Goal: Information Seeking & Learning: Understand process/instructions

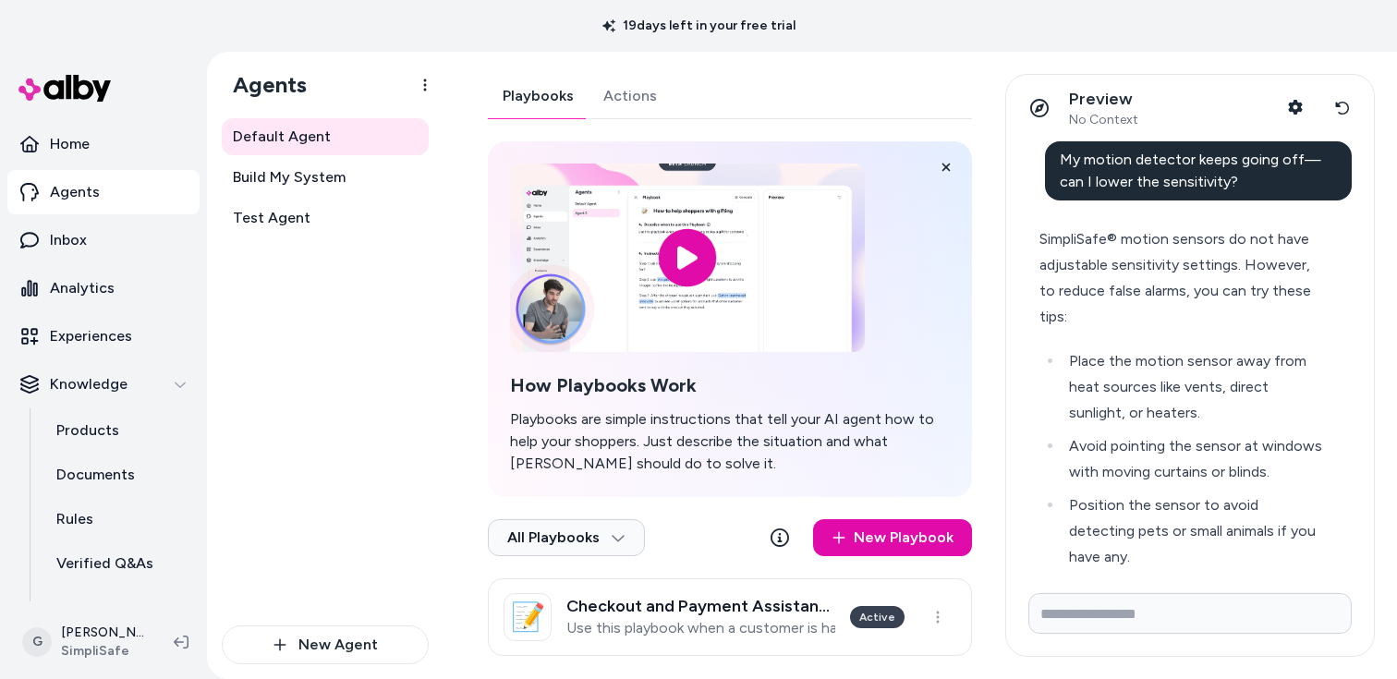
scroll to position [579, 0]
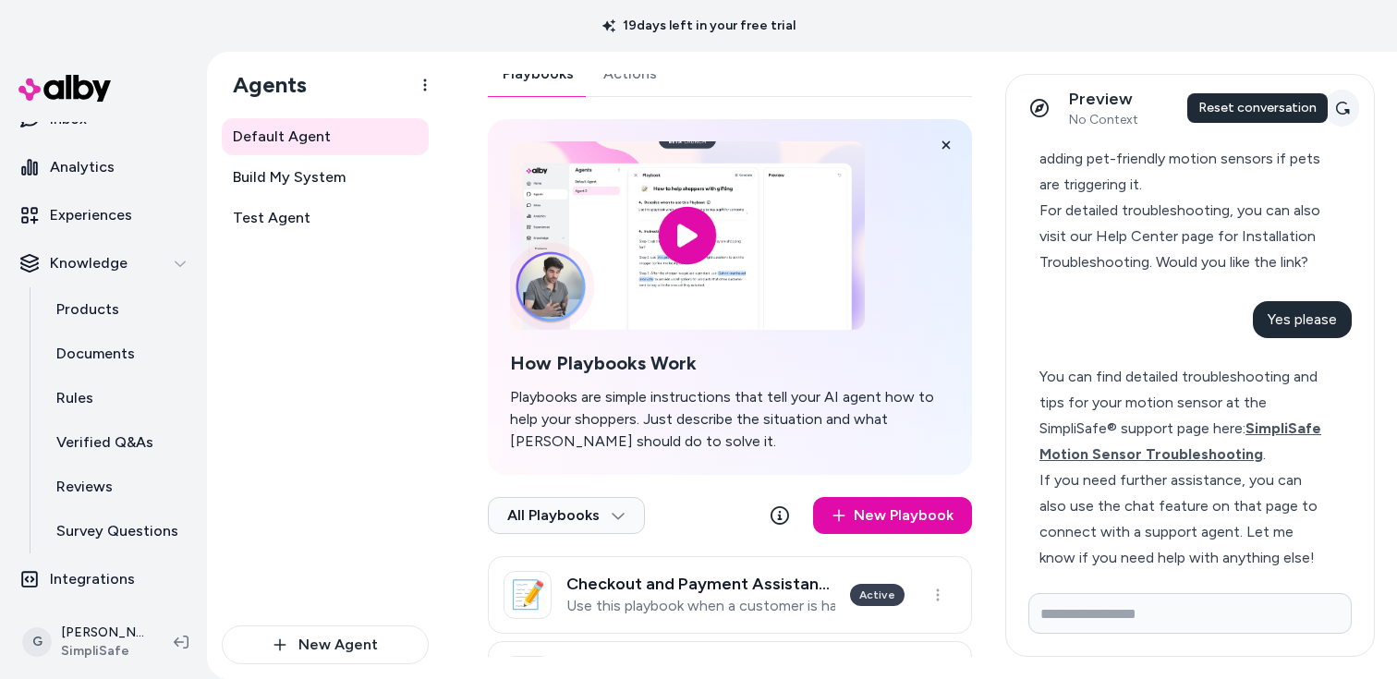
click at [1350, 105] on button "Reset conversation" at bounding box center [1342, 108] width 34 height 37
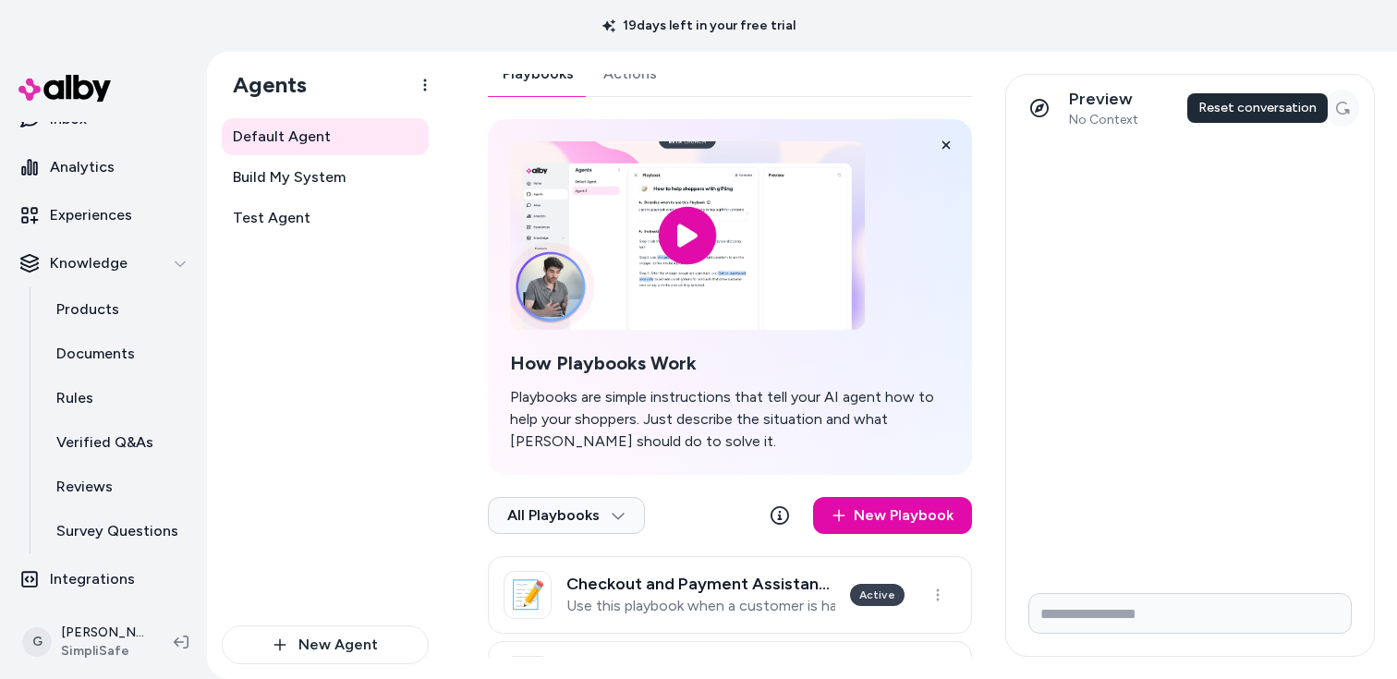
scroll to position [0, 0]
click at [1101, 599] on input "Write your prompt here" at bounding box center [1189, 613] width 323 height 41
paste input "**********"
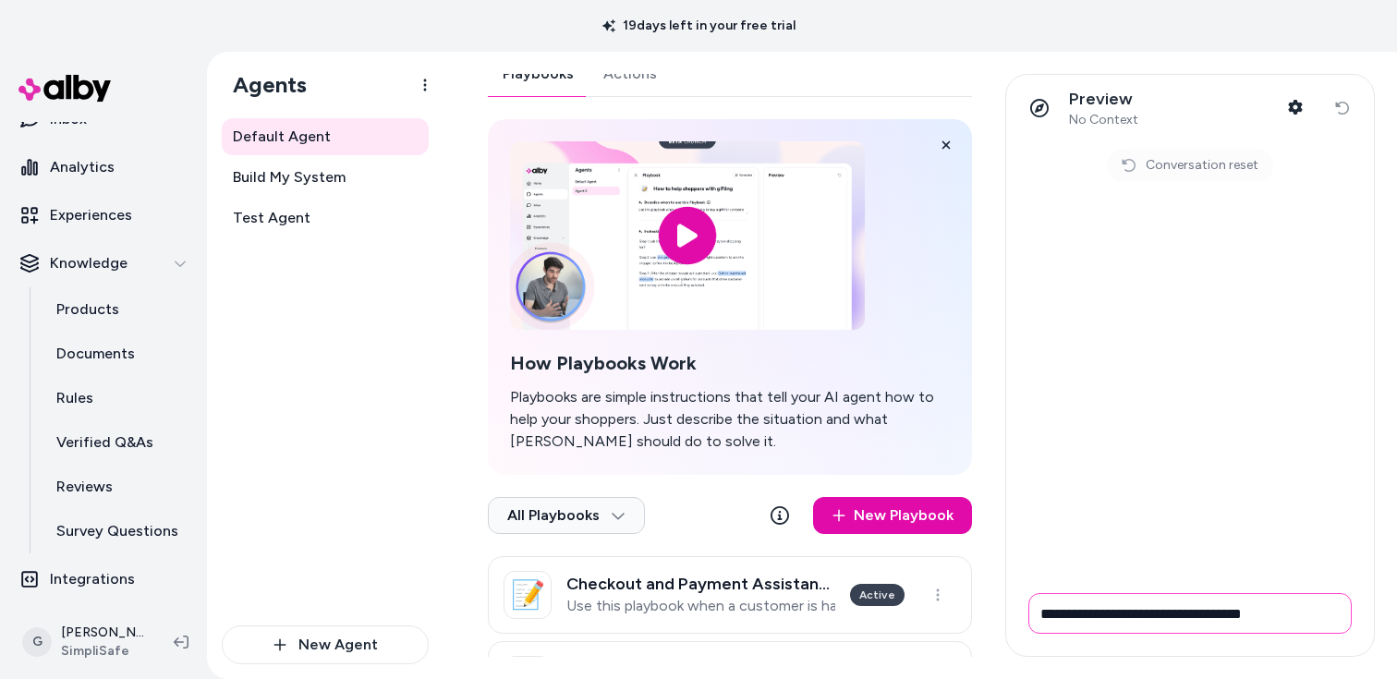
type input "**********"
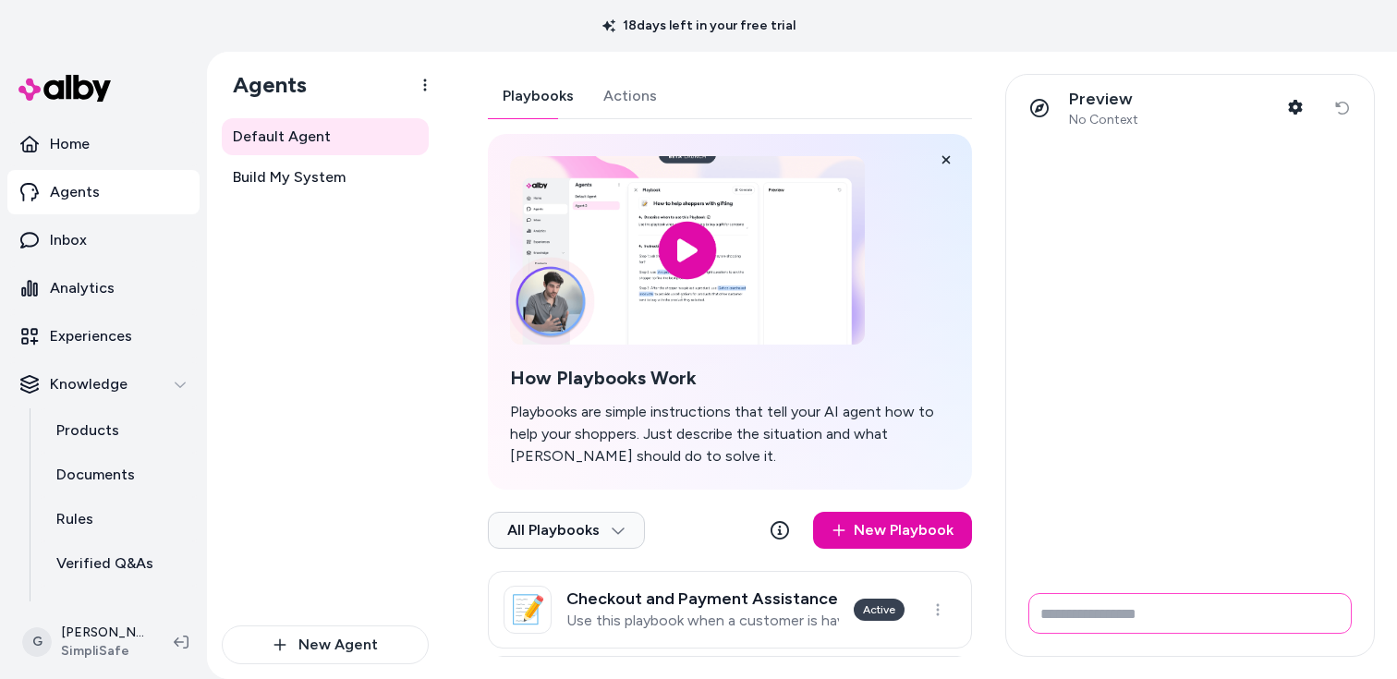
click at [1117, 621] on input "Write your prompt here" at bounding box center [1189, 613] width 323 height 41
paste input "**********"
type input "**********"
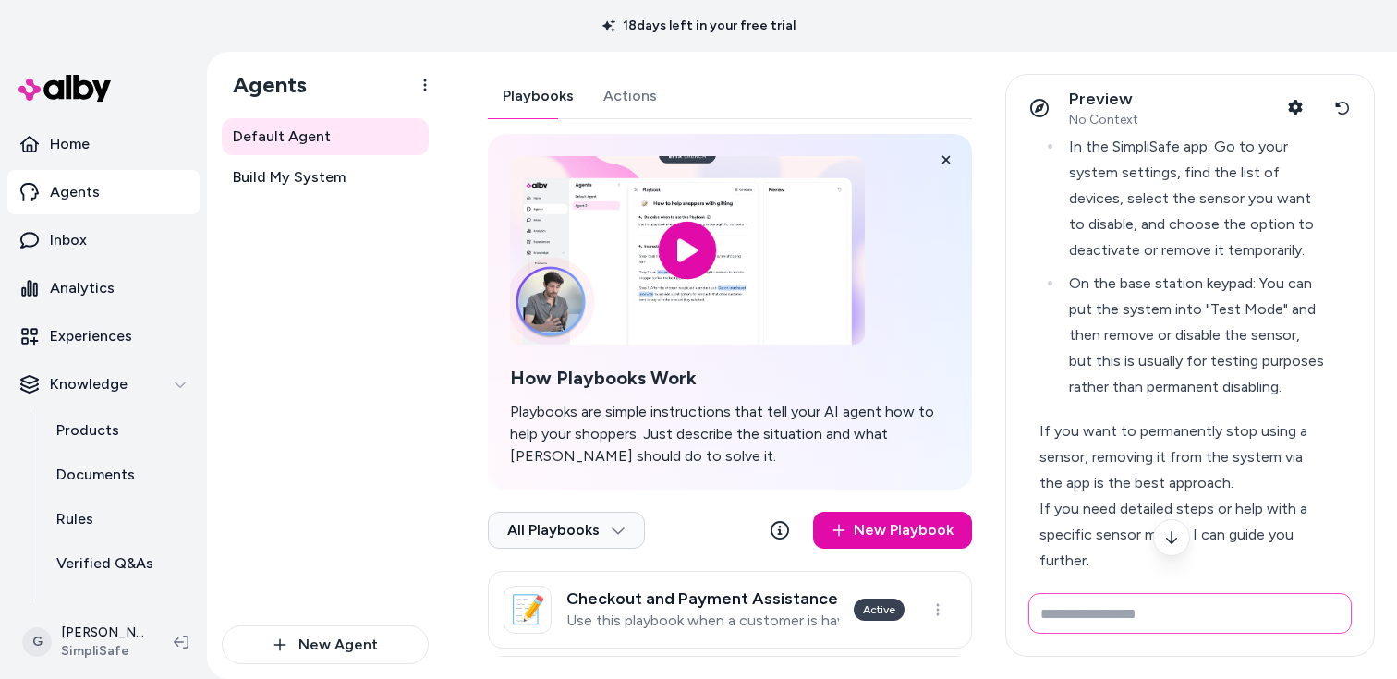
scroll to position [189, 0]
click at [1132, 204] on li "In the SimpliSafe app: Go to your system settings, find the list of devices, se…" at bounding box center [1193, 201] width 261 height 129
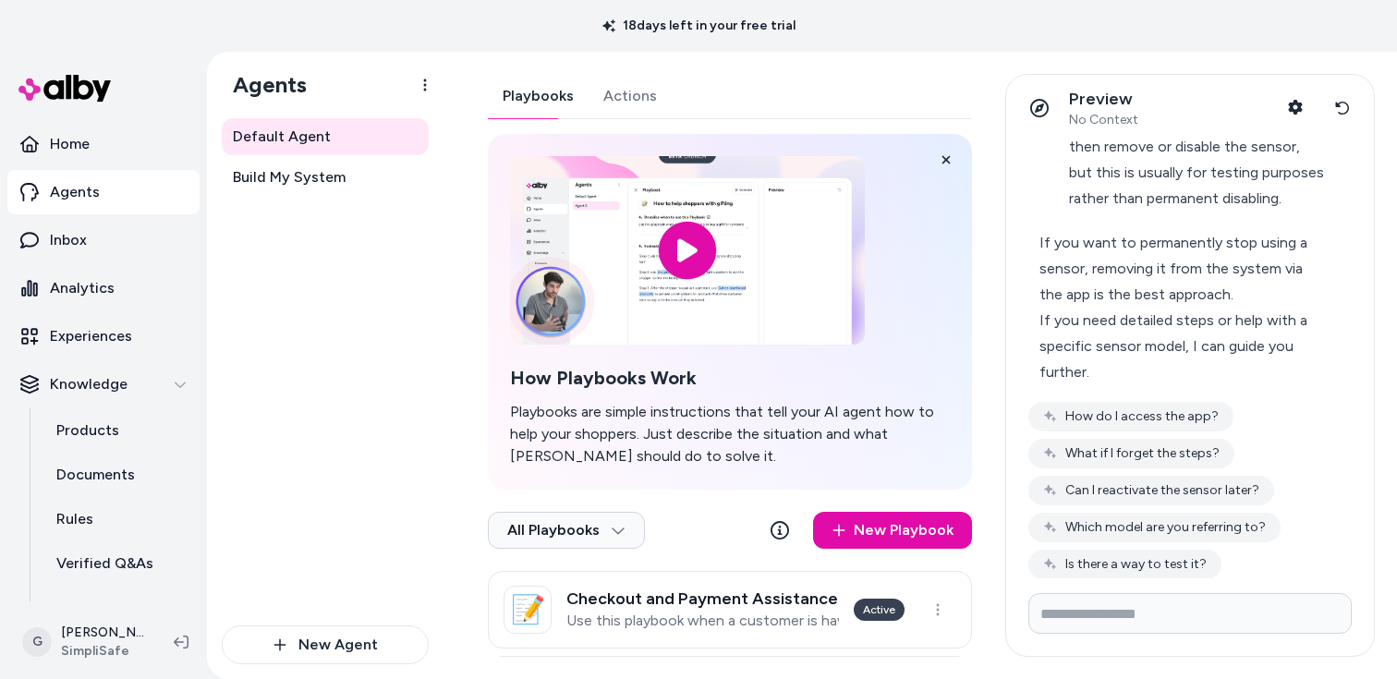
scroll to position [404, 0]
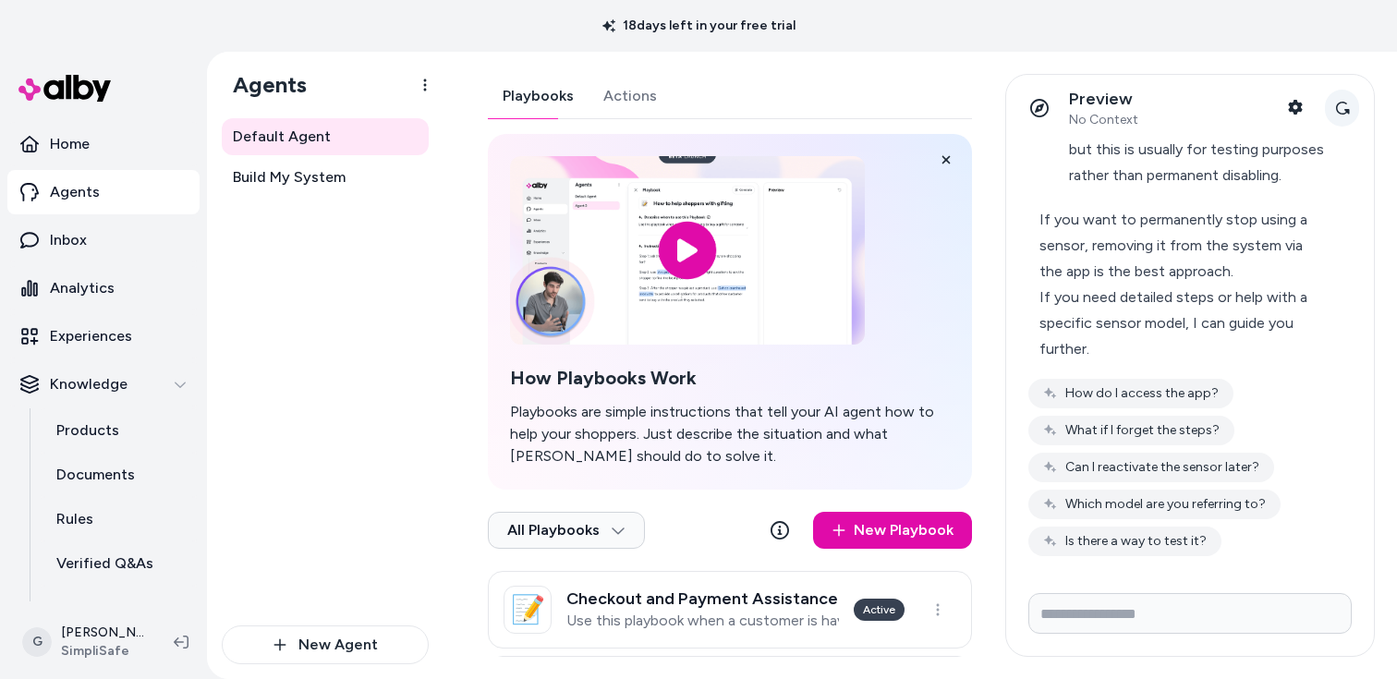
click at [1340, 91] on button "Reset conversation" at bounding box center [1342, 108] width 34 height 37
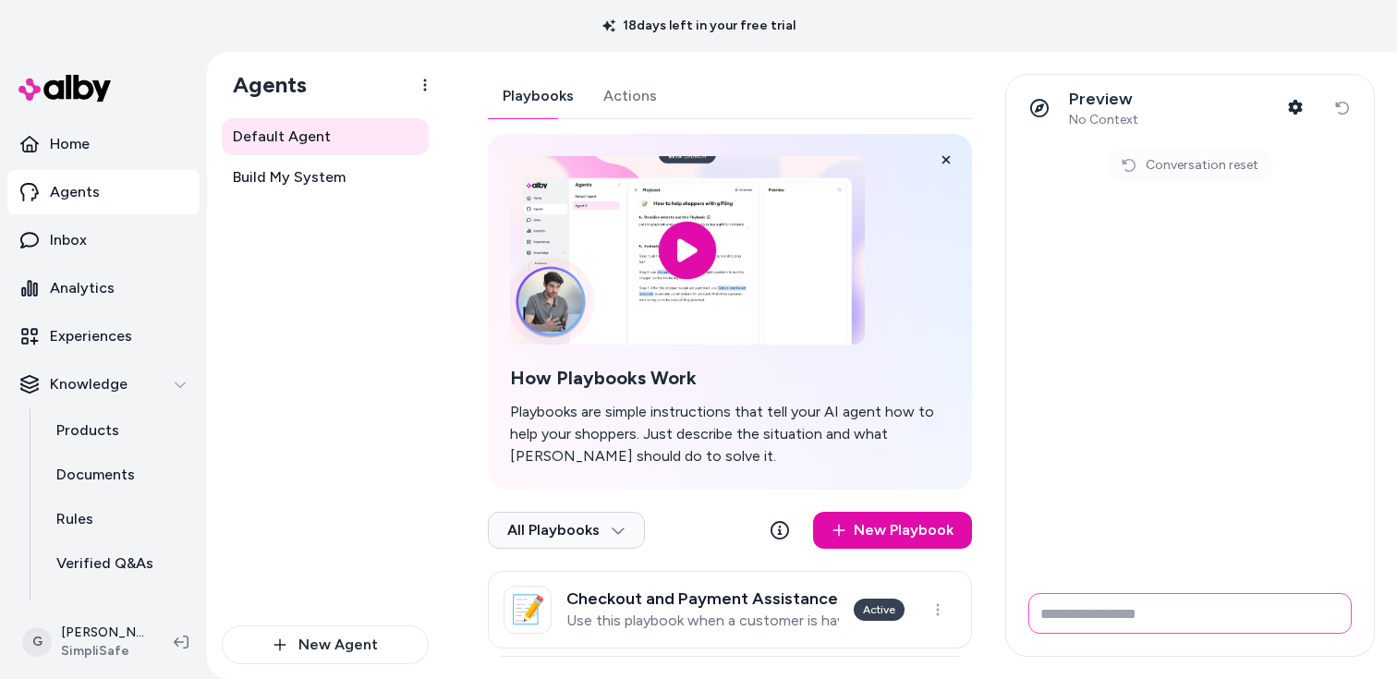
click at [1048, 608] on input "Write your prompt here" at bounding box center [1189, 613] width 323 height 41
type input "*"
type input "**********"
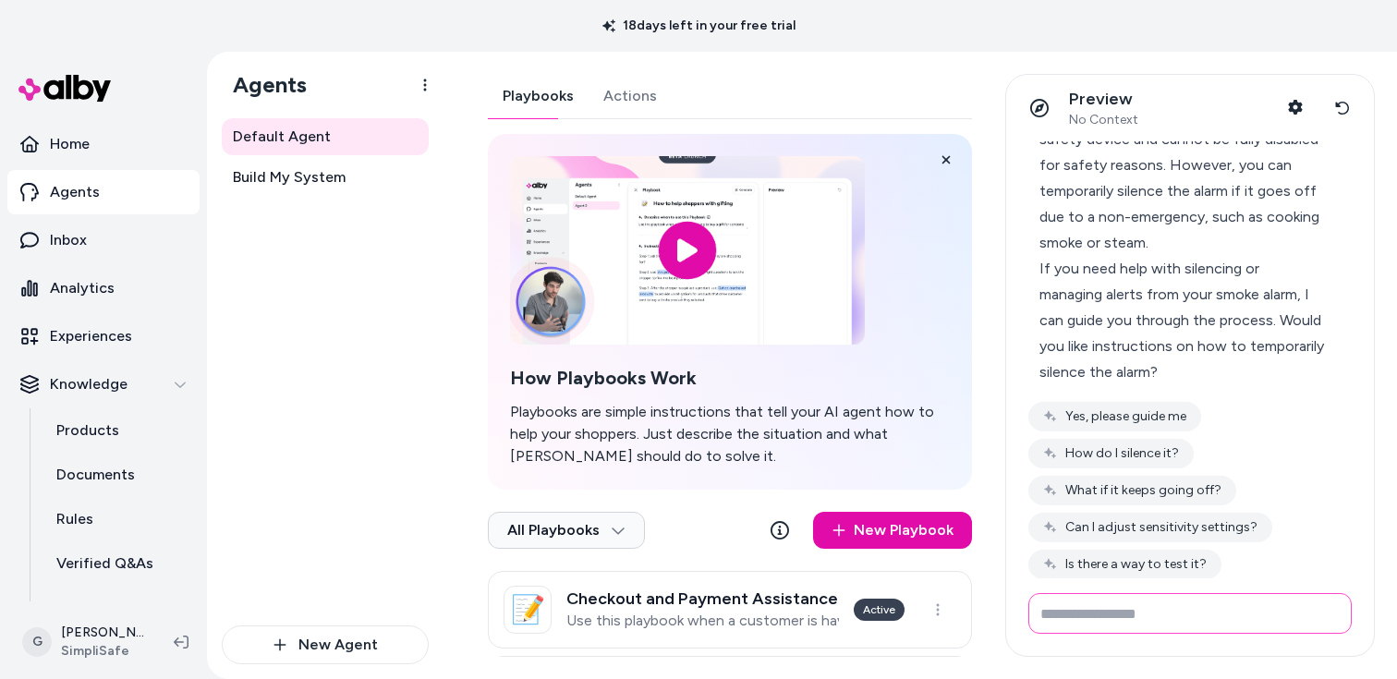
scroll to position [152, 0]
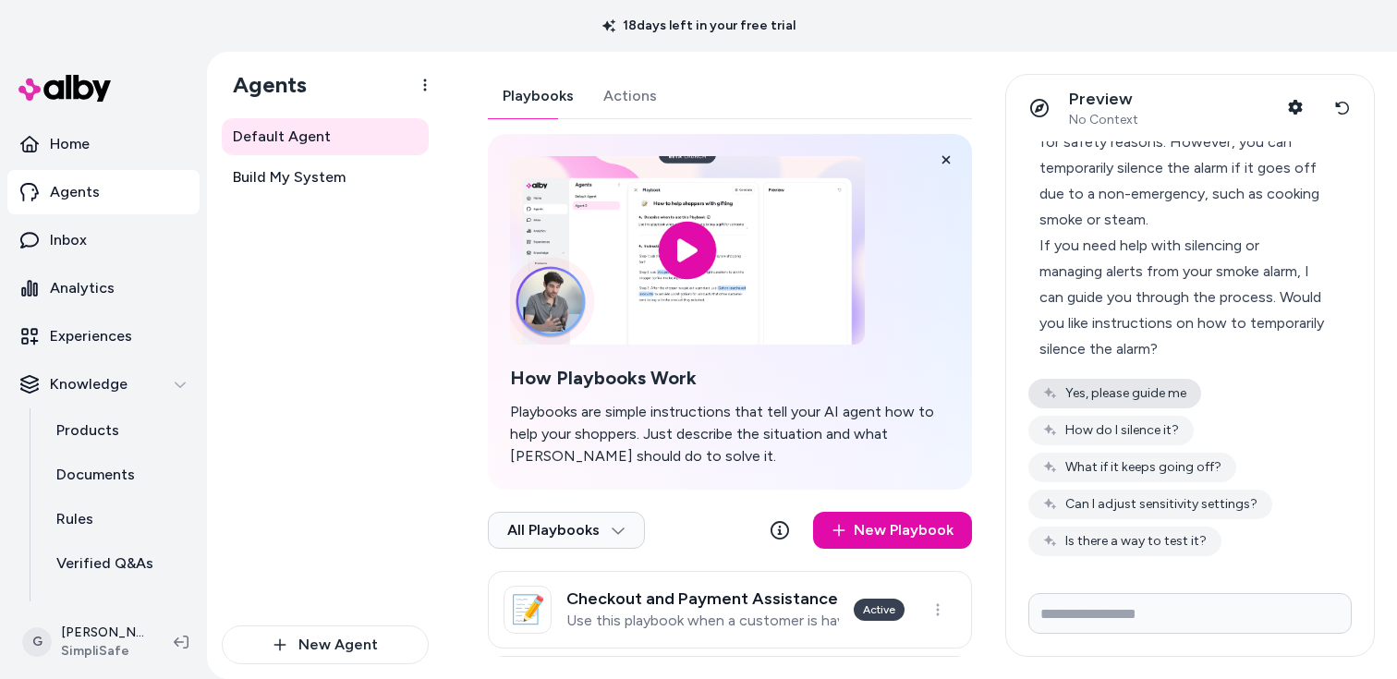
click at [1171, 386] on button "Yes, please guide me" at bounding box center [1114, 394] width 173 height 30
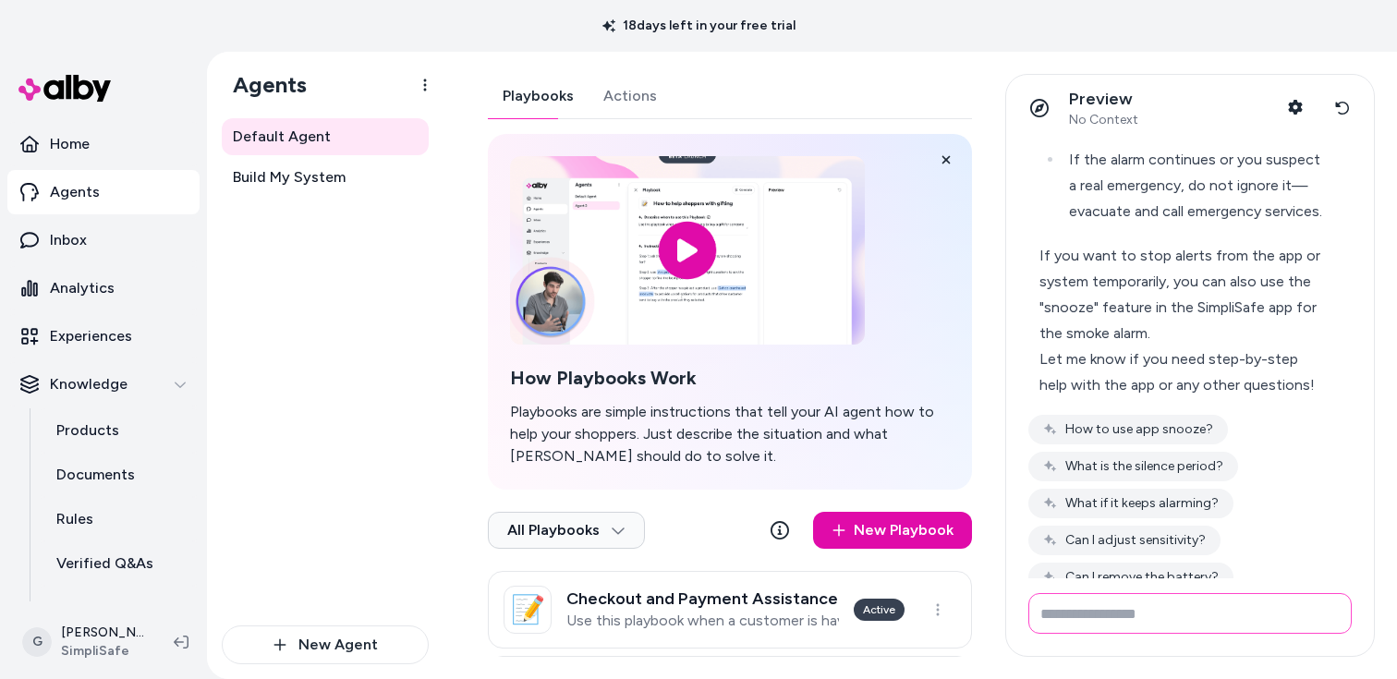
scroll to position [733, 0]
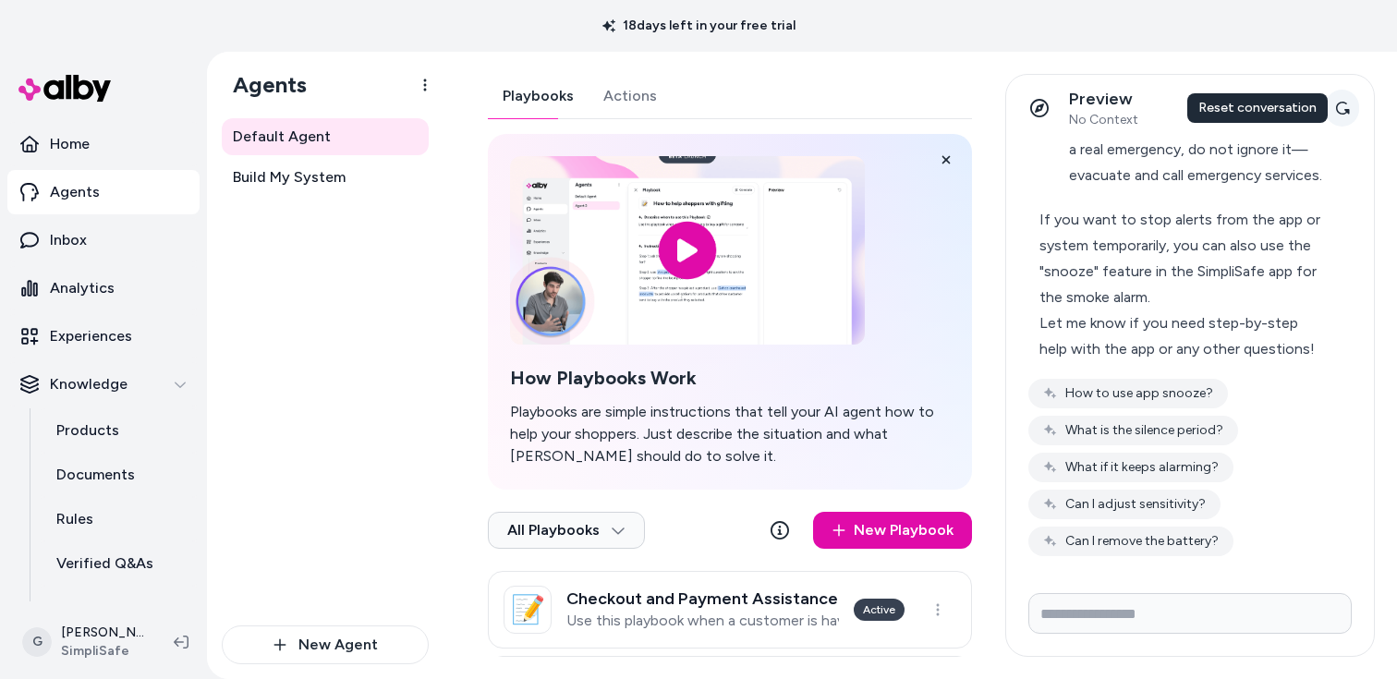
click at [1351, 116] on button "Reset conversation" at bounding box center [1342, 108] width 34 height 37
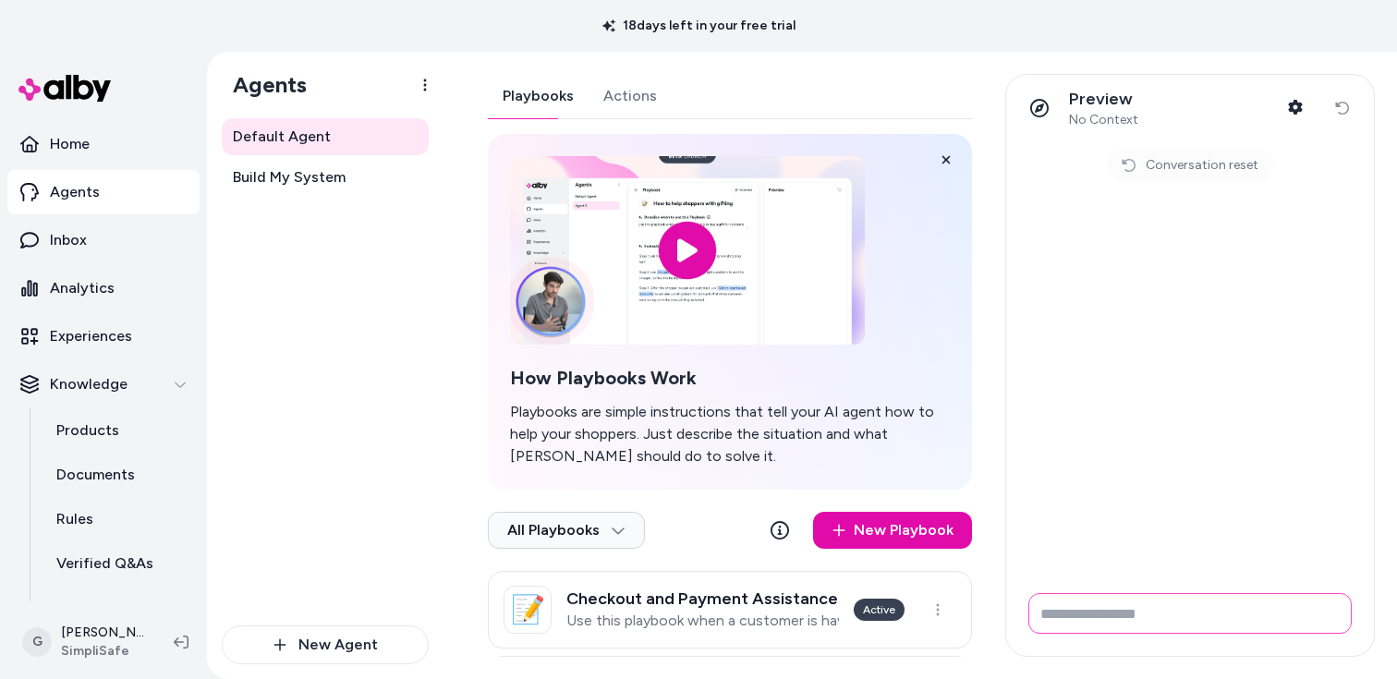
click at [1233, 602] on input "Write your prompt here" at bounding box center [1189, 613] width 323 height 41
type input "**********"
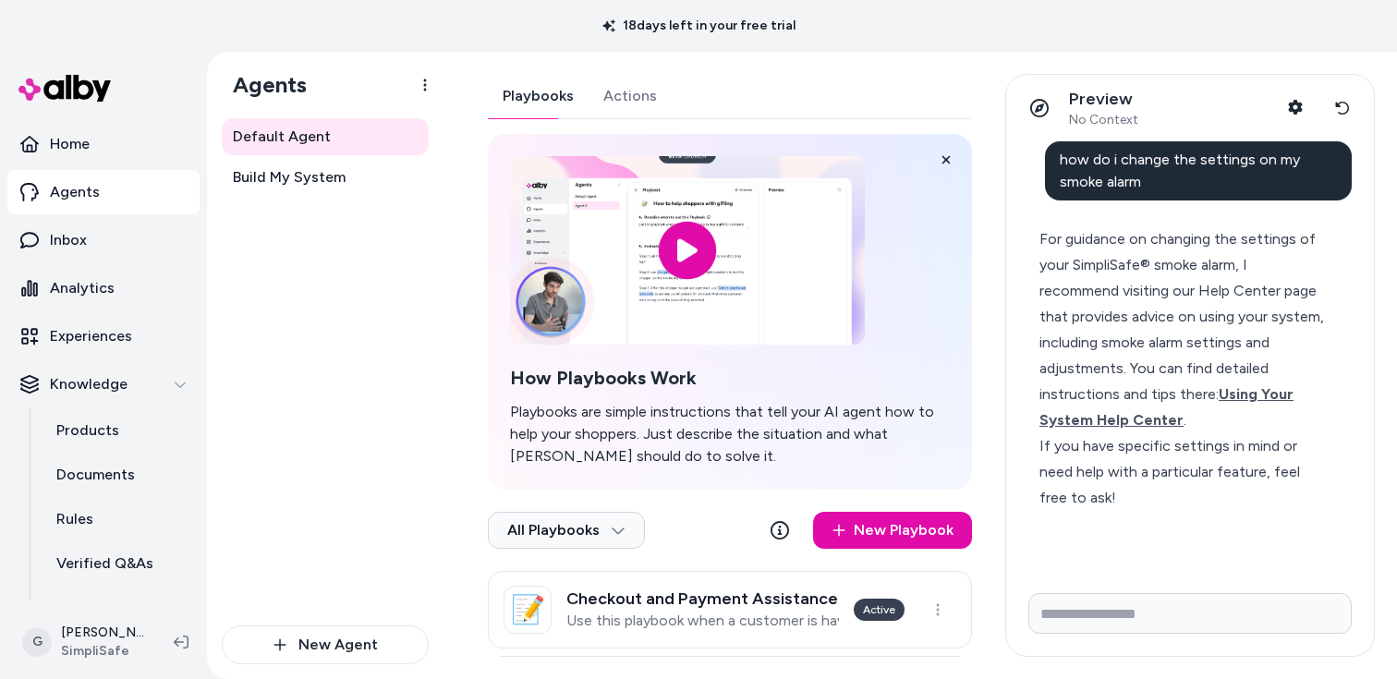
scroll to position [0, 0]
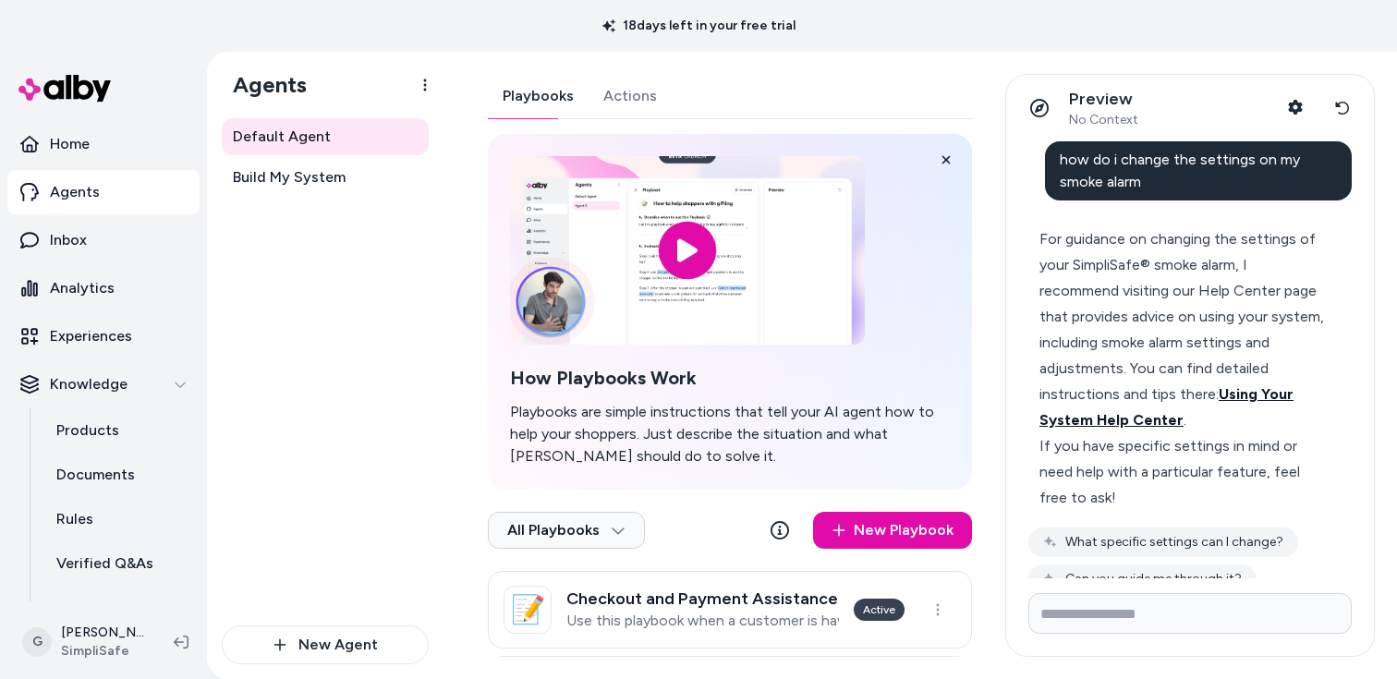
click at [1261, 397] on span "Using Your System Help Center" at bounding box center [1166, 406] width 254 height 43
click at [1346, 115] on icon at bounding box center [1342, 108] width 15 height 15
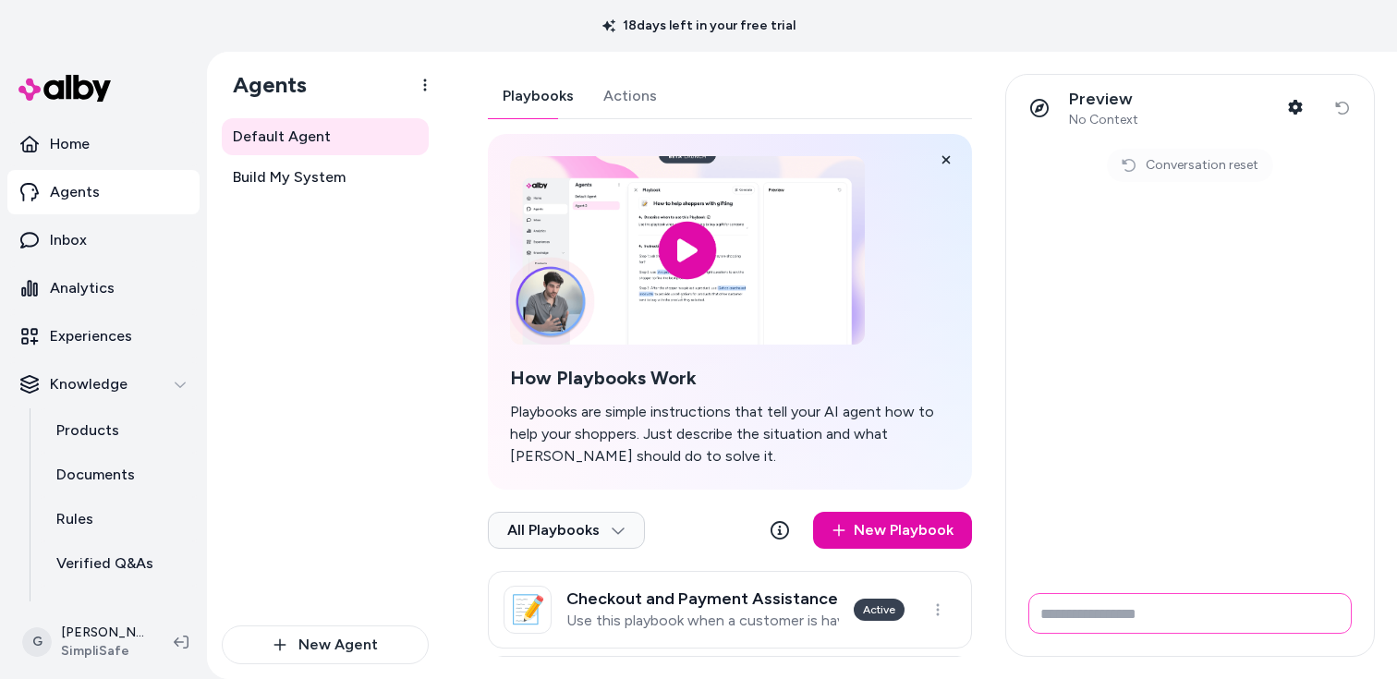
click at [1148, 610] on input "Write your prompt here" at bounding box center [1189, 613] width 323 height 41
type input "**********"
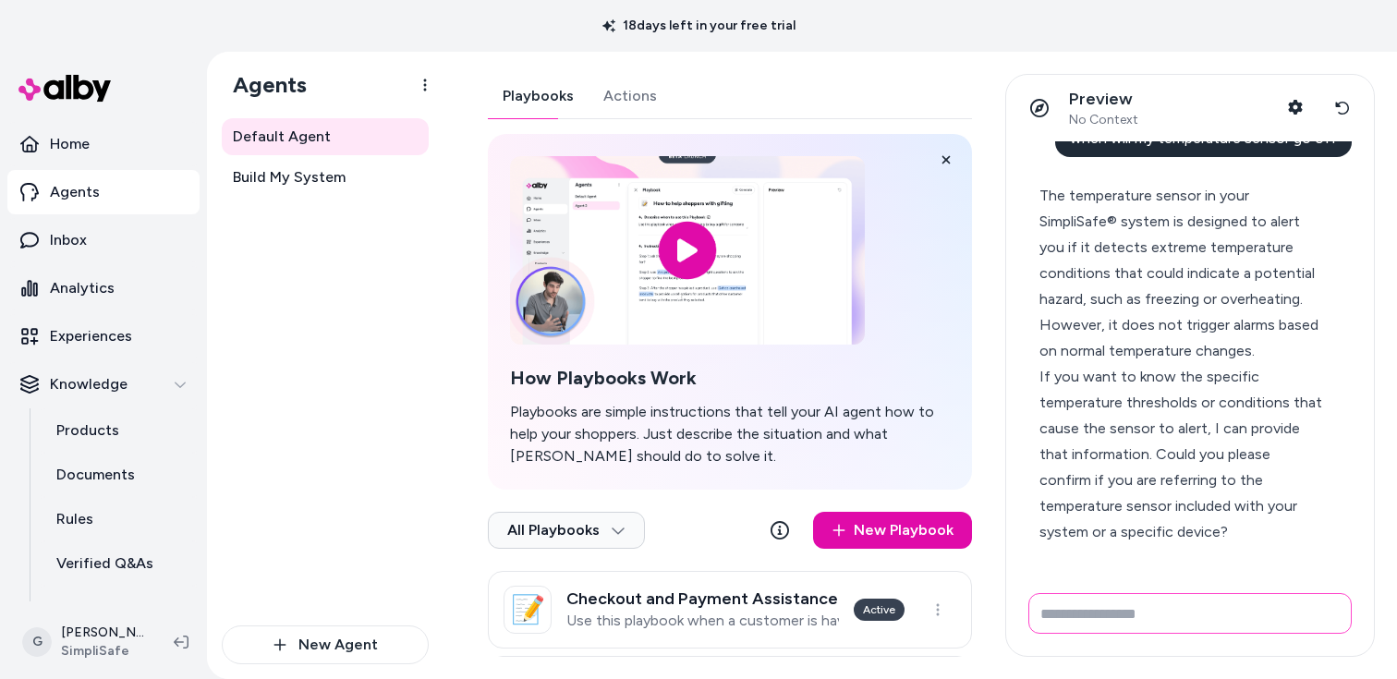
scroll to position [77, 0]
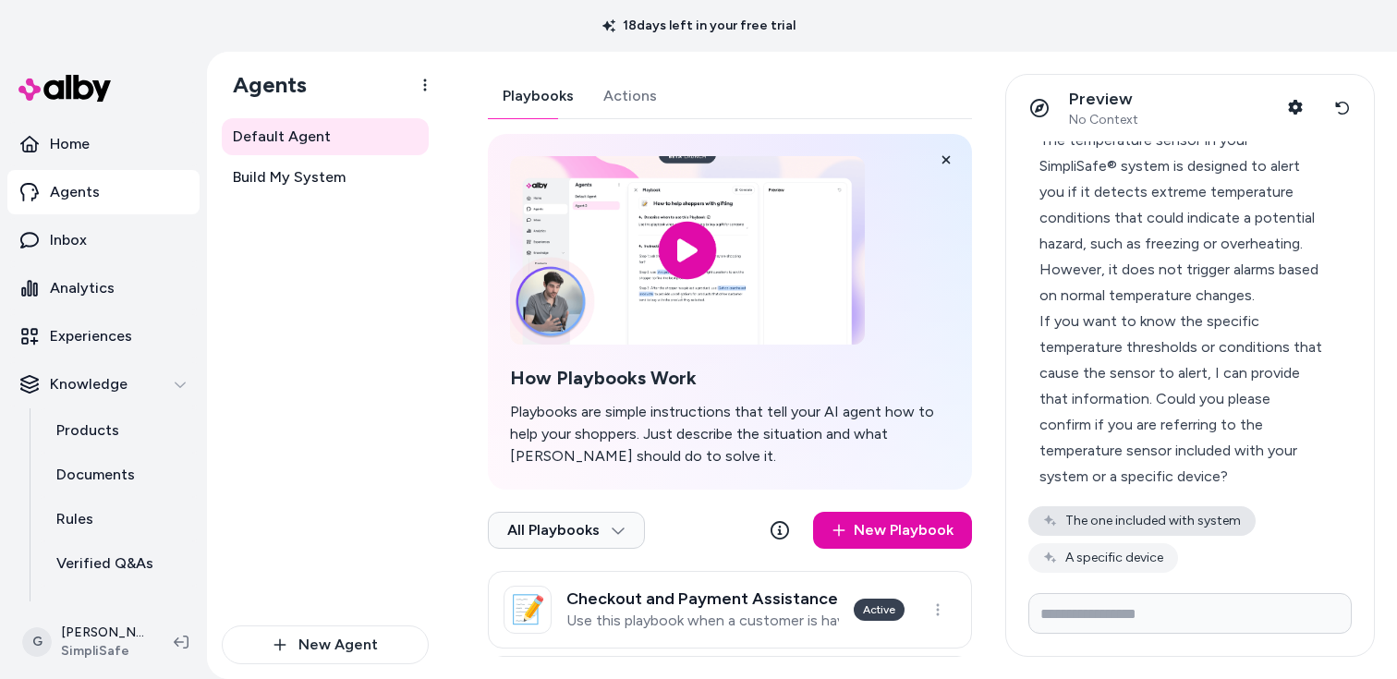
click at [1215, 534] on button "The one included with system" at bounding box center [1141, 521] width 227 height 30
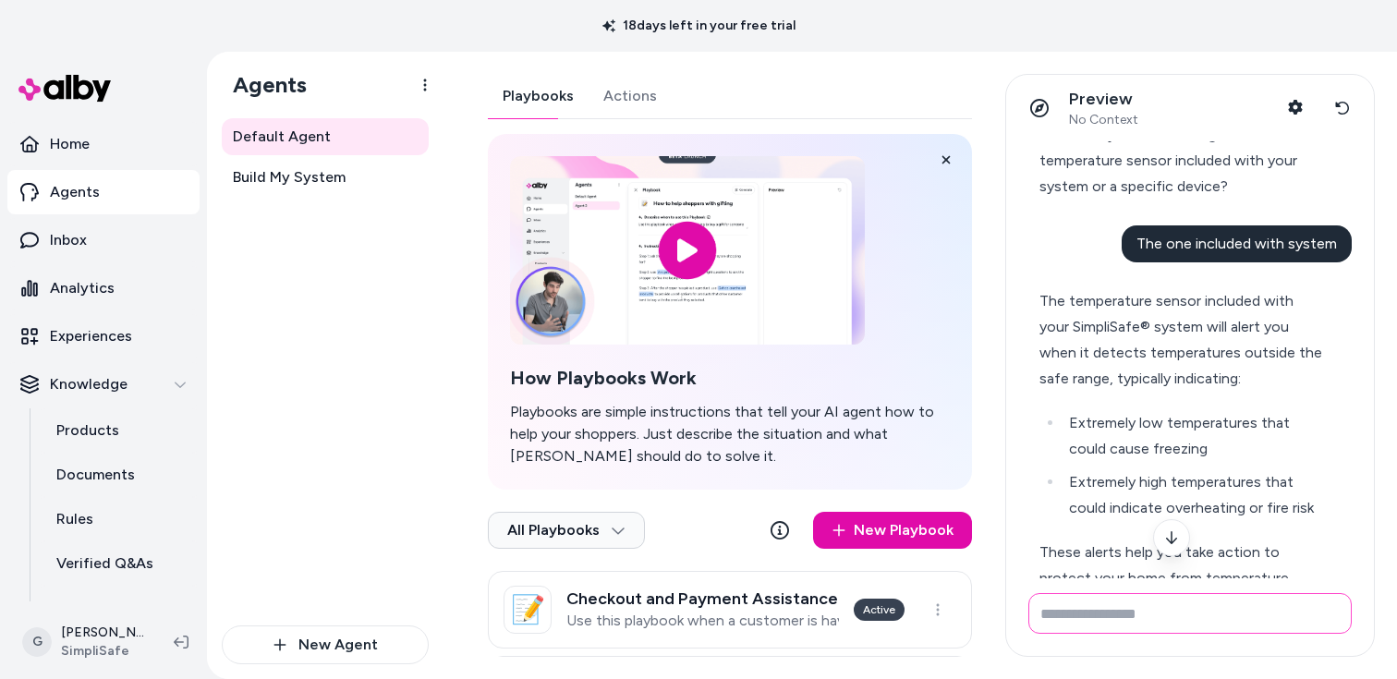
scroll to position [403, 0]
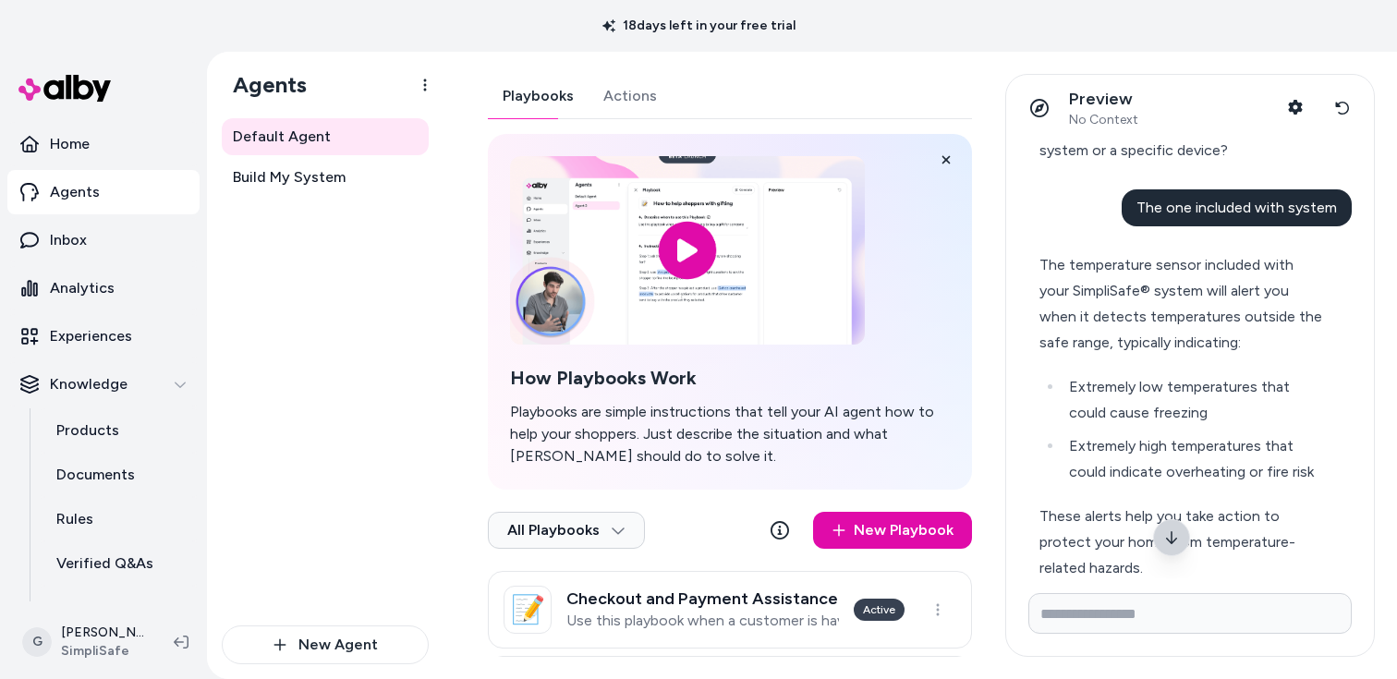
click at [1176, 545] on button at bounding box center [1171, 537] width 37 height 37
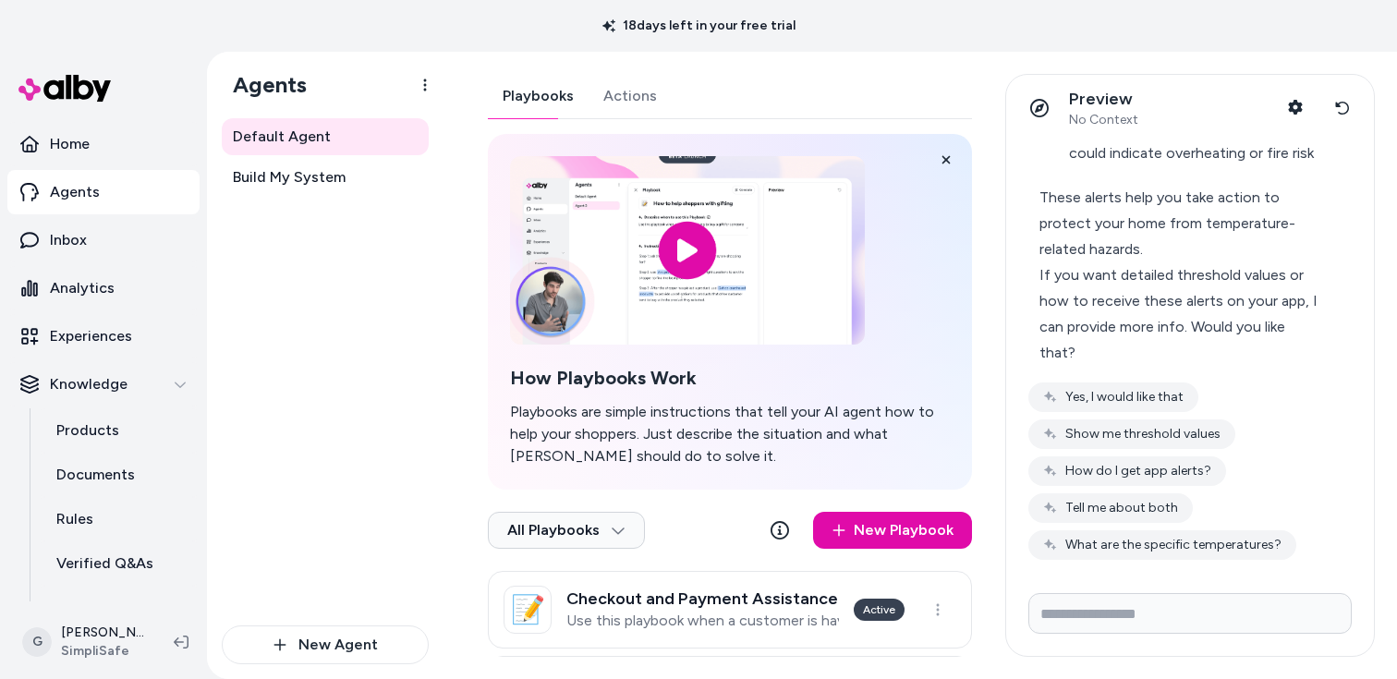
scroll to position [725, 0]
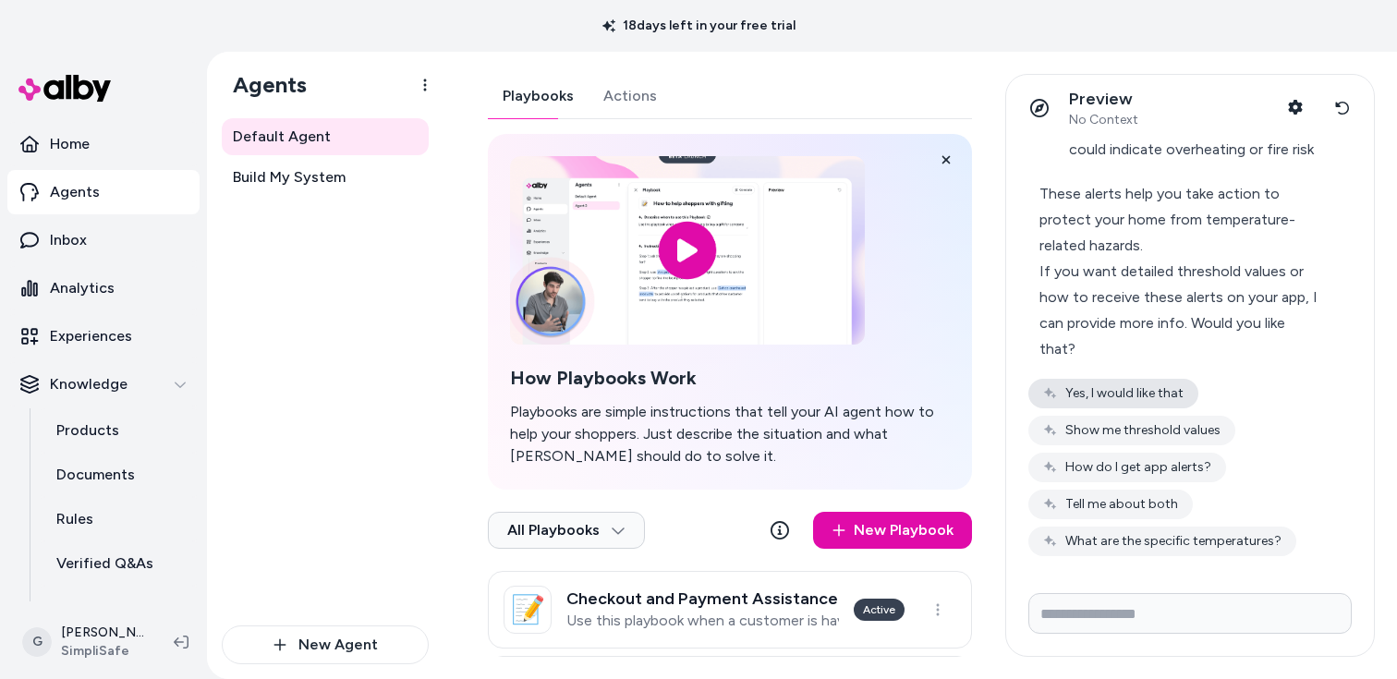
click at [1168, 401] on button "Yes, I would like that" at bounding box center [1113, 394] width 170 height 30
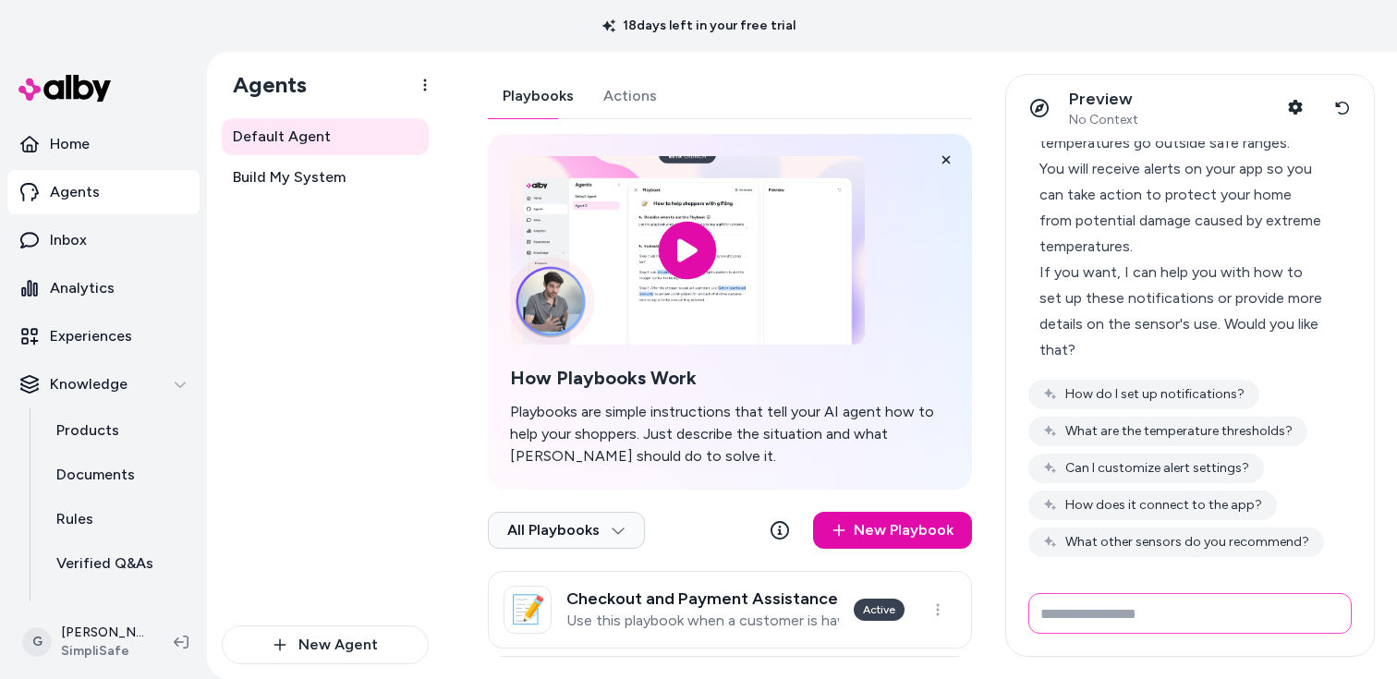
scroll to position [1253, 0]
click at [1192, 426] on button "What are the temperature thresholds?" at bounding box center [1167, 431] width 279 height 30
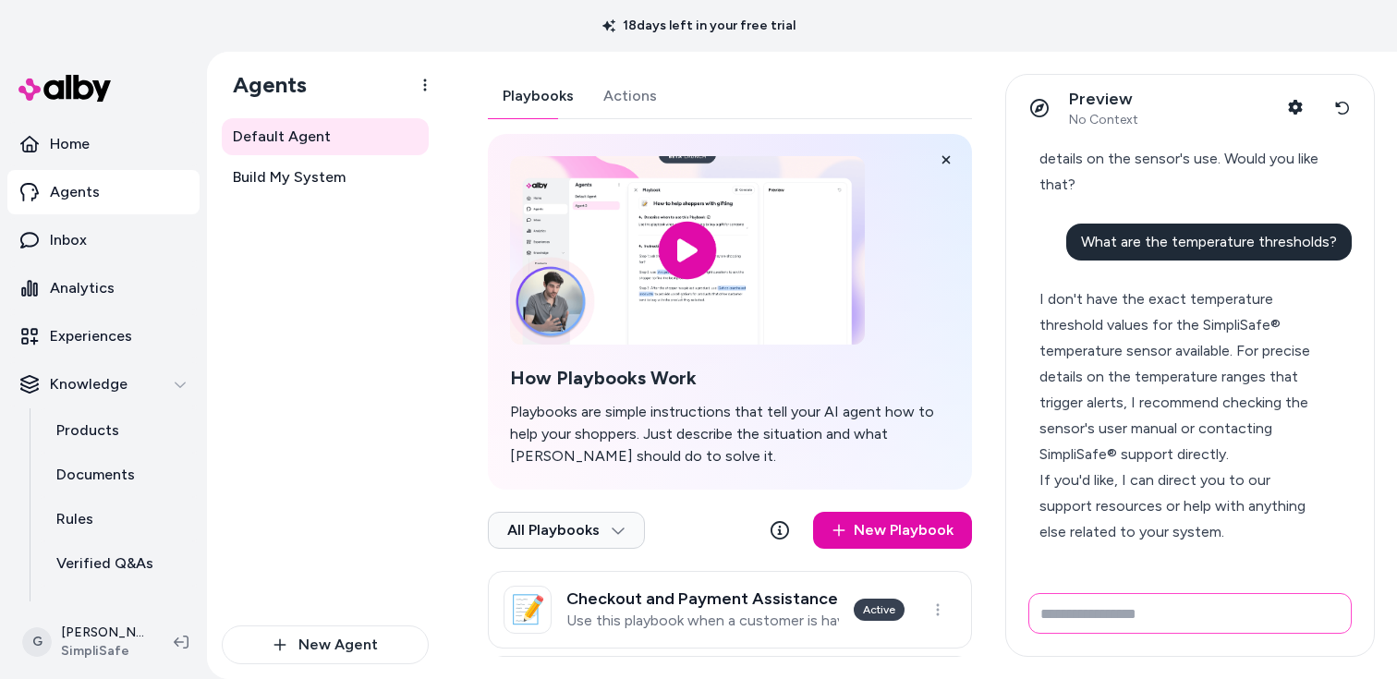
scroll to position [1473, 0]
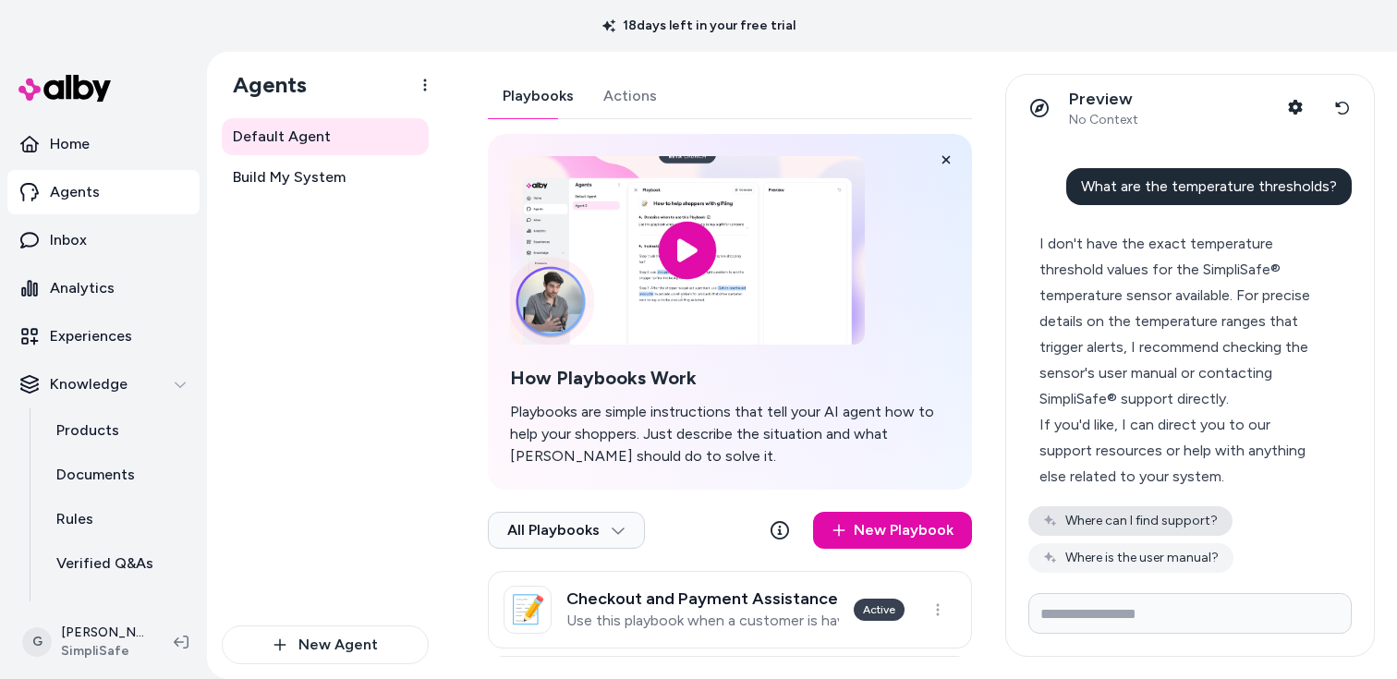
click at [1111, 512] on button "Where can I find support?" at bounding box center [1130, 521] width 204 height 30
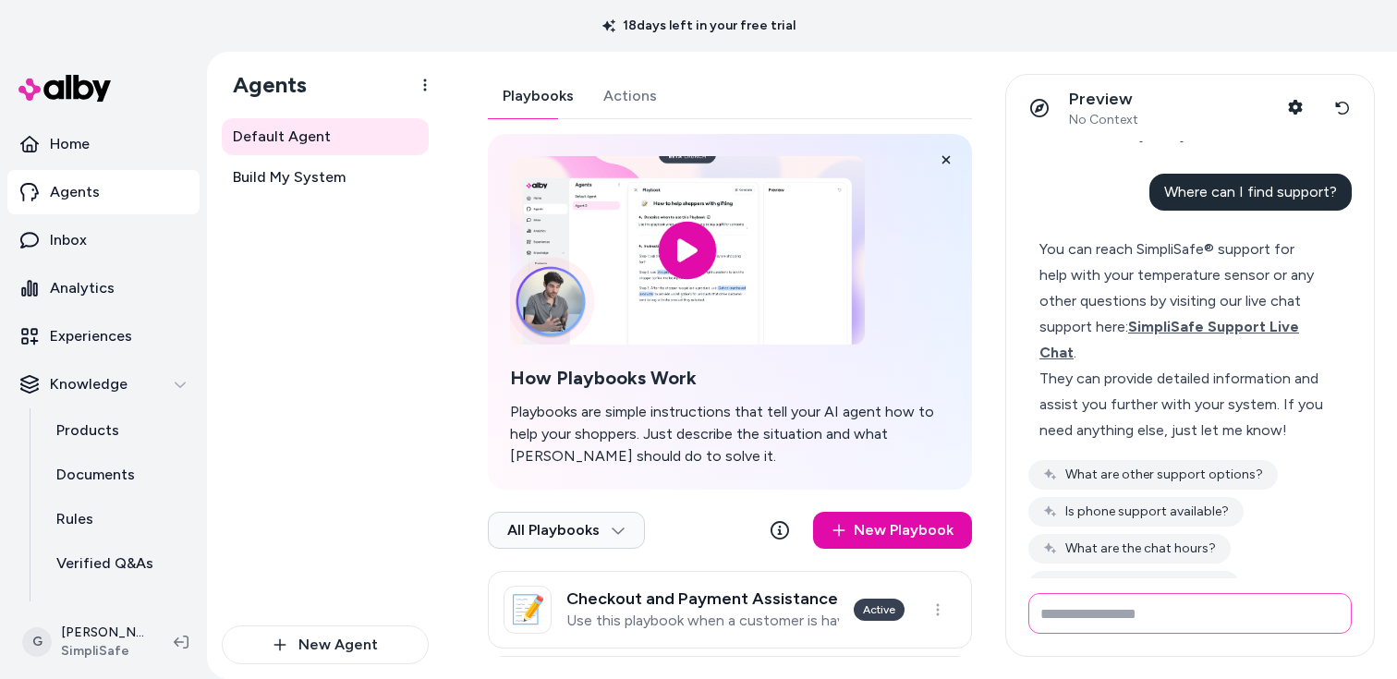
scroll to position [1854, 0]
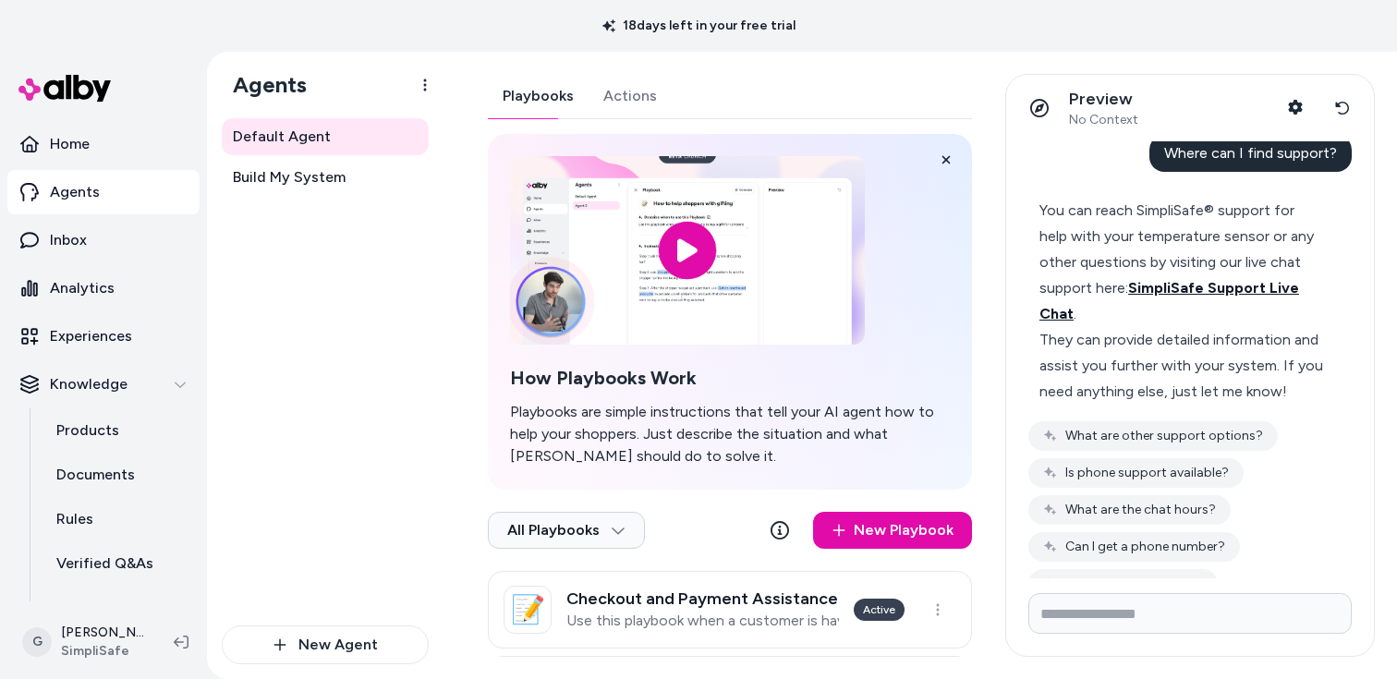
click at [1193, 295] on span "SimpliSafe Support Live Chat" at bounding box center [1169, 300] width 260 height 43
click at [1088, 248] on div "You can reach SimpliSafe® support for help with your temperature sensor or any …" at bounding box center [1181, 262] width 285 height 129
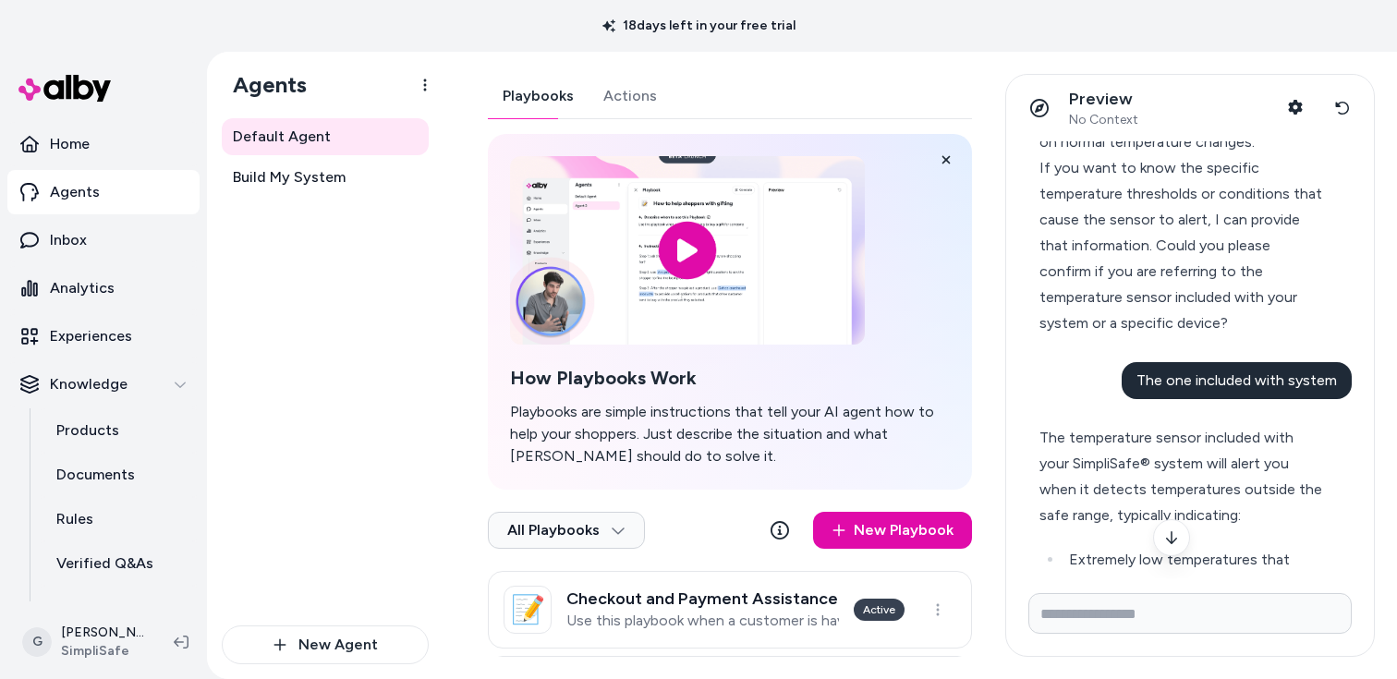
scroll to position [0, 0]
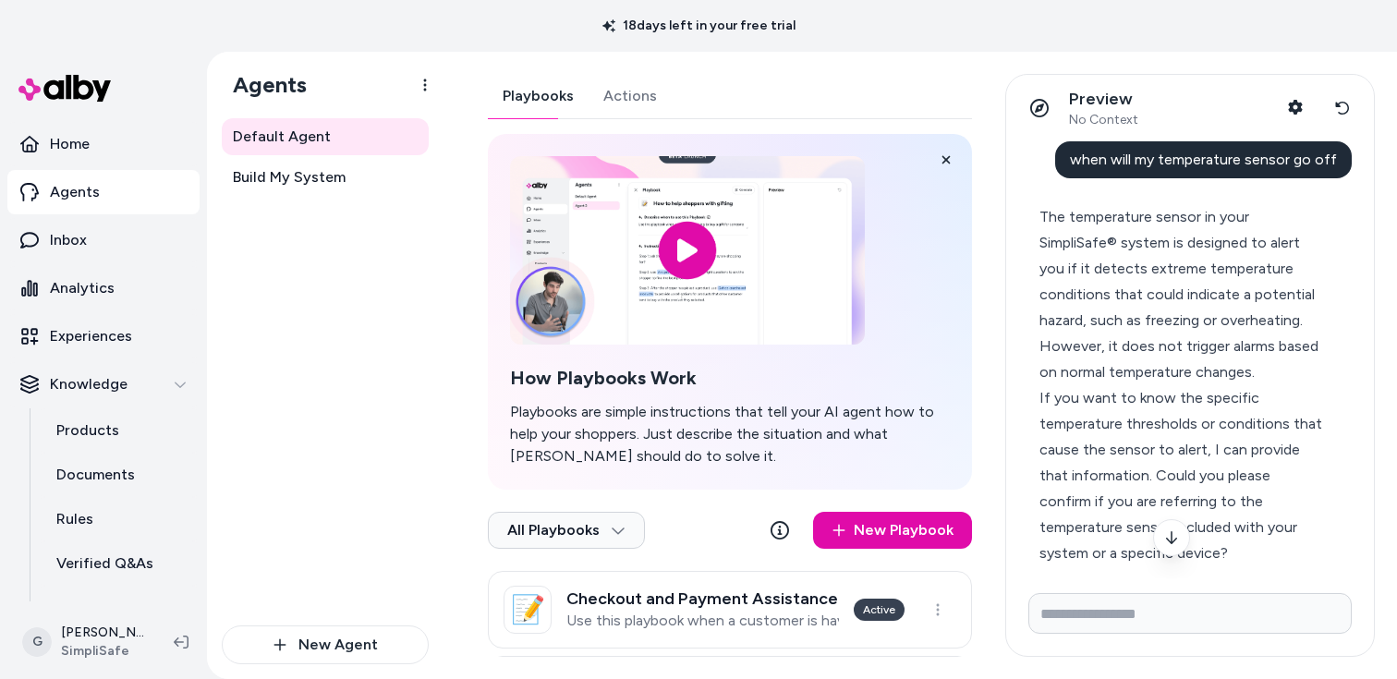
click at [1142, 148] on div "when will my temperature sensor go off" at bounding box center [1203, 159] width 297 height 37
copy span "when will my temperature sensor go off"
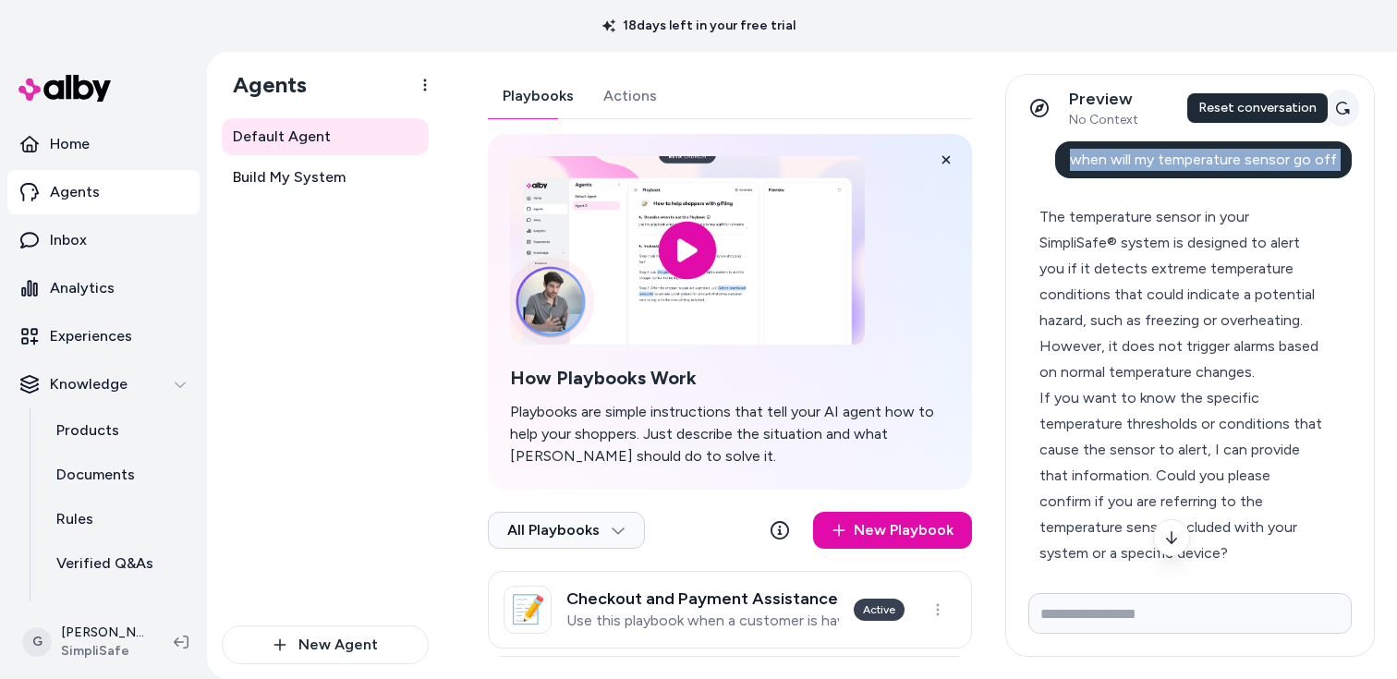
click at [1333, 103] on button "Reset conversation" at bounding box center [1342, 108] width 34 height 37
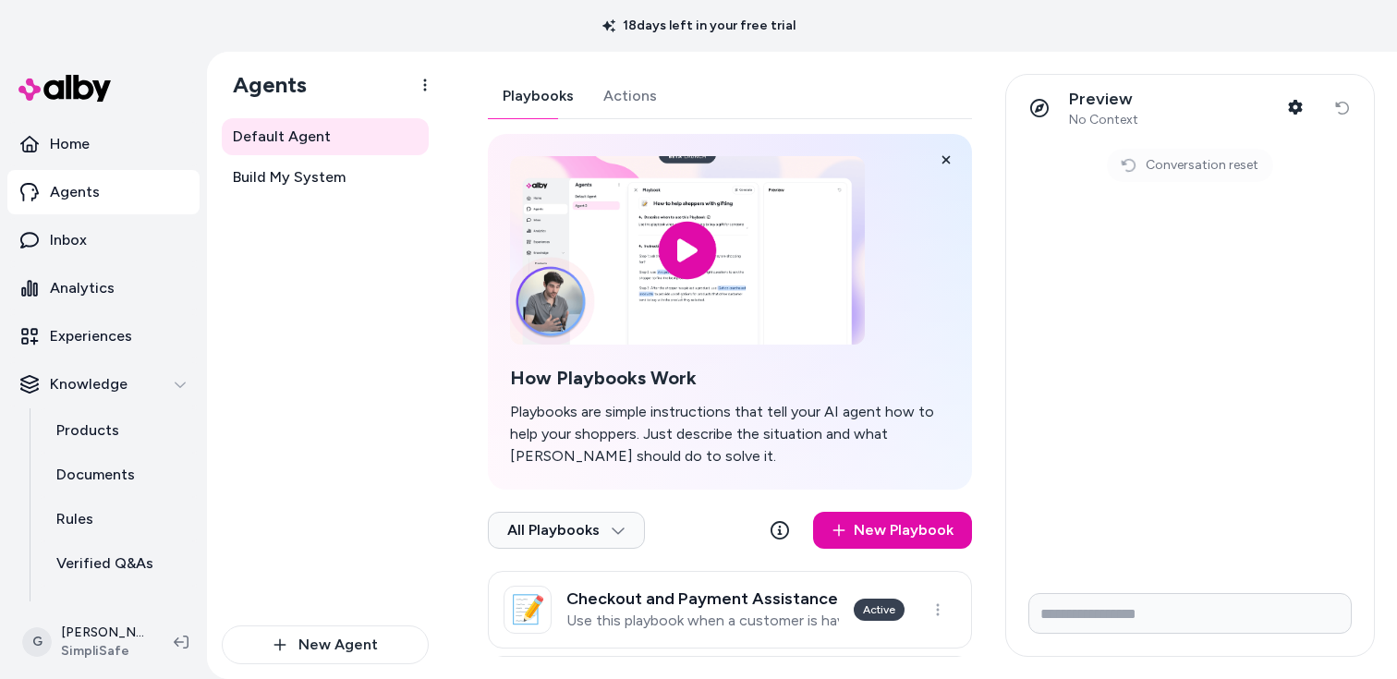
click at [1084, 667] on div "Default Agent Playbooks Actions How Playbooks Work Playbooks are simple instruc…" at bounding box center [919, 365] width 953 height 627
click at [1084, 644] on form at bounding box center [1190, 617] width 368 height 78
click at [1084, 624] on input "Write your prompt here" at bounding box center [1189, 613] width 323 height 41
paste input "**********"
type input "**********"
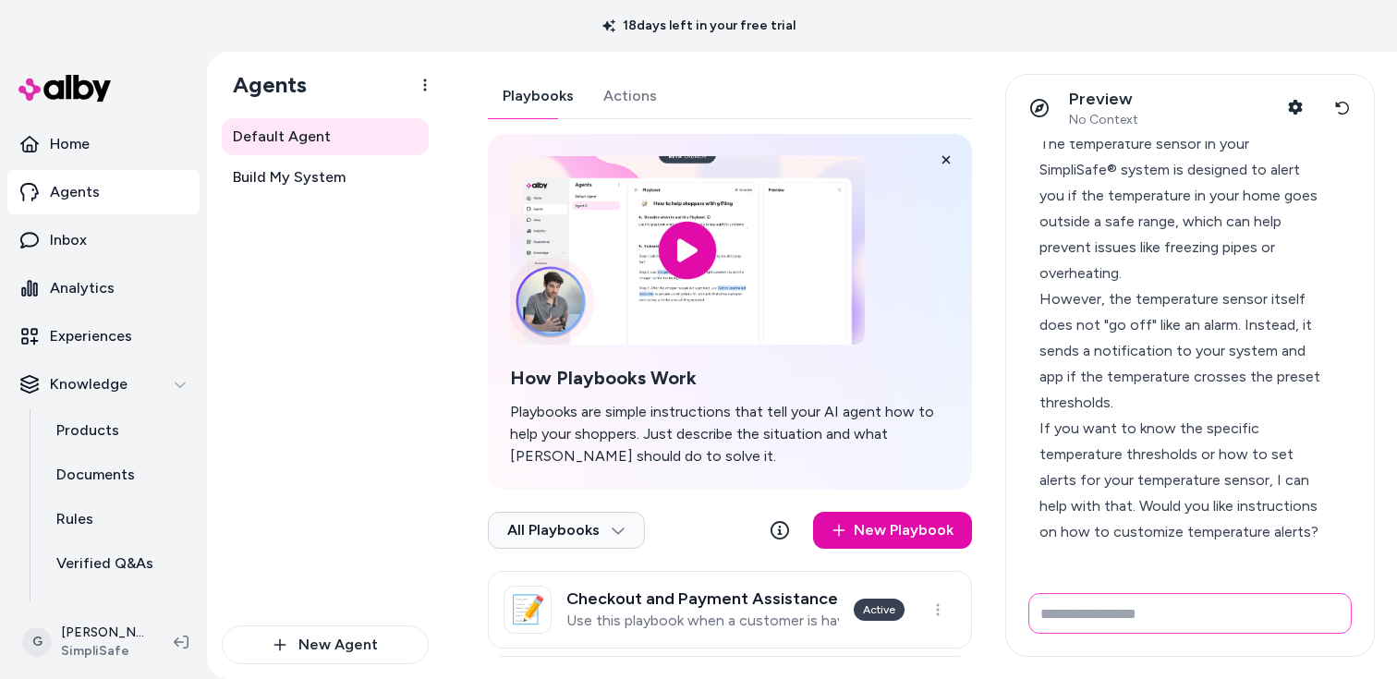
scroll to position [128, 0]
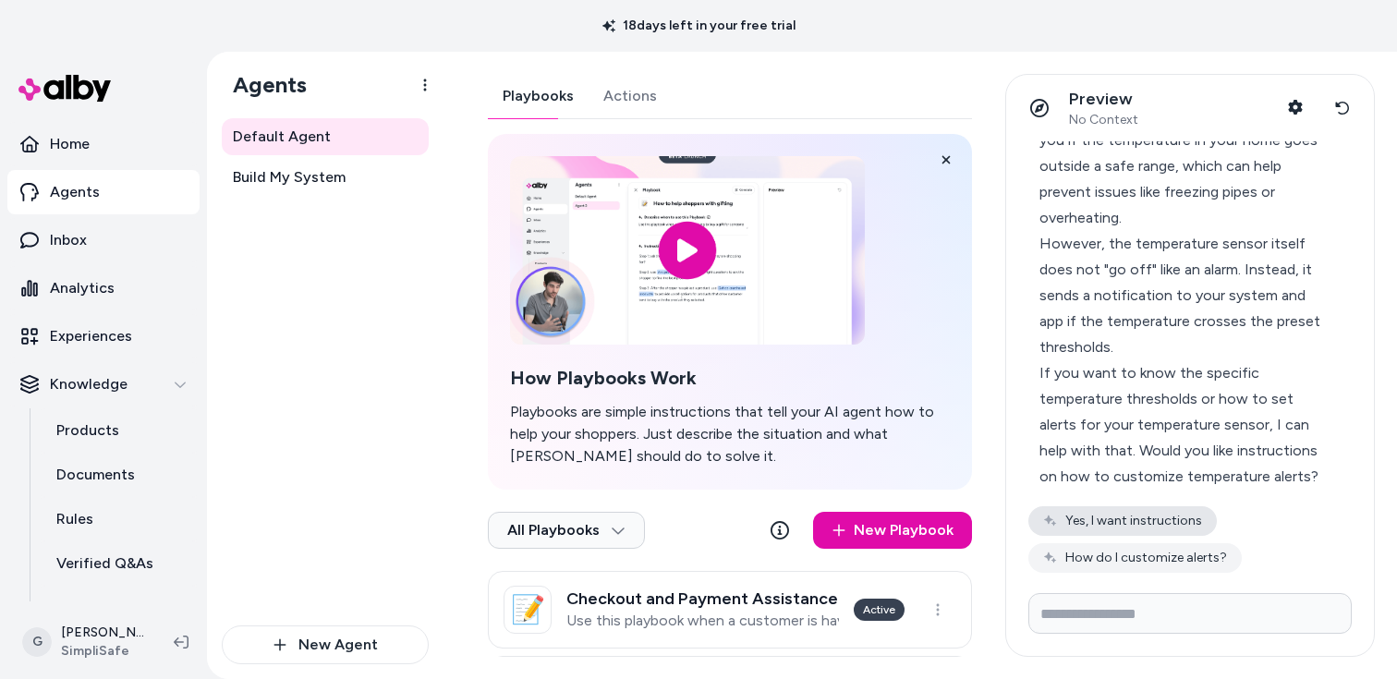
click at [1168, 530] on button "Yes, I want instructions" at bounding box center [1122, 521] width 188 height 30
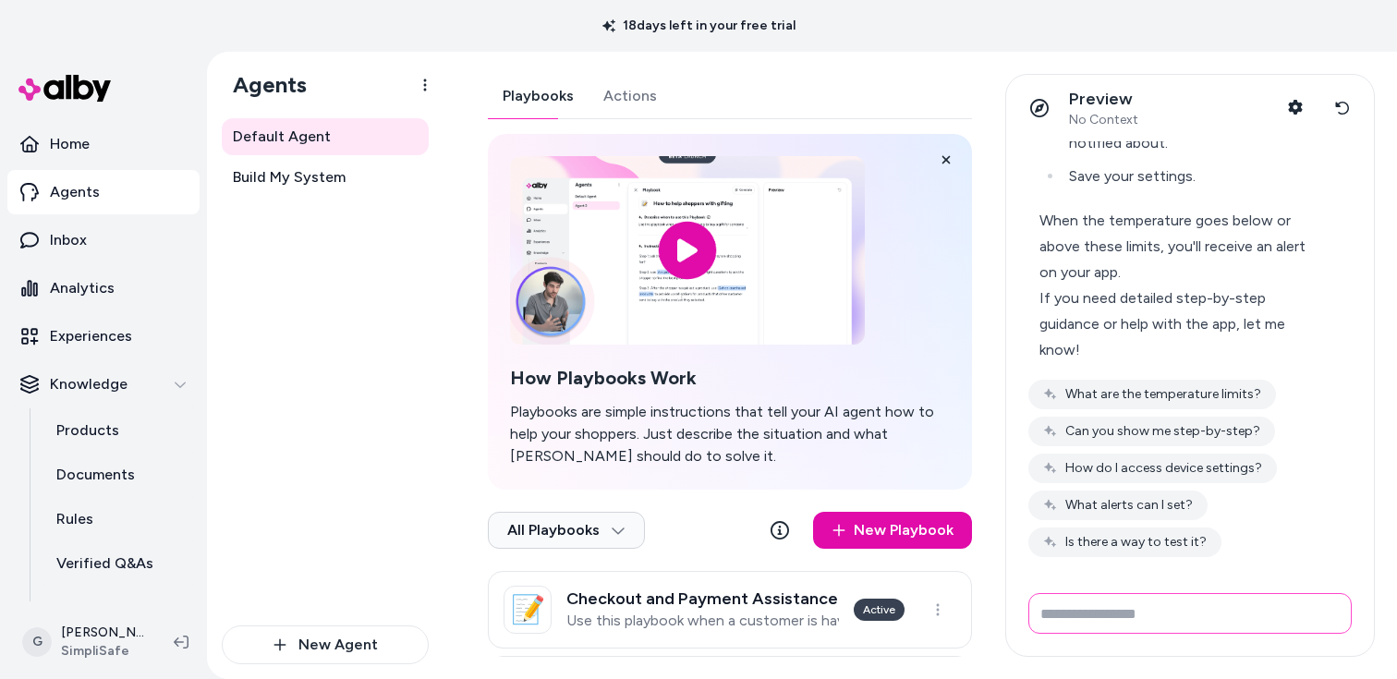
scroll to position [902, 0]
click at [1119, 544] on button "Is there a way to test it?" at bounding box center [1124, 542] width 193 height 30
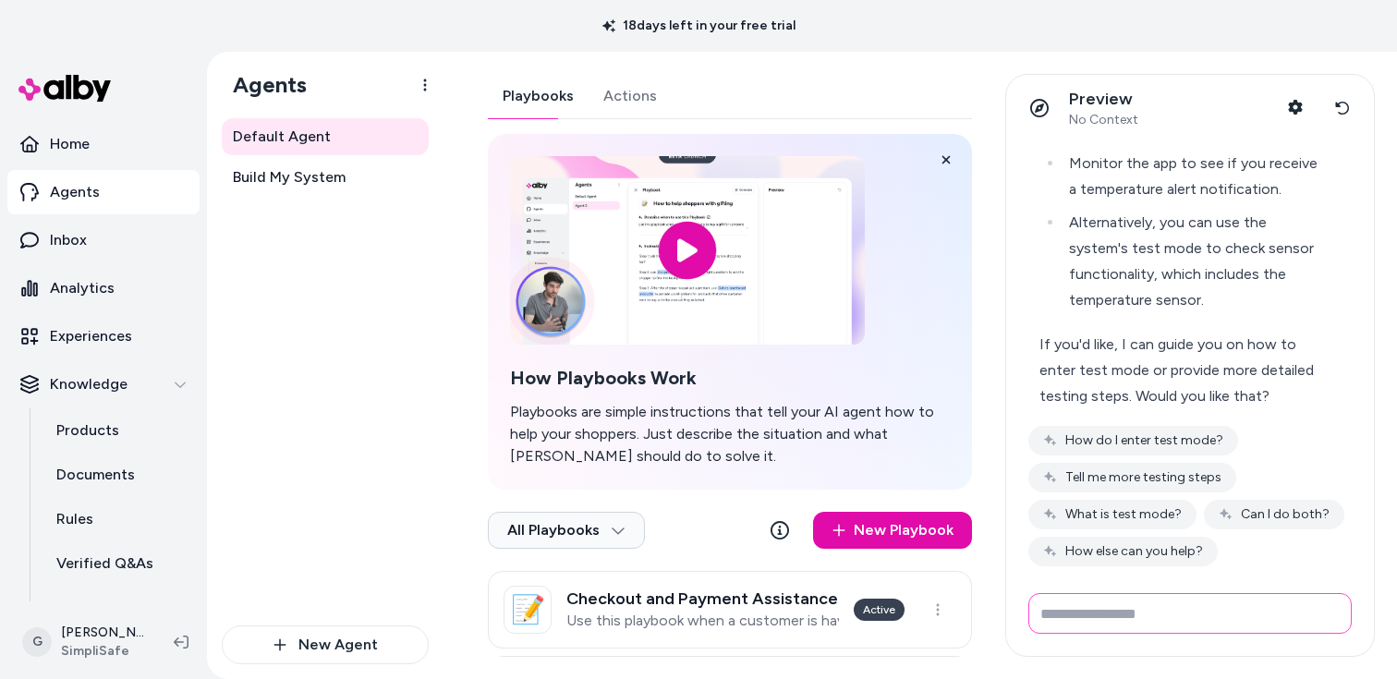
scroll to position [1420, 0]
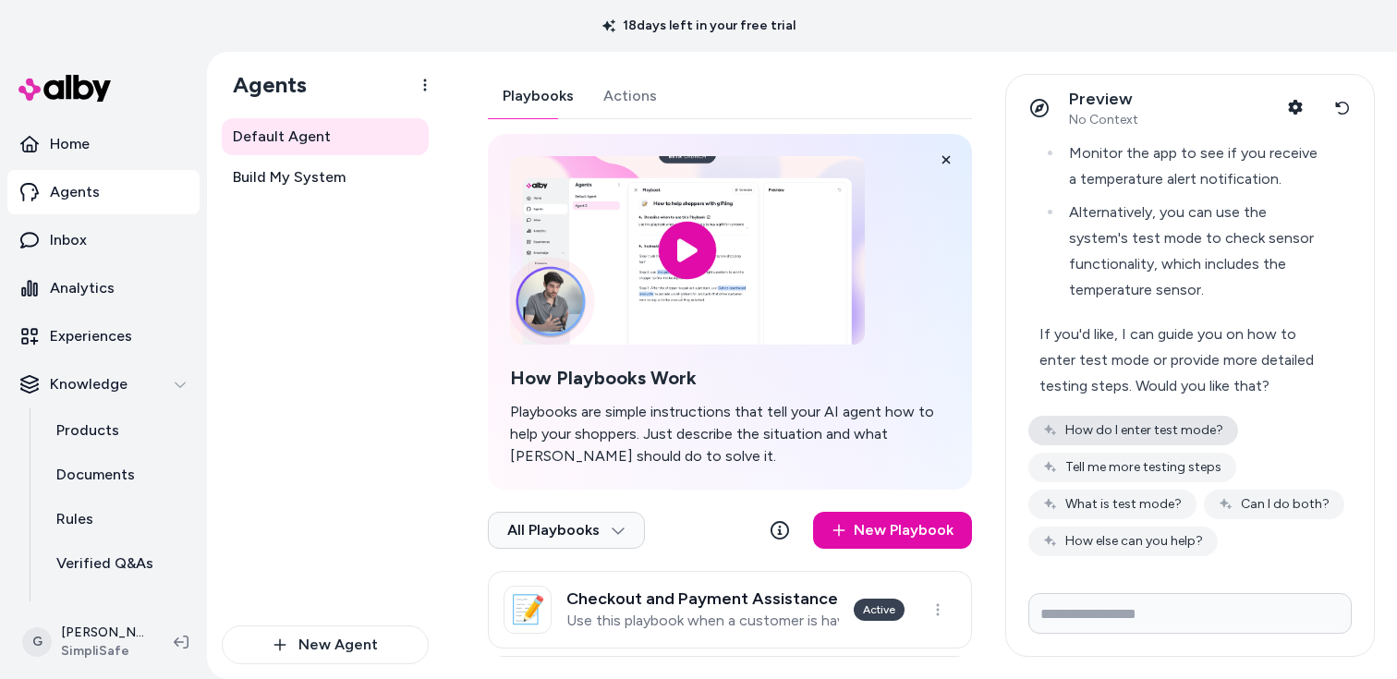
click at [1198, 424] on button "How do I enter test mode?" at bounding box center [1133, 431] width 210 height 30
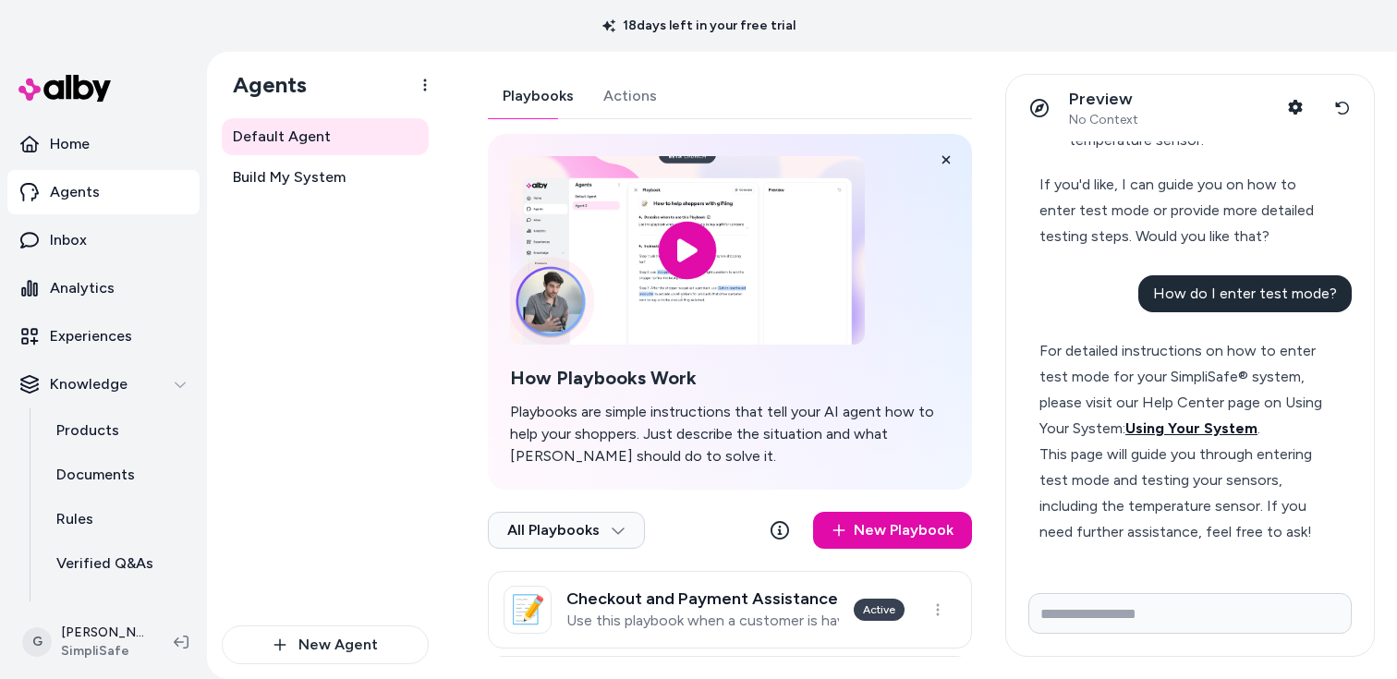
scroll to position [1625, 0]
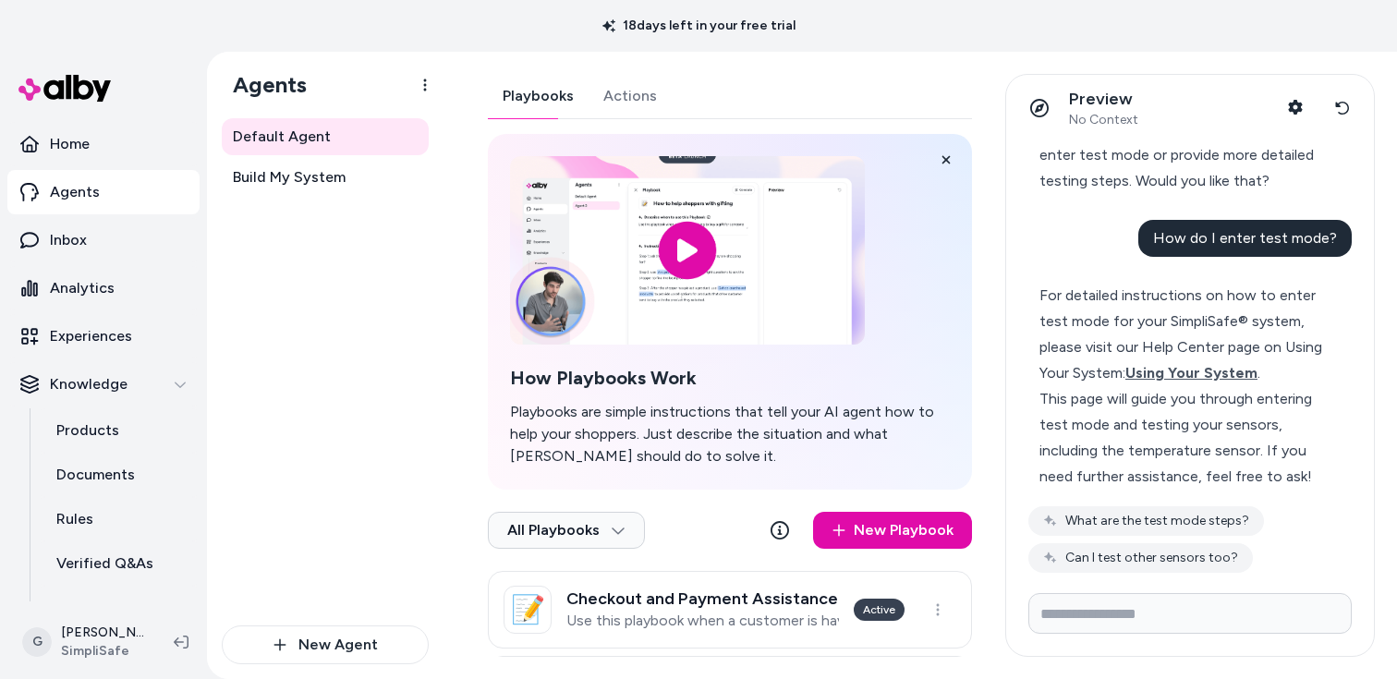
click at [1201, 360] on div "For detailed instructions on how to enter test mode for your SimpliSafe® system…" at bounding box center [1181, 334] width 285 height 103
click at [1201, 366] on span "Using Your System" at bounding box center [1191, 373] width 132 height 18
click at [1331, 118] on button "Reset conversation" at bounding box center [1342, 108] width 34 height 37
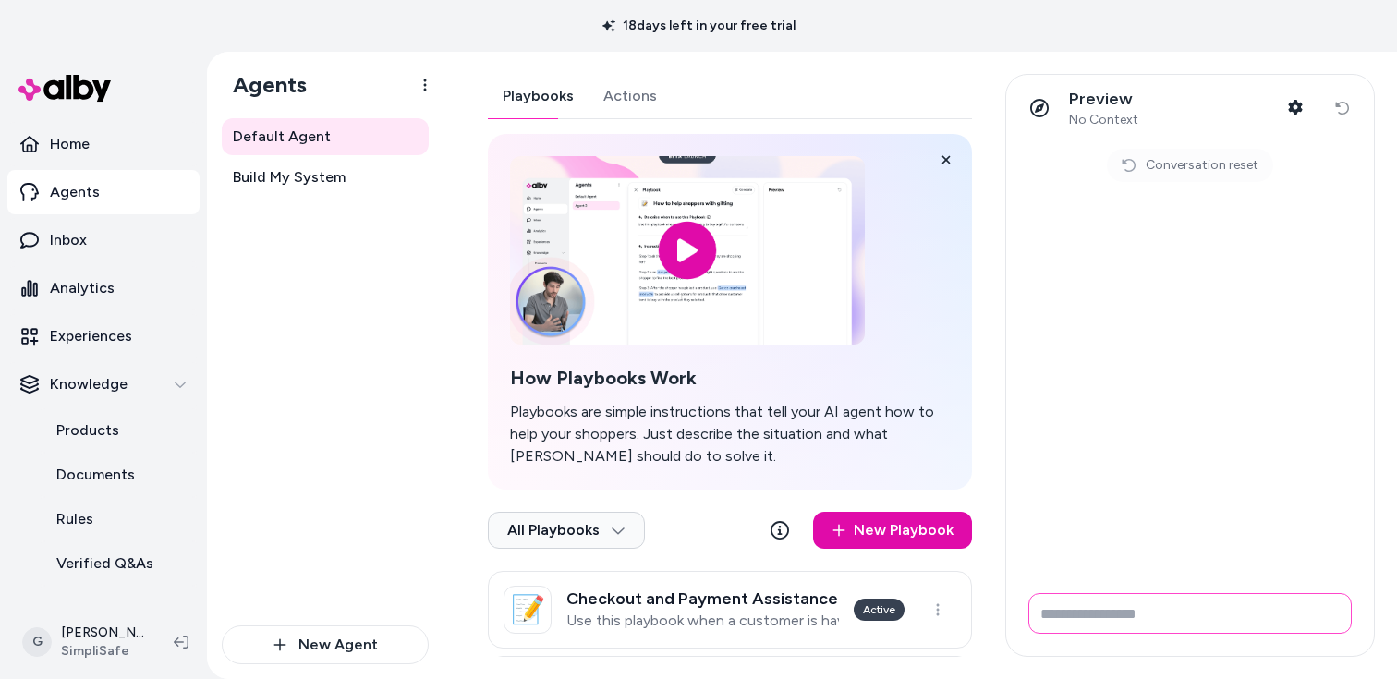
click at [1096, 627] on input "Write your prompt here" at bounding box center [1189, 613] width 323 height 41
paste input "**********"
type input "**********"
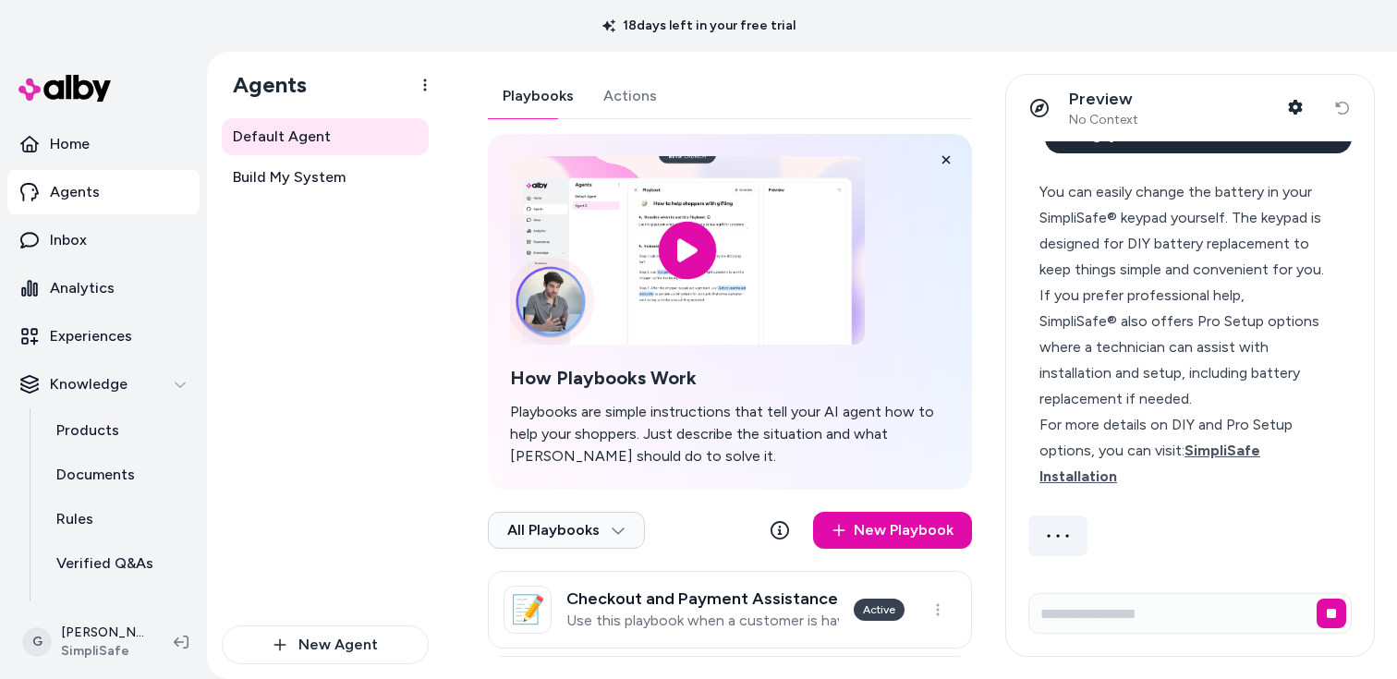
scroll to position [0, 0]
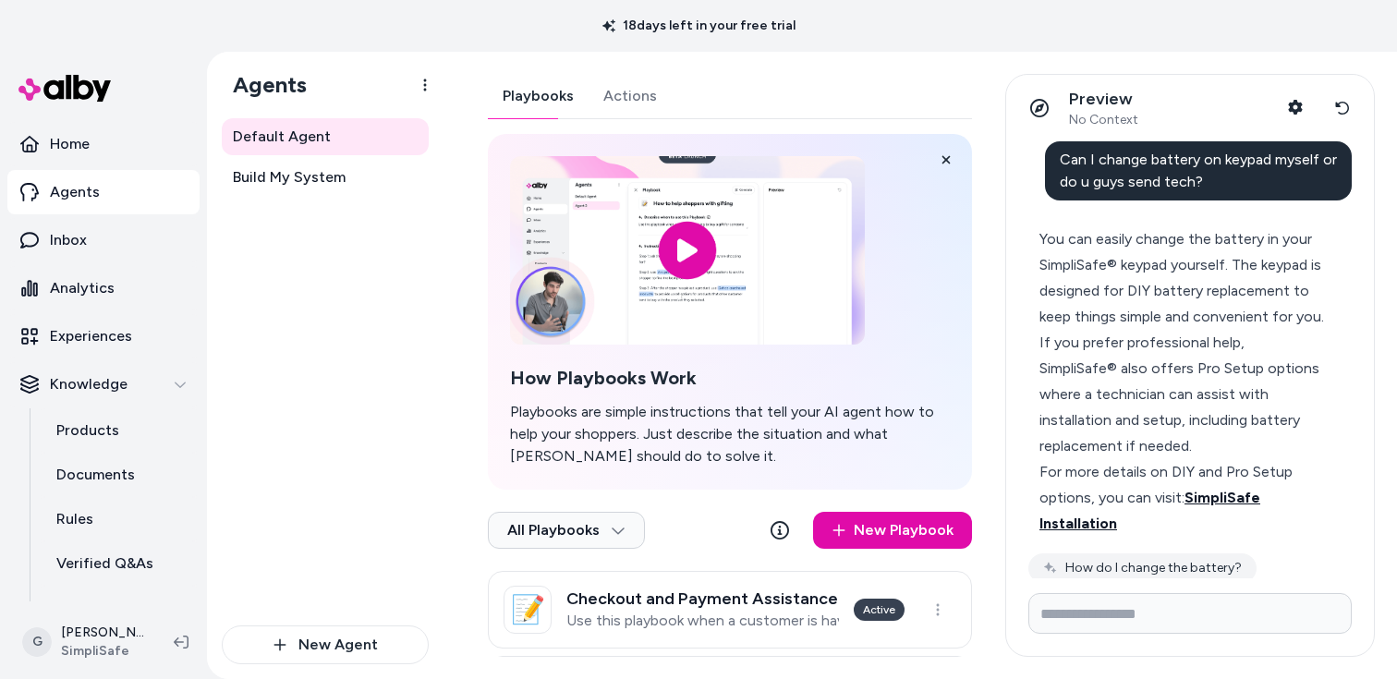
click at [1229, 504] on span "SimpliSafe Installation" at bounding box center [1149, 510] width 221 height 43
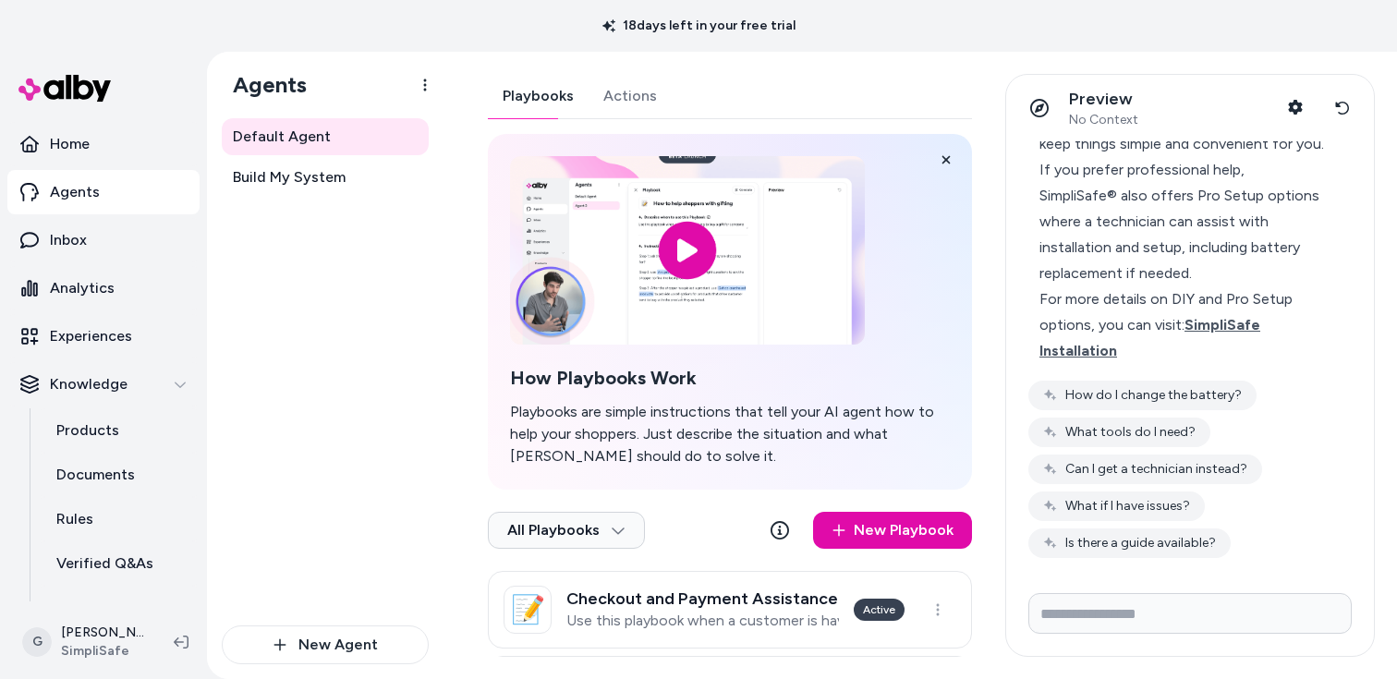
scroll to position [175, 0]
click at [1163, 531] on button "Is there a guide available?" at bounding box center [1129, 542] width 202 height 30
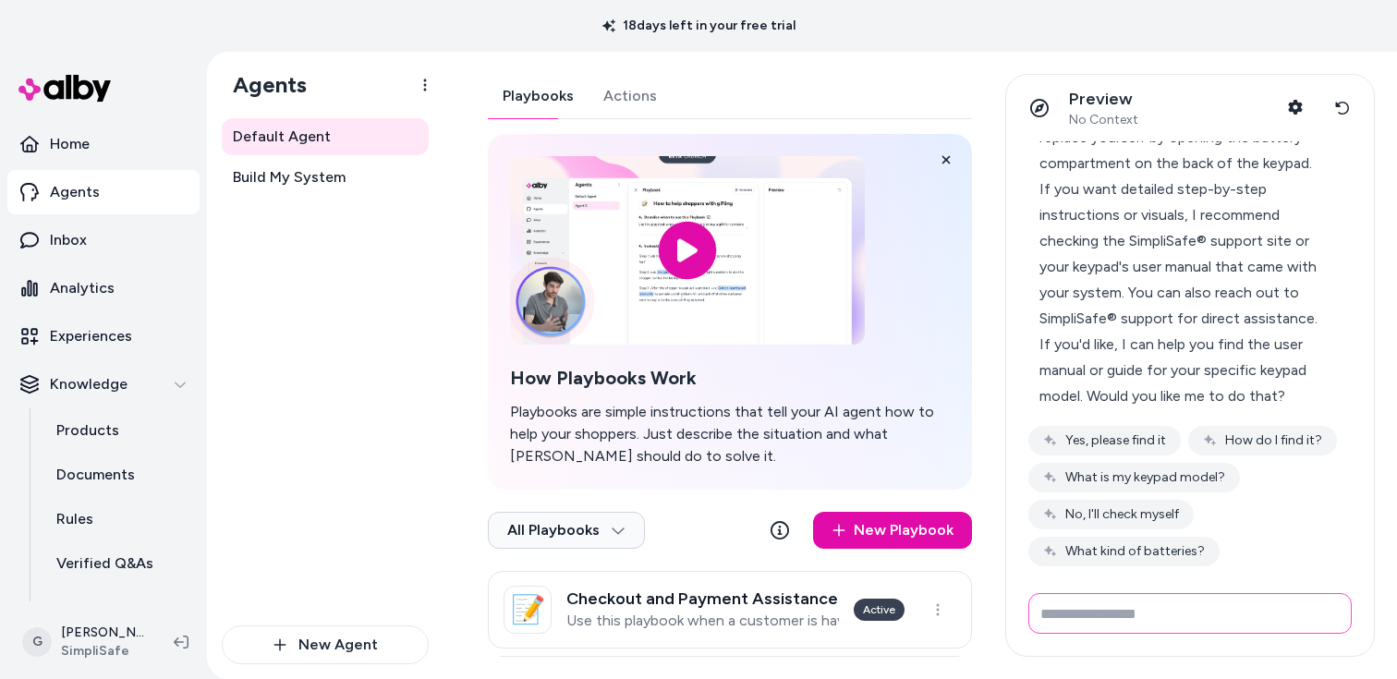
scroll to position [614, 0]
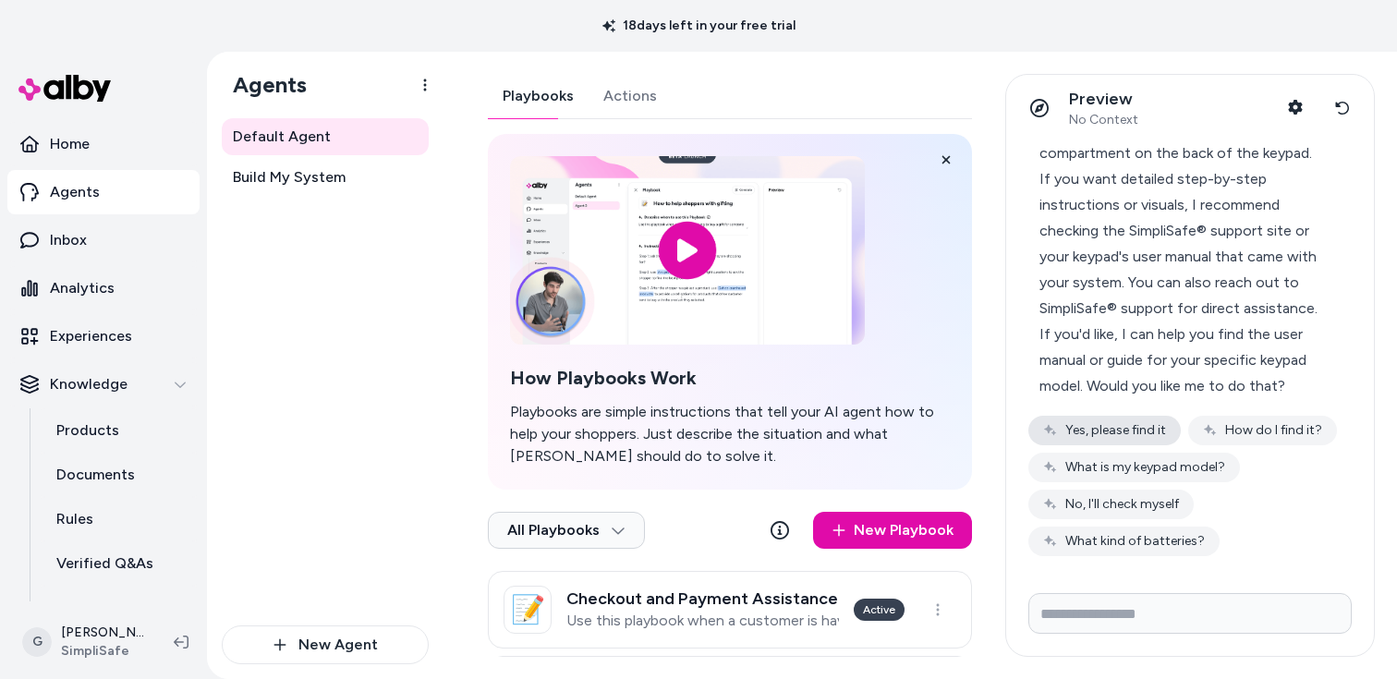
click at [1164, 428] on button "Yes, please find it" at bounding box center [1104, 431] width 152 height 30
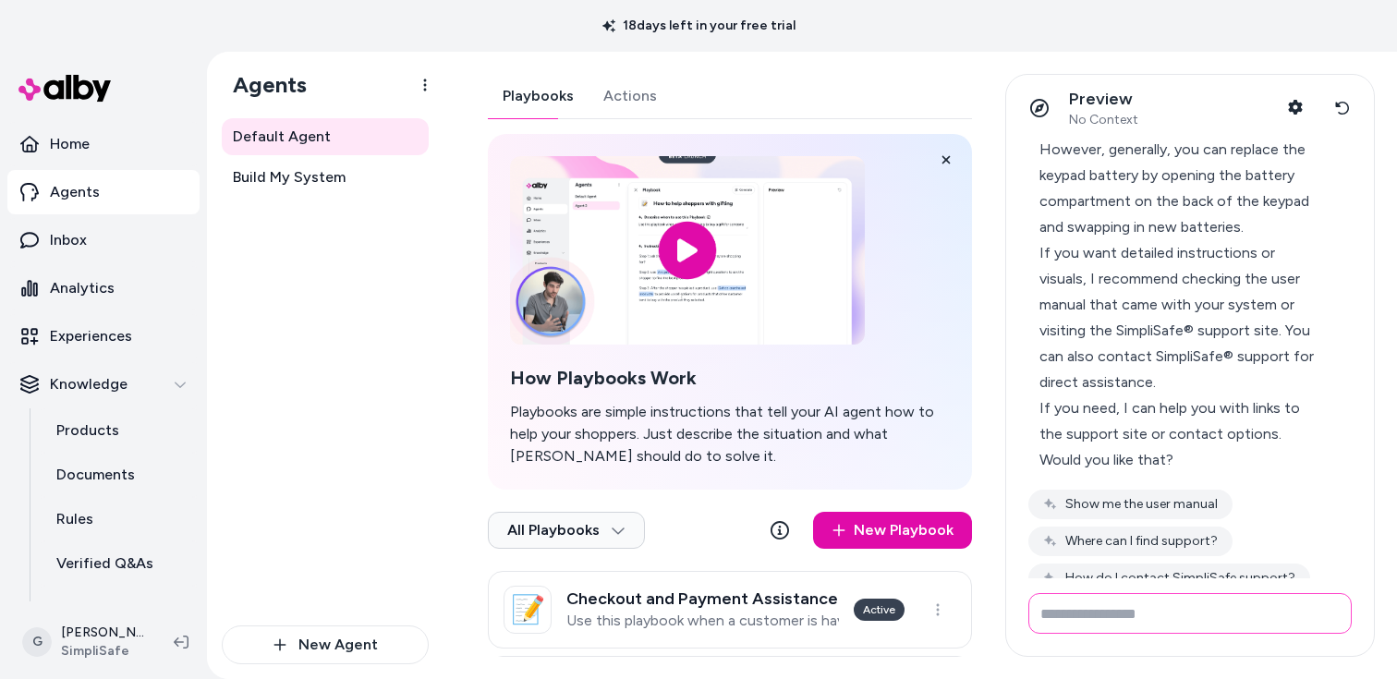
scroll to position [1154, 0]
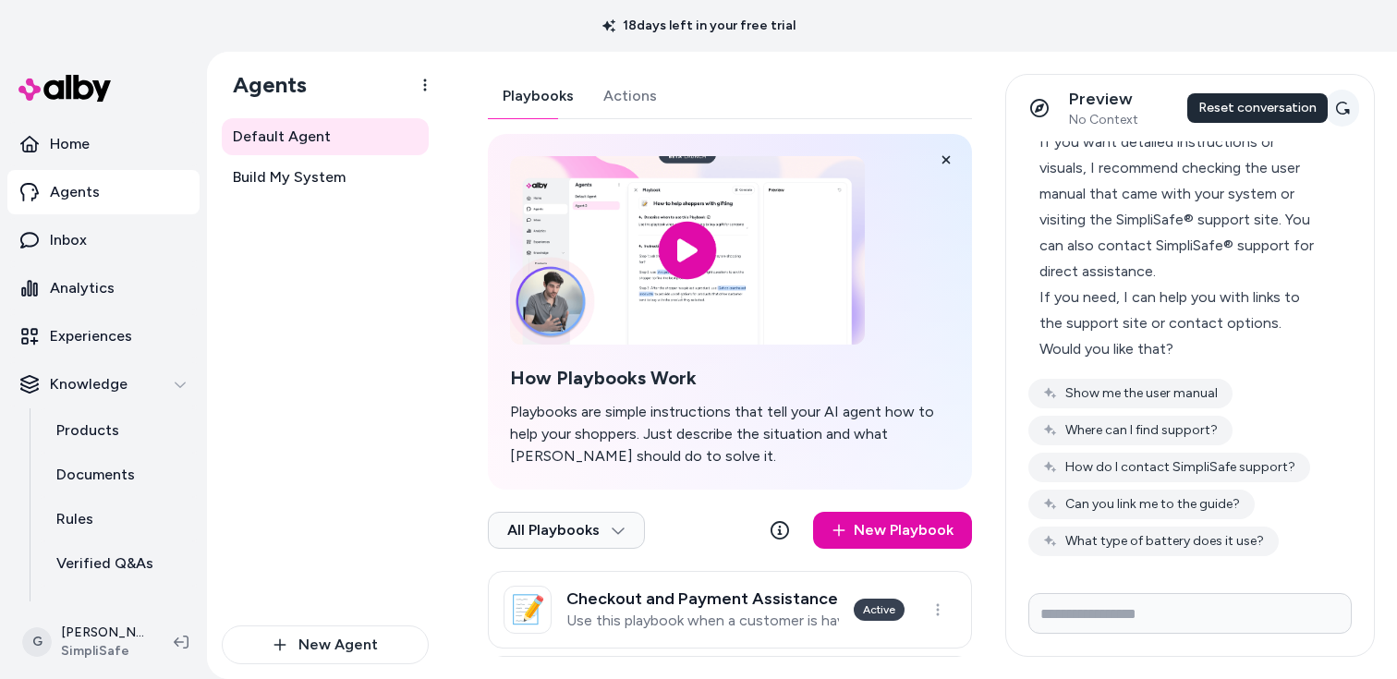
click at [1348, 107] on icon at bounding box center [1342, 108] width 15 height 15
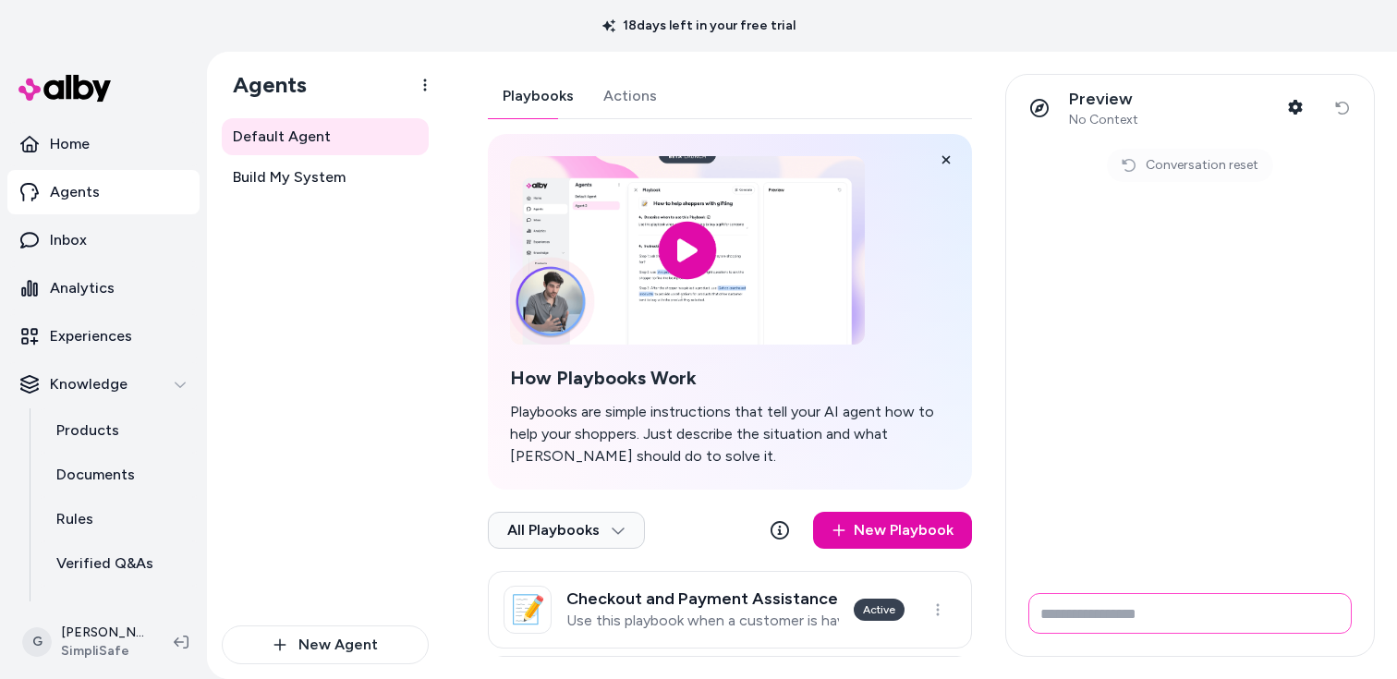
click at [1100, 600] on input "Write your prompt here" at bounding box center [1189, 613] width 323 height 41
type input "**********"
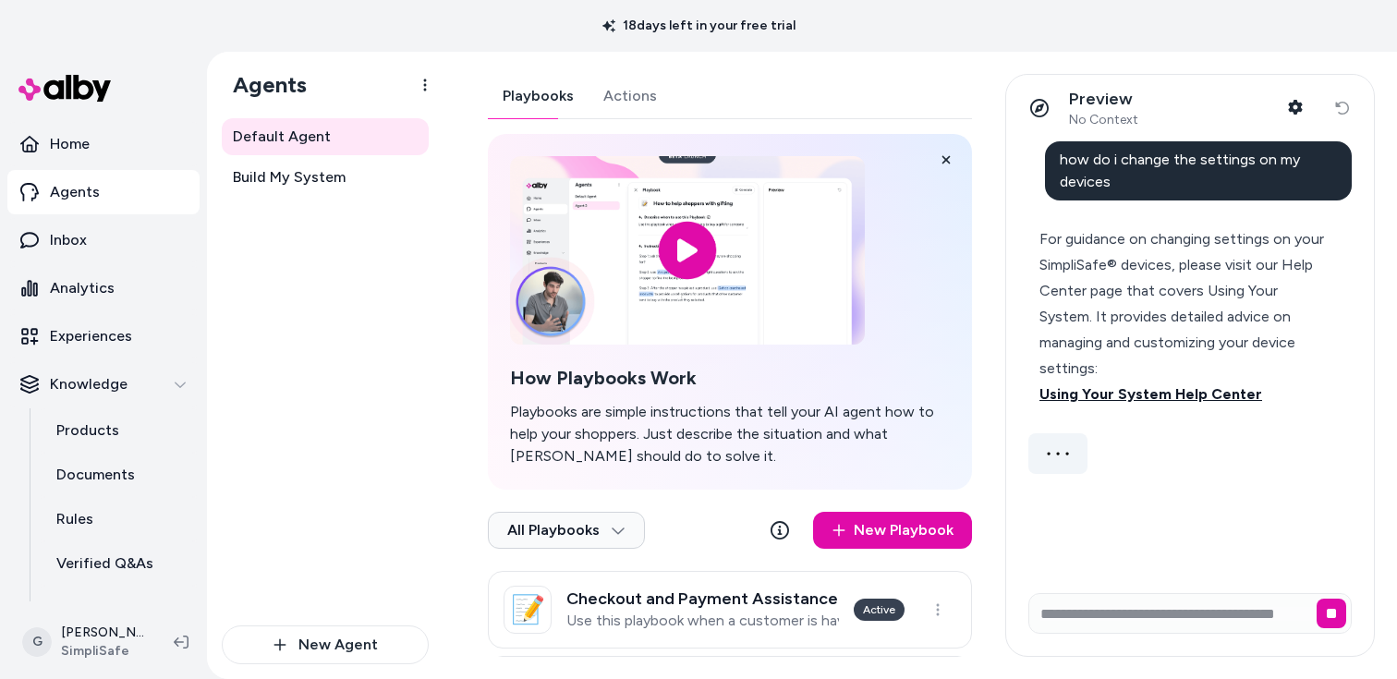
click at [1194, 399] on span "Using Your System Help Center" at bounding box center [1150, 394] width 223 height 18
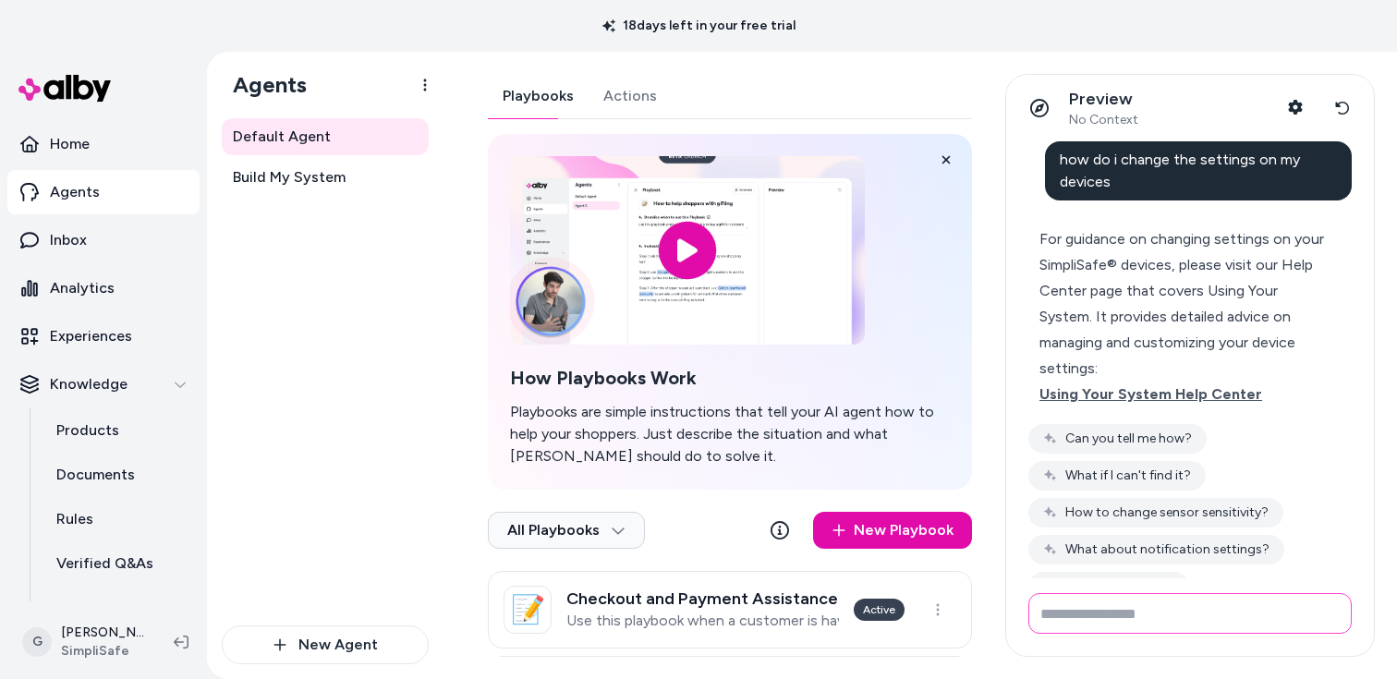
scroll to position [45, 0]
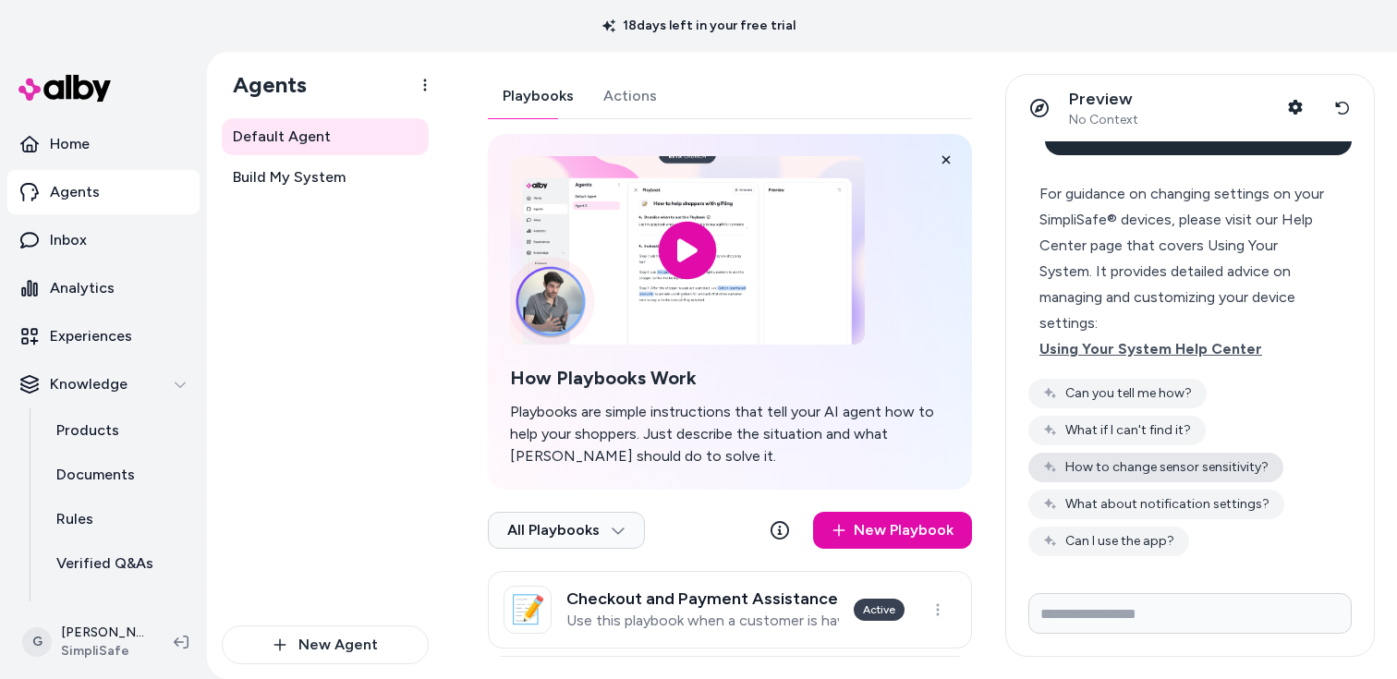
click at [1190, 465] on button "How to change sensor sensitivity?" at bounding box center [1155, 468] width 255 height 30
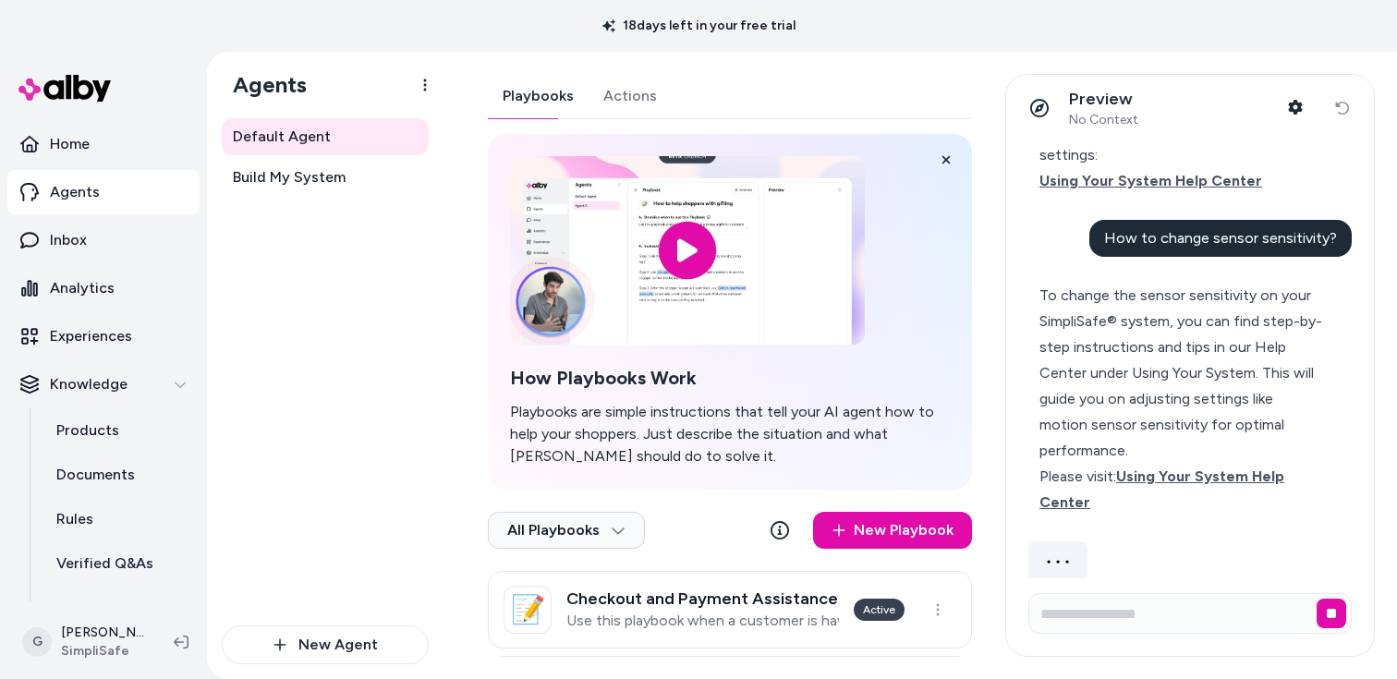
scroll to position [158, 0]
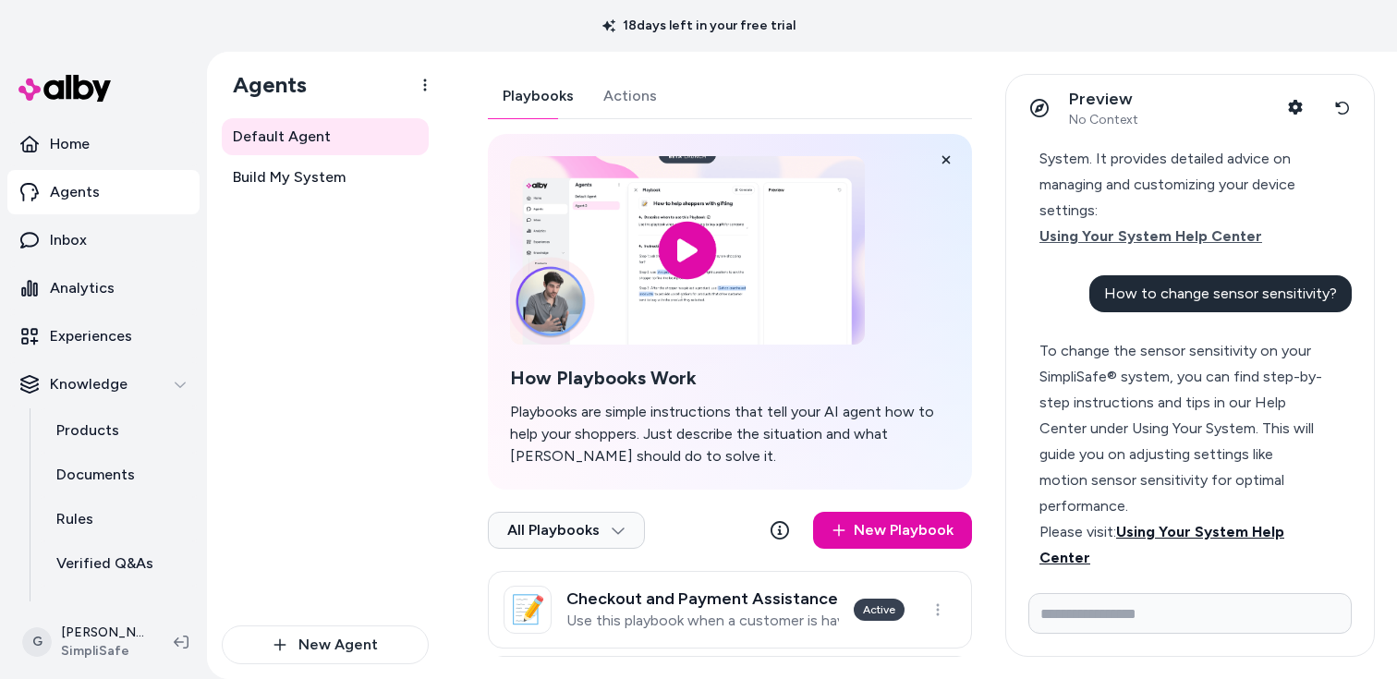
click at [1210, 523] on span "Using Your System Help Center" at bounding box center [1161, 544] width 245 height 43
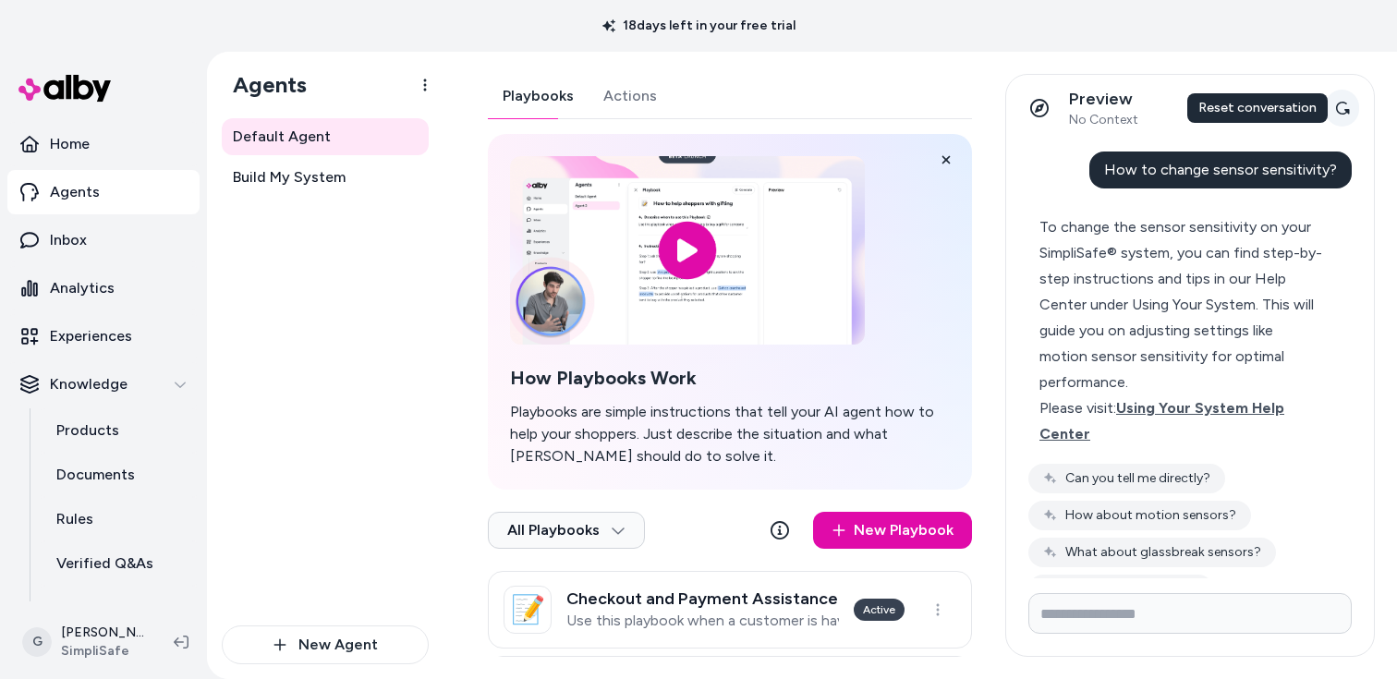
click at [1337, 116] on button "Reset conversation" at bounding box center [1342, 108] width 34 height 37
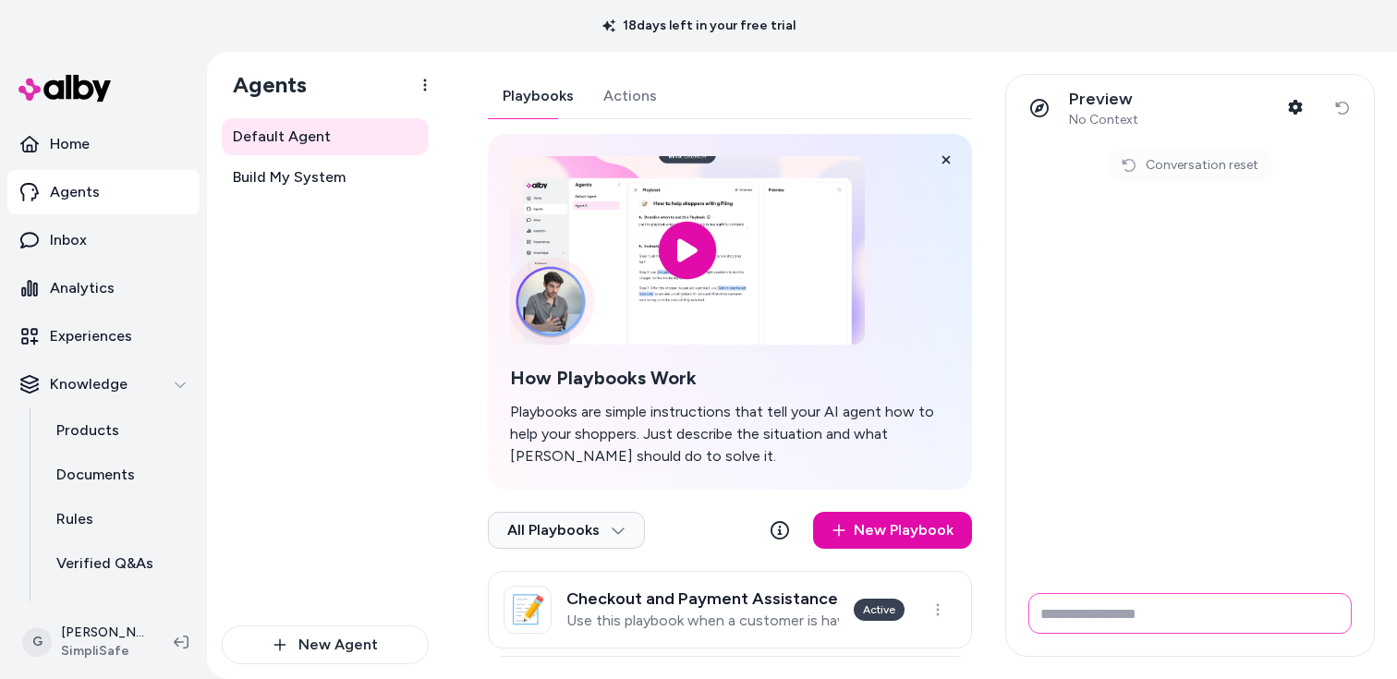
click at [1148, 616] on input "Write your prompt here" at bounding box center [1189, 613] width 323 height 41
type input "*"
type input "**********"
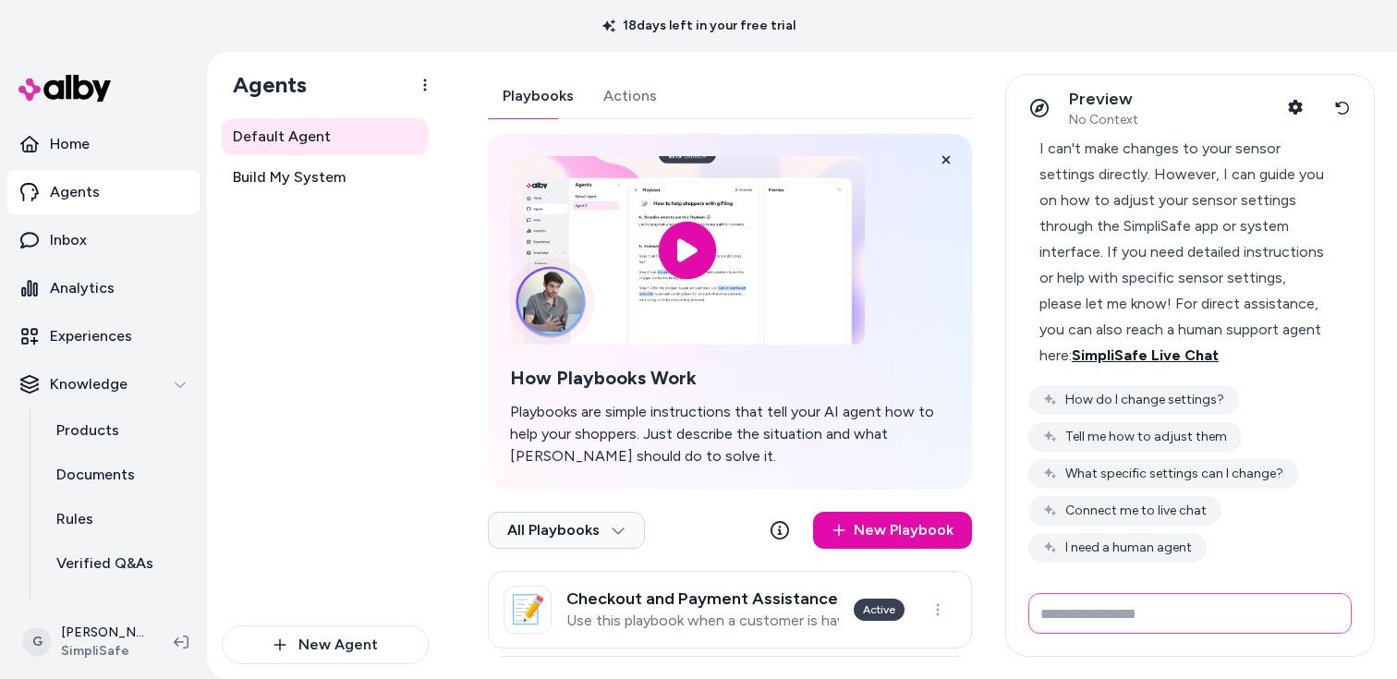
scroll to position [72, 0]
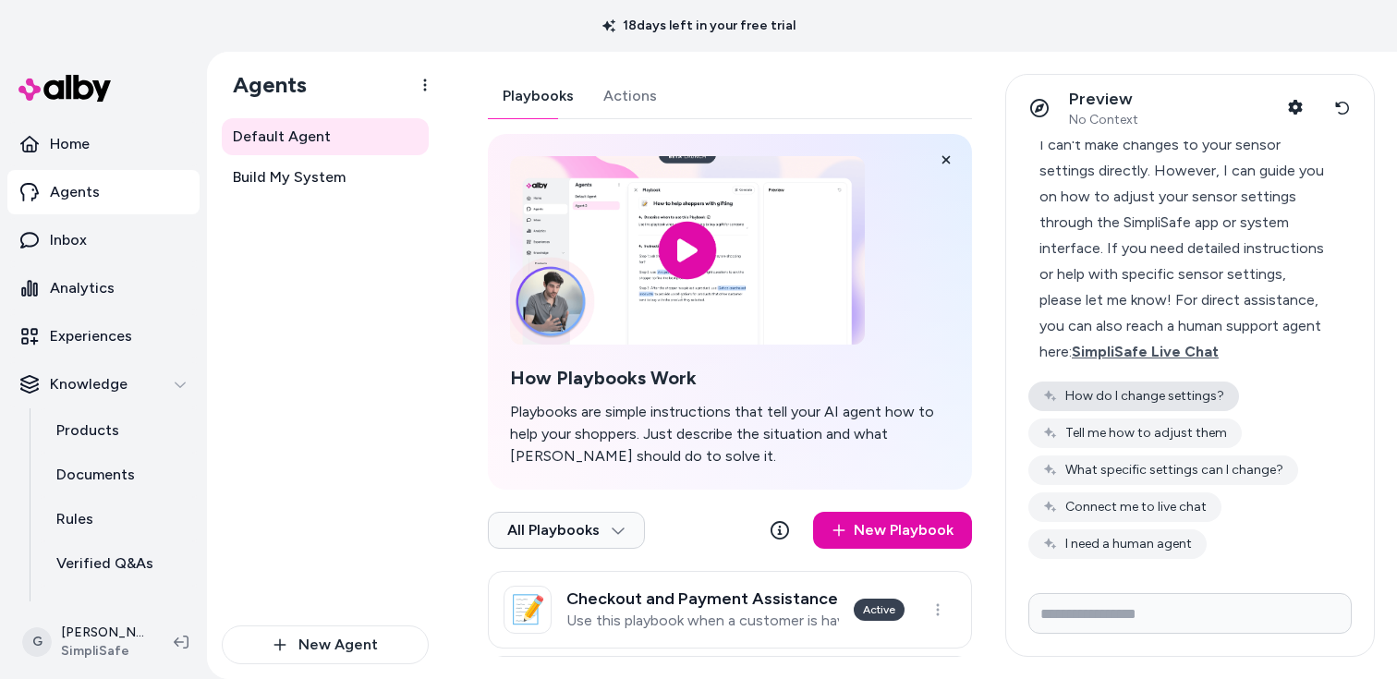
click at [1196, 401] on button "How do I change settings?" at bounding box center [1133, 396] width 211 height 30
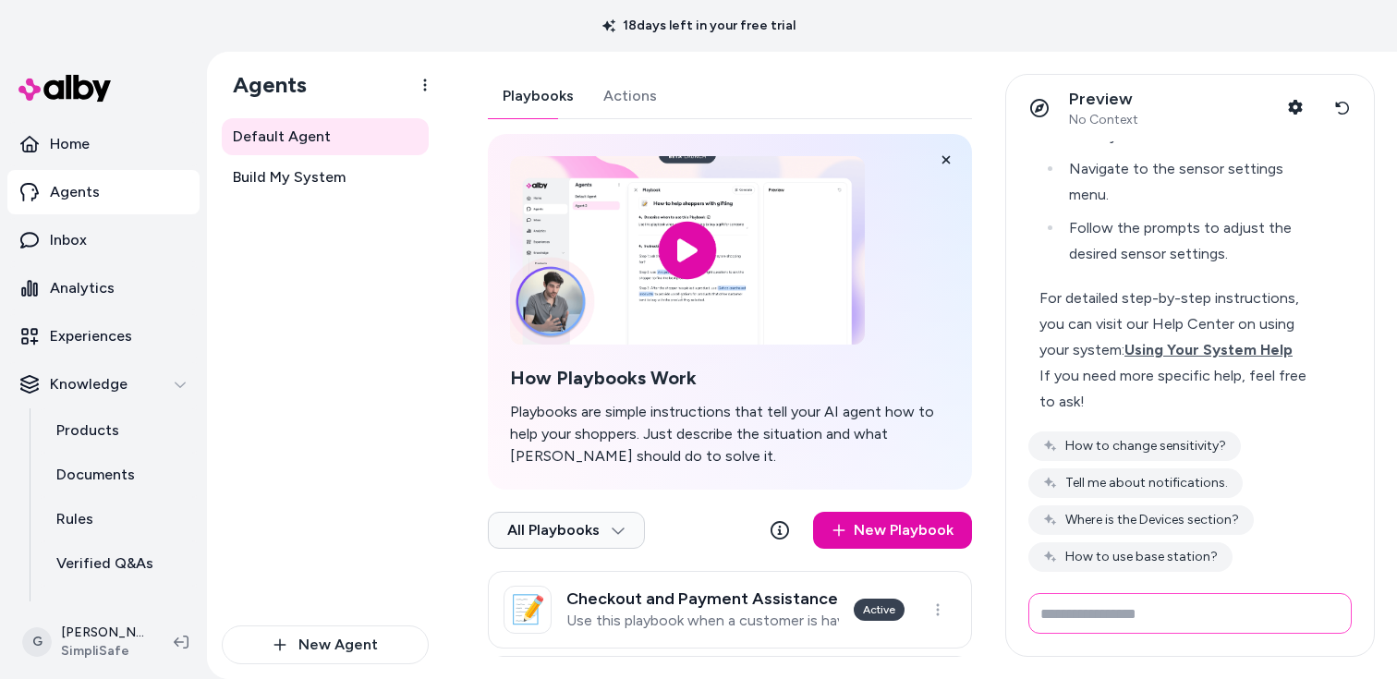
scroll to position [817, 0]
click at [1164, 340] on span "Using Your System Help" at bounding box center [1208, 349] width 168 height 18
click at [1338, 115] on icon at bounding box center [1342, 108] width 15 height 15
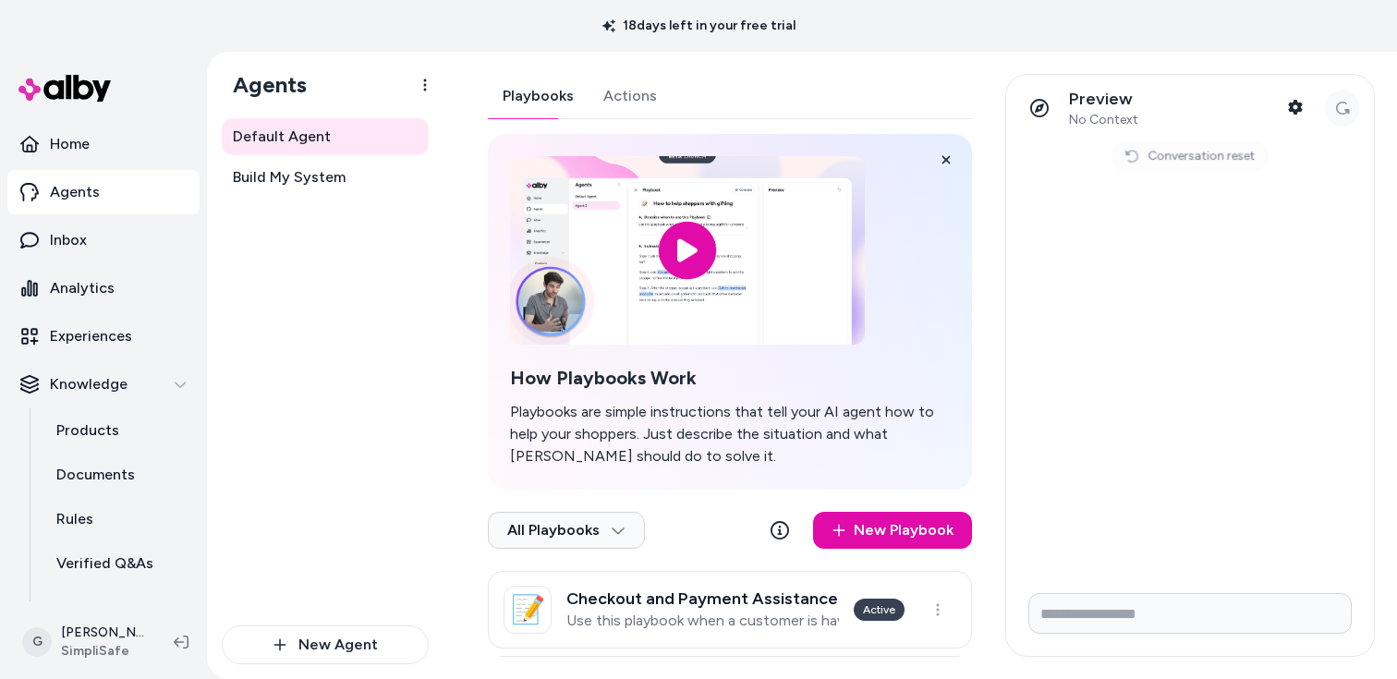
scroll to position [0, 0]
click at [930, 79] on div "Playbooks Actions" at bounding box center [730, 96] width 484 height 45
click at [1099, 611] on input "Write your prompt here" at bounding box center [1189, 613] width 323 height 41
paste input "**********"
type input "**********"
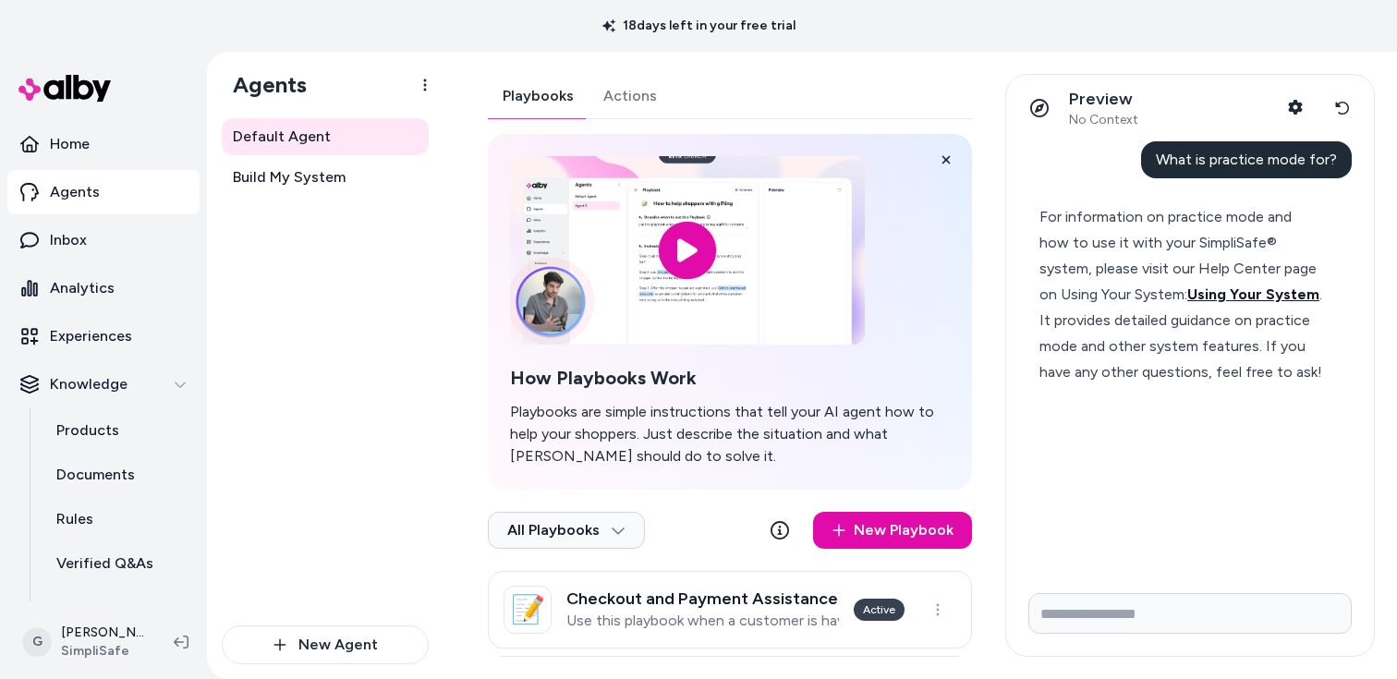
click at [1239, 294] on span "Using Your System" at bounding box center [1253, 294] width 132 height 18
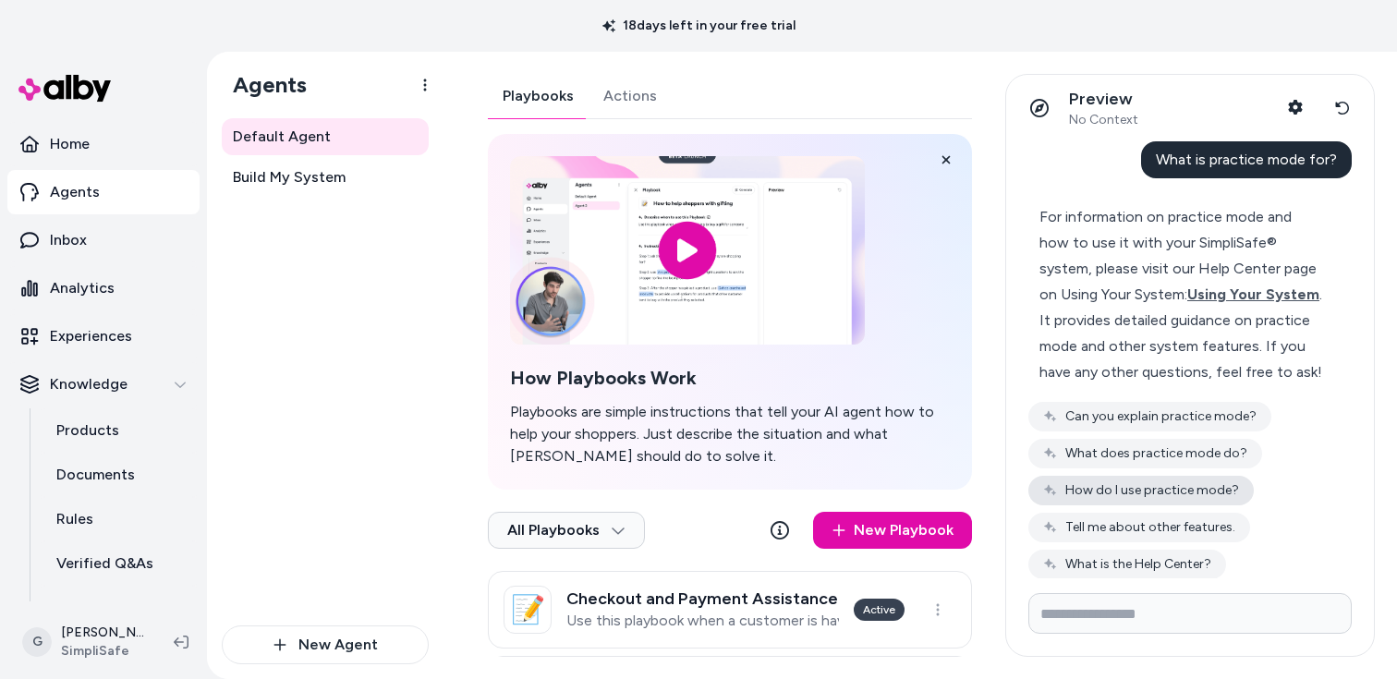
click at [1170, 483] on button "How do I use practice mode?" at bounding box center [1140, 491] width 225 height 30
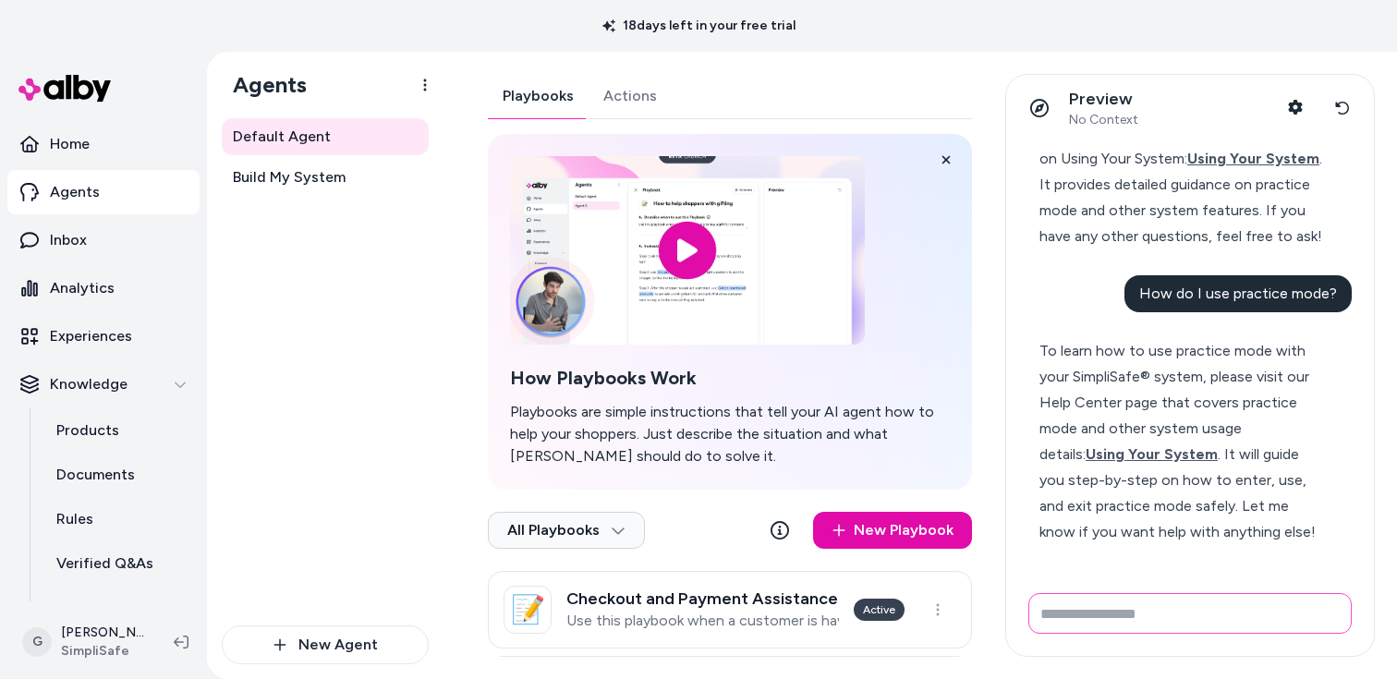
scroll to position [191, 0]
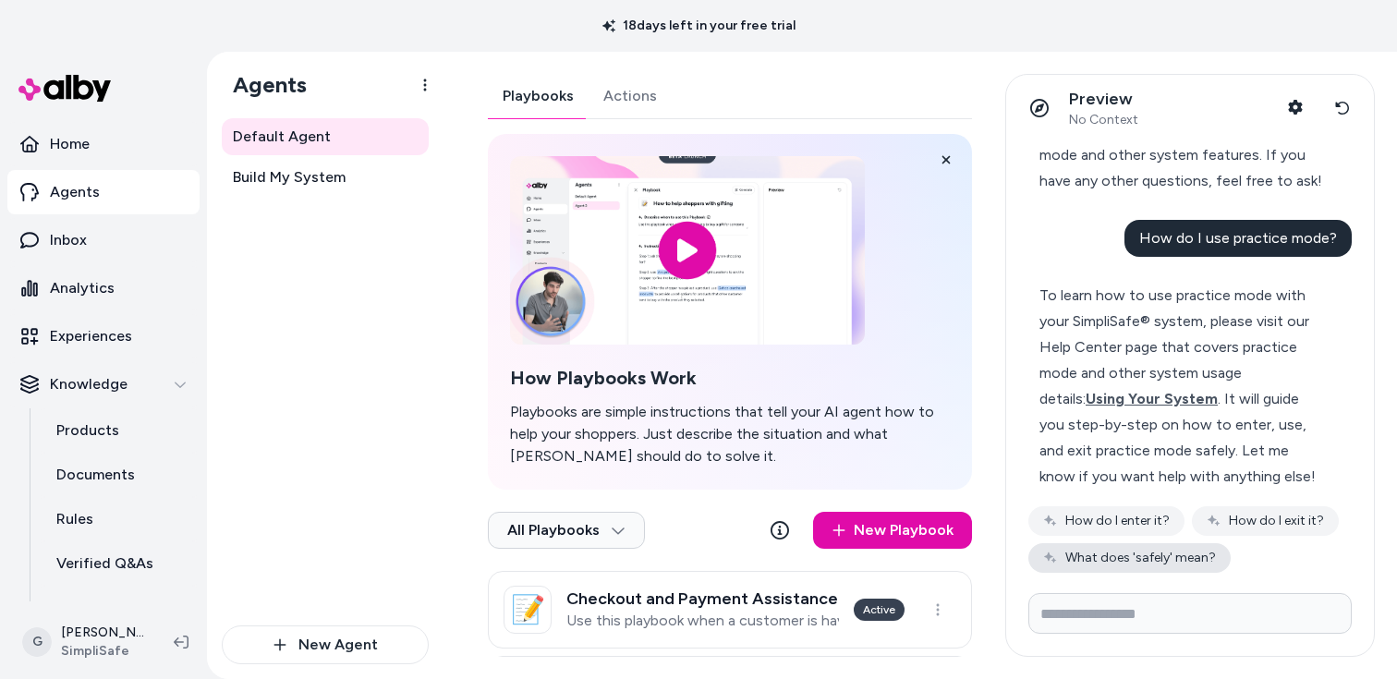
click at [1152, 546] on button "What does 'safely' mean?" at bounding box center [1129, 558] width 202 height 30
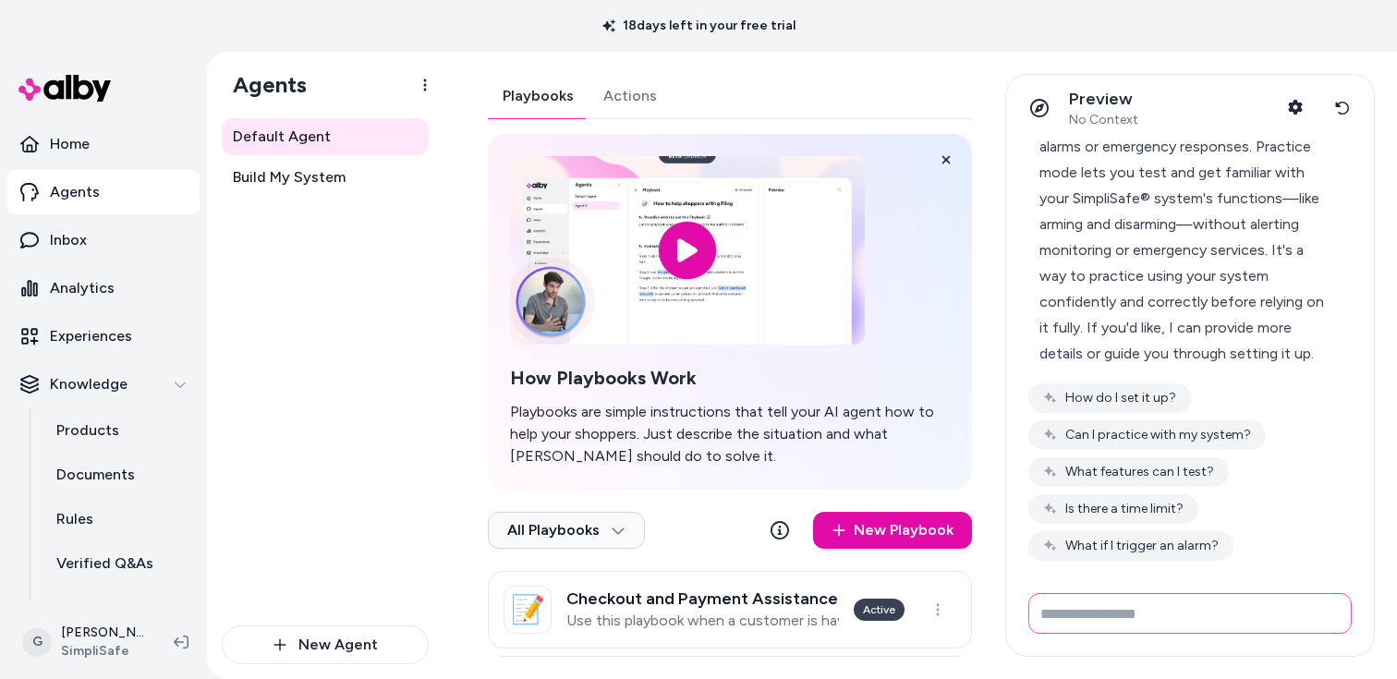
scroll to position [692, 0]
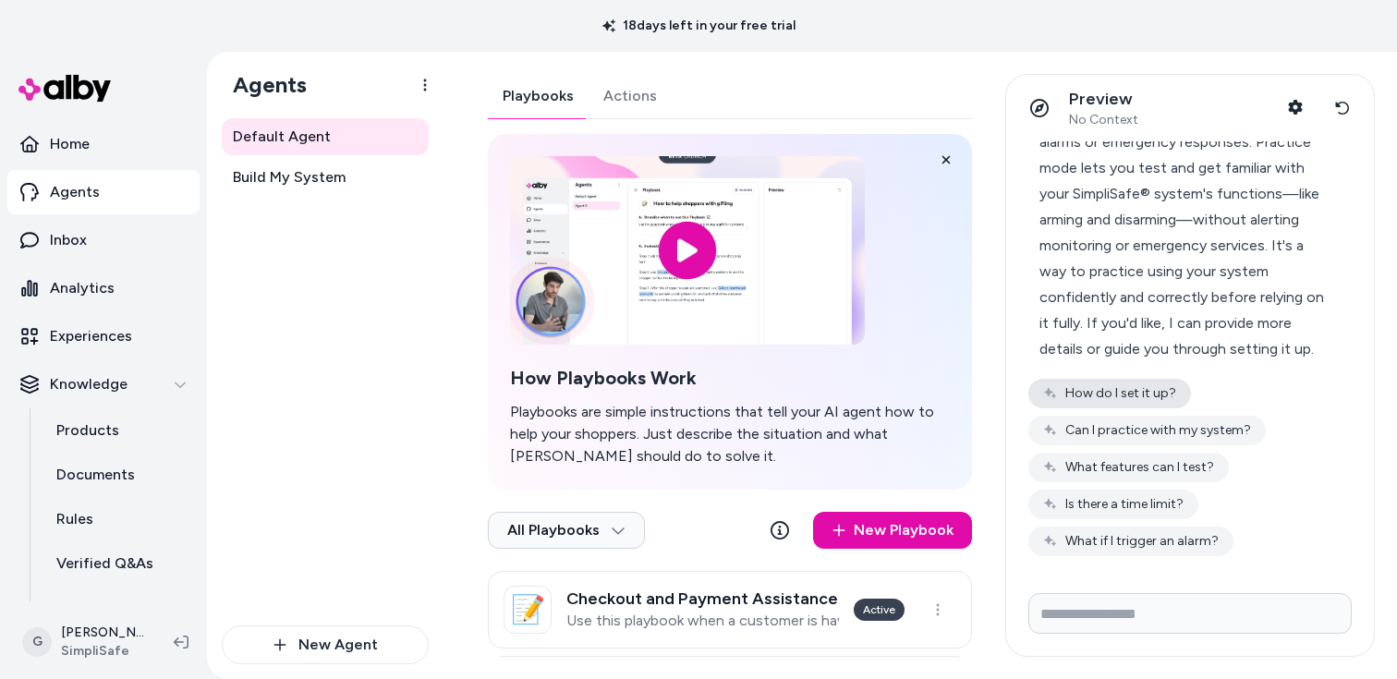
click at [1153, 384] on button "How do I set it up?" at bounding box center [1109, 394] width 163 height 30
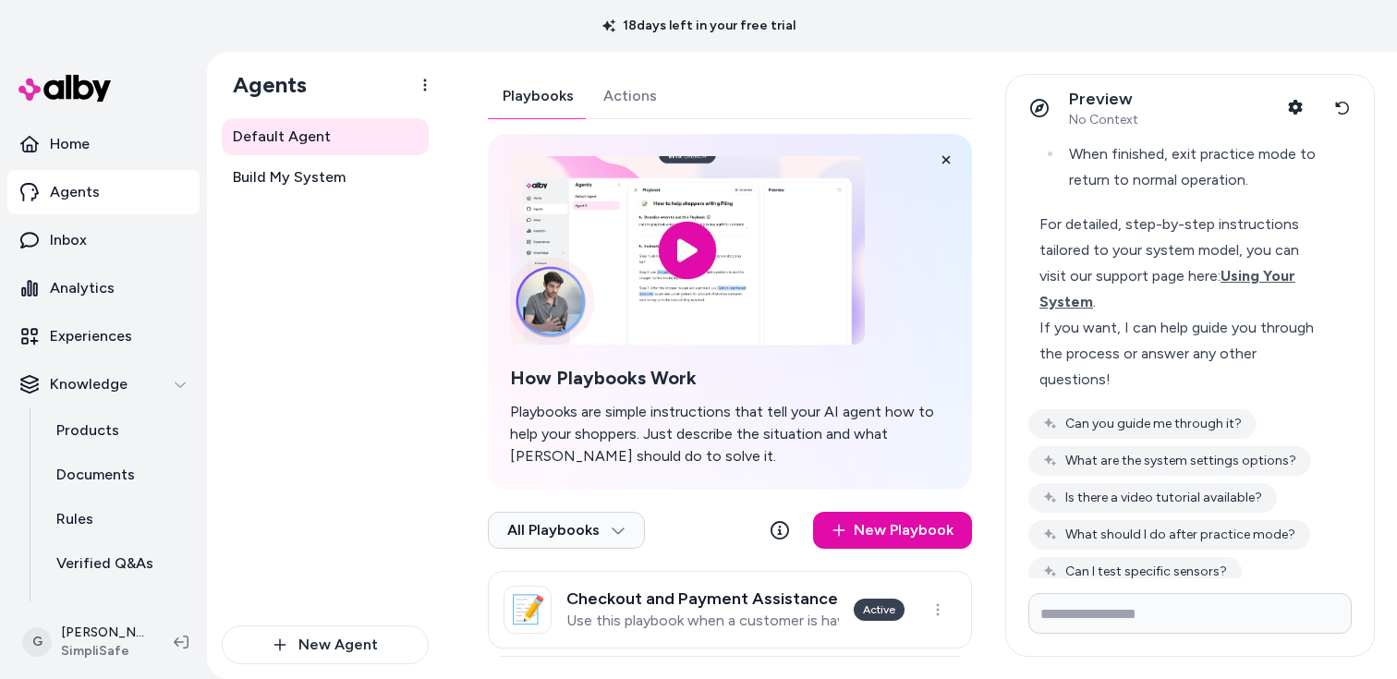
scroll to position [1305, 0]
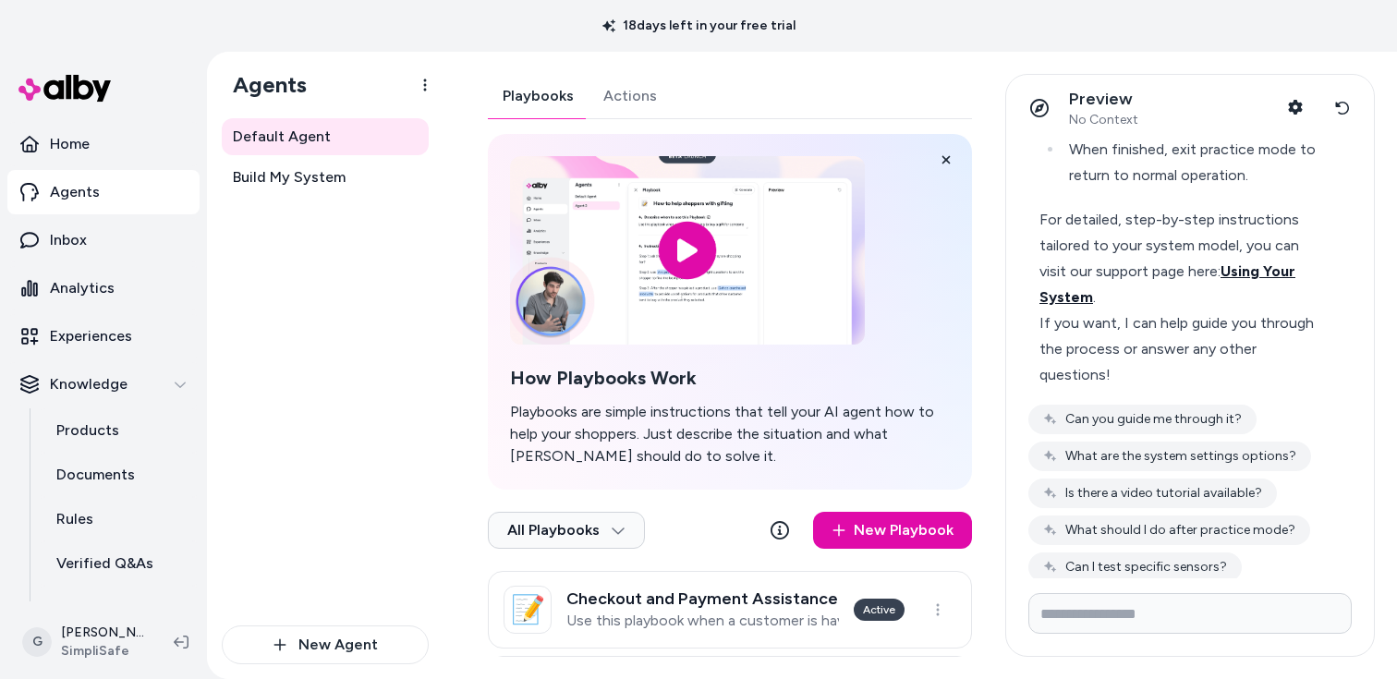
click at [1072, 297] on span "Using Your System" at bounding box center [1167, 283] width 256 height 43
click at [1056, 486] on icon "button" at bounding box center [1050, 493] width 15 height 15
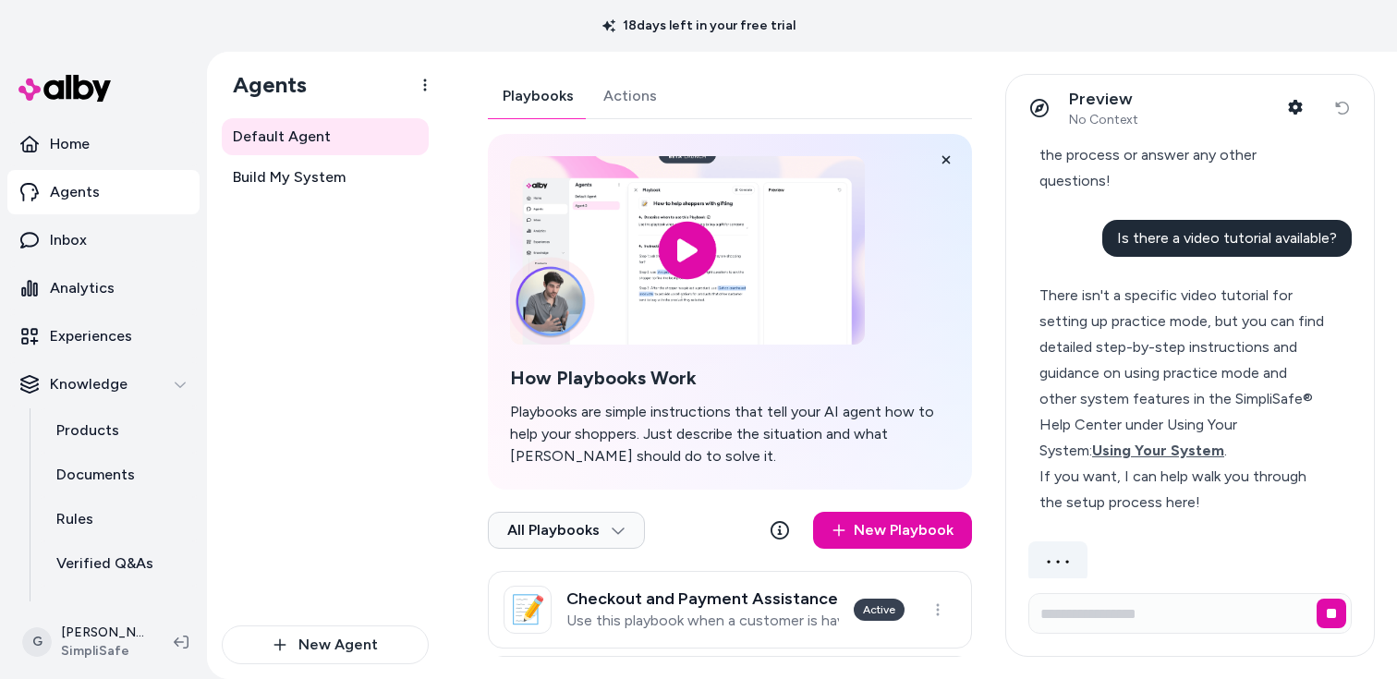
scroll to position [1444, 0]
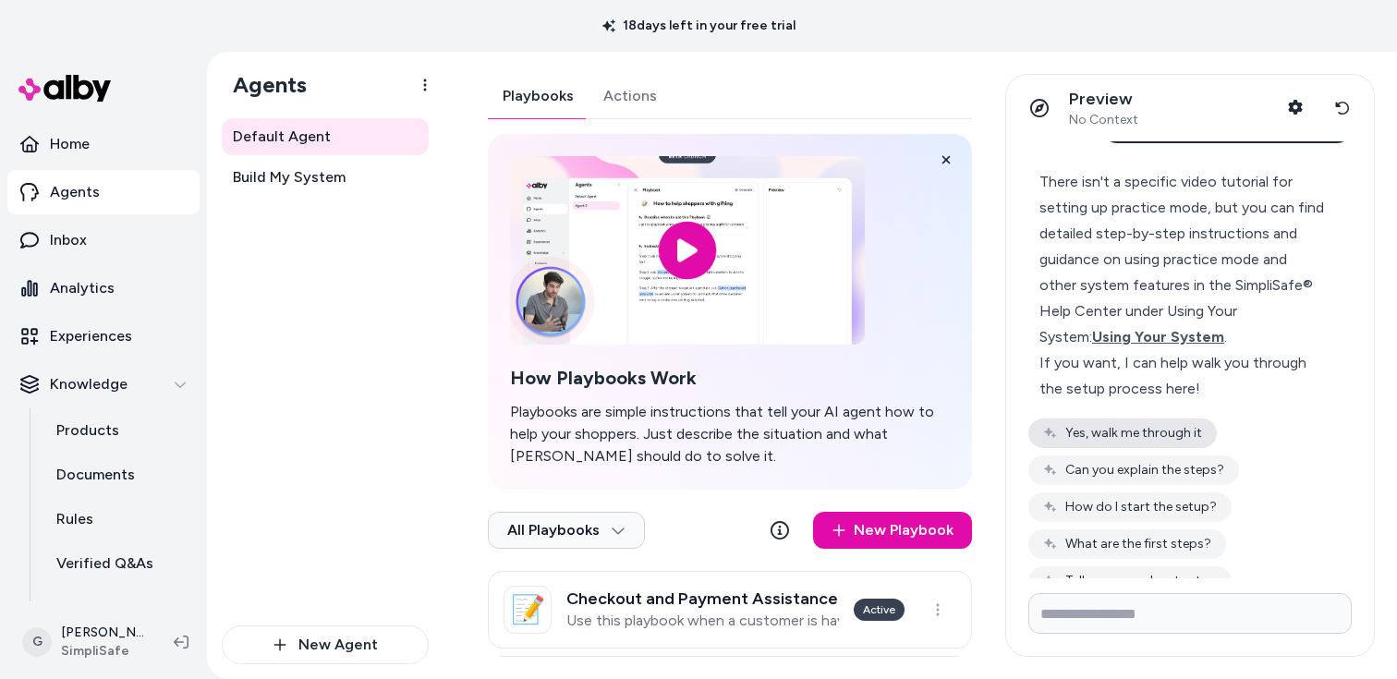
click at [1127, 418] on button "Yes, walk me through it" at bounding box center [1122, 433] width 188 height 30
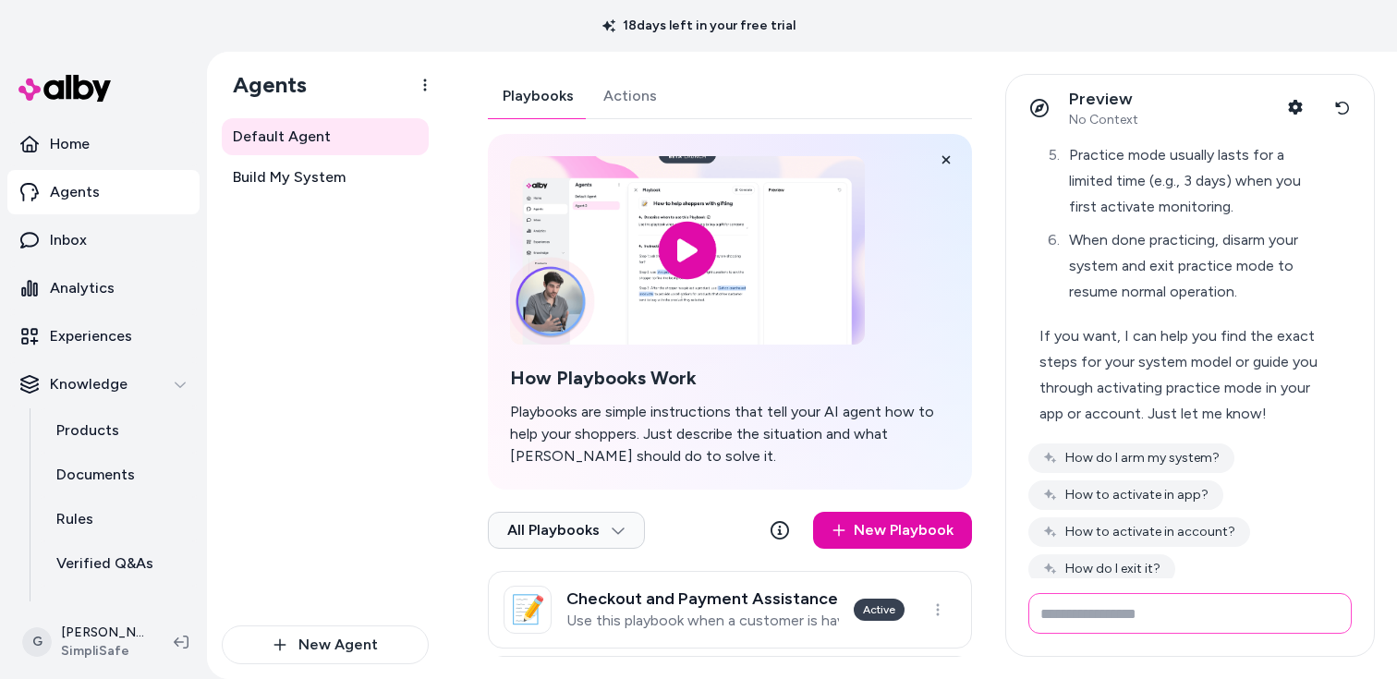
scroll to position [2410, 0]
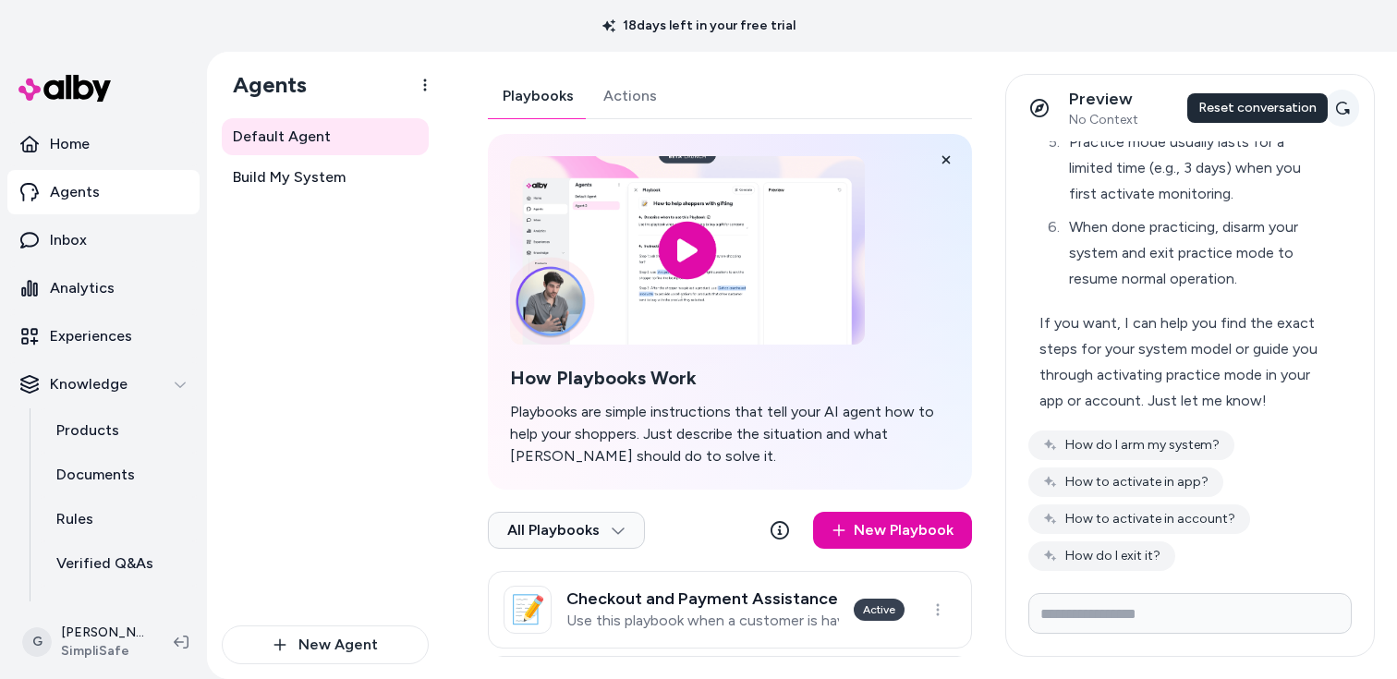
click at [1331, 108] on button "Reset conversation" at bounding box center [1342, 108] width 34 height 37
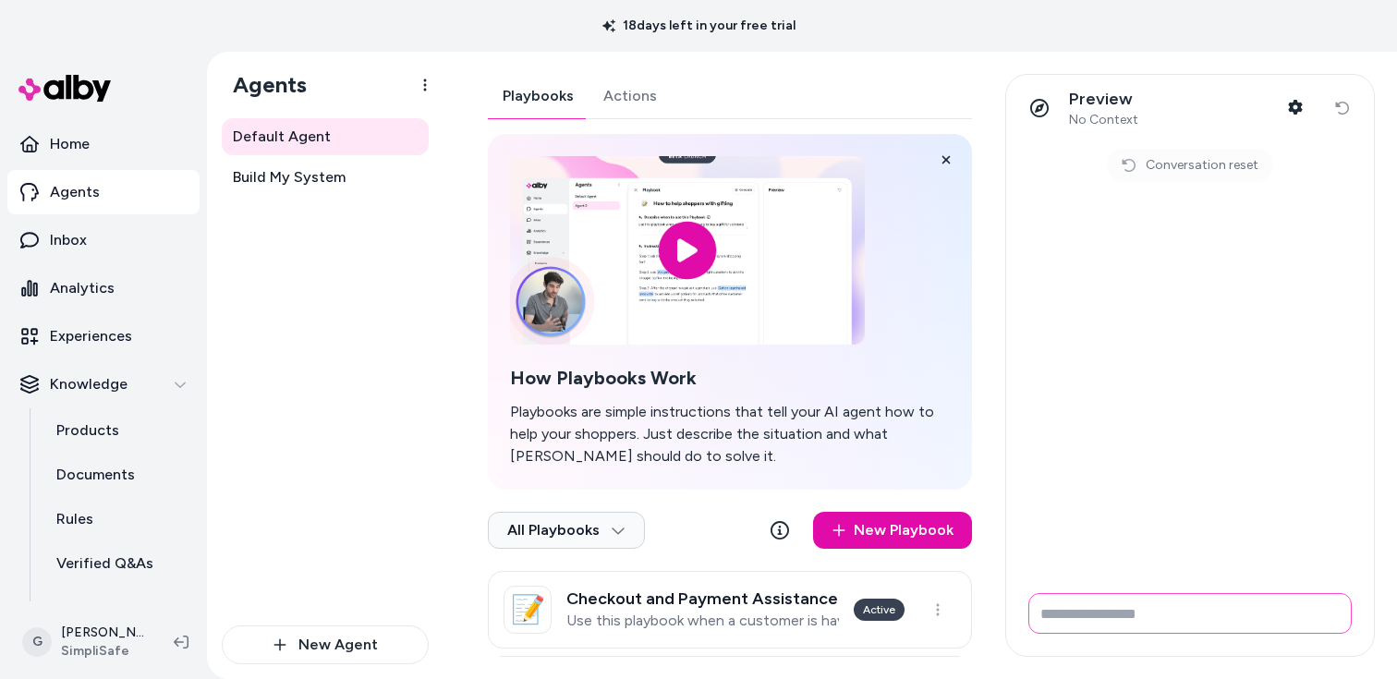
click at [1086, 603] on input "Write your prompt here" at bounding box center [1189, 613] width 323 height 41
paste input "**********"
type input "**********"
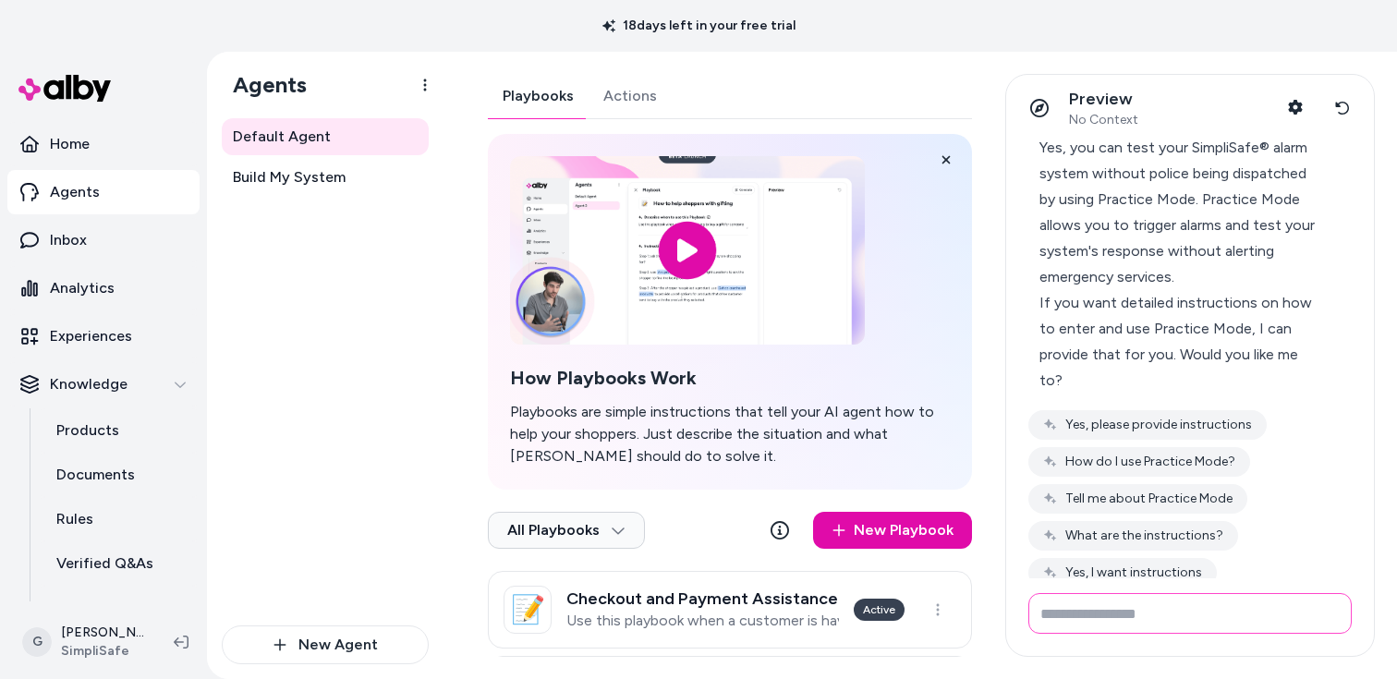
scroll to position [97, 0]
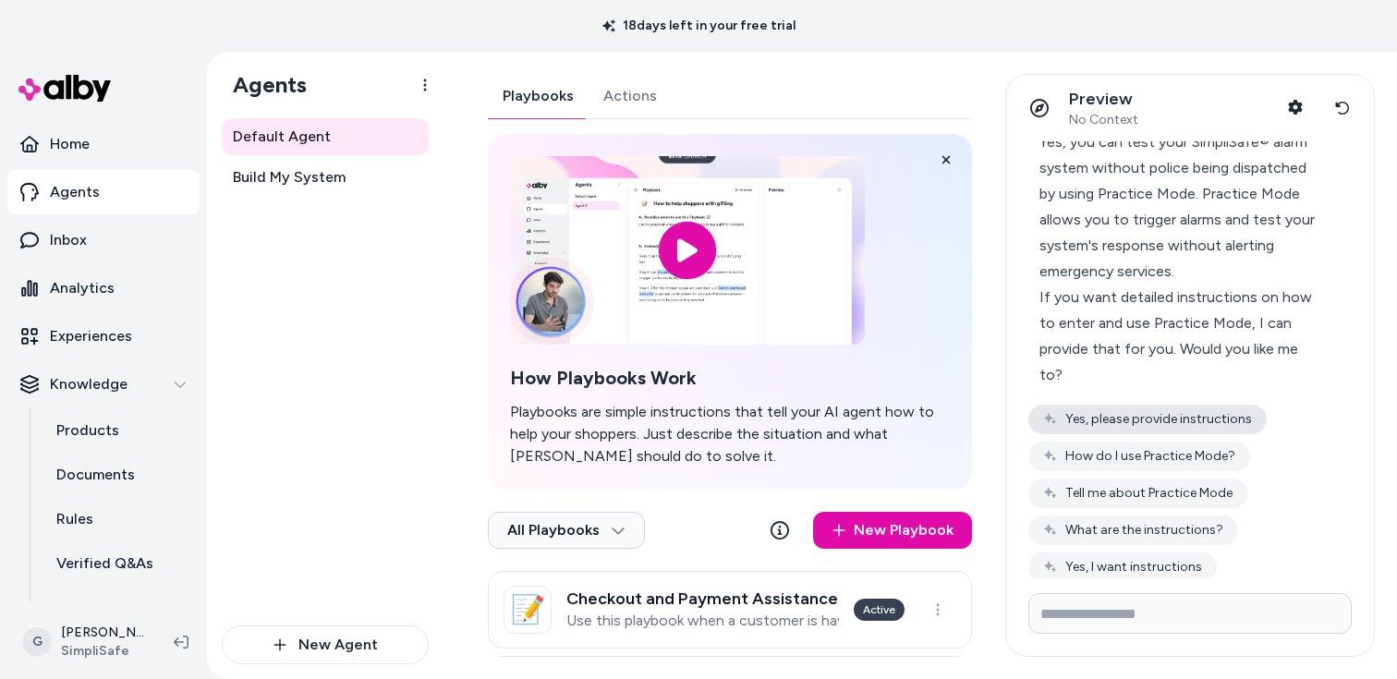
click at [1195, 405] on button "Yes, please provide instructions" at bounding box center [1147, 420] width 238 height 30
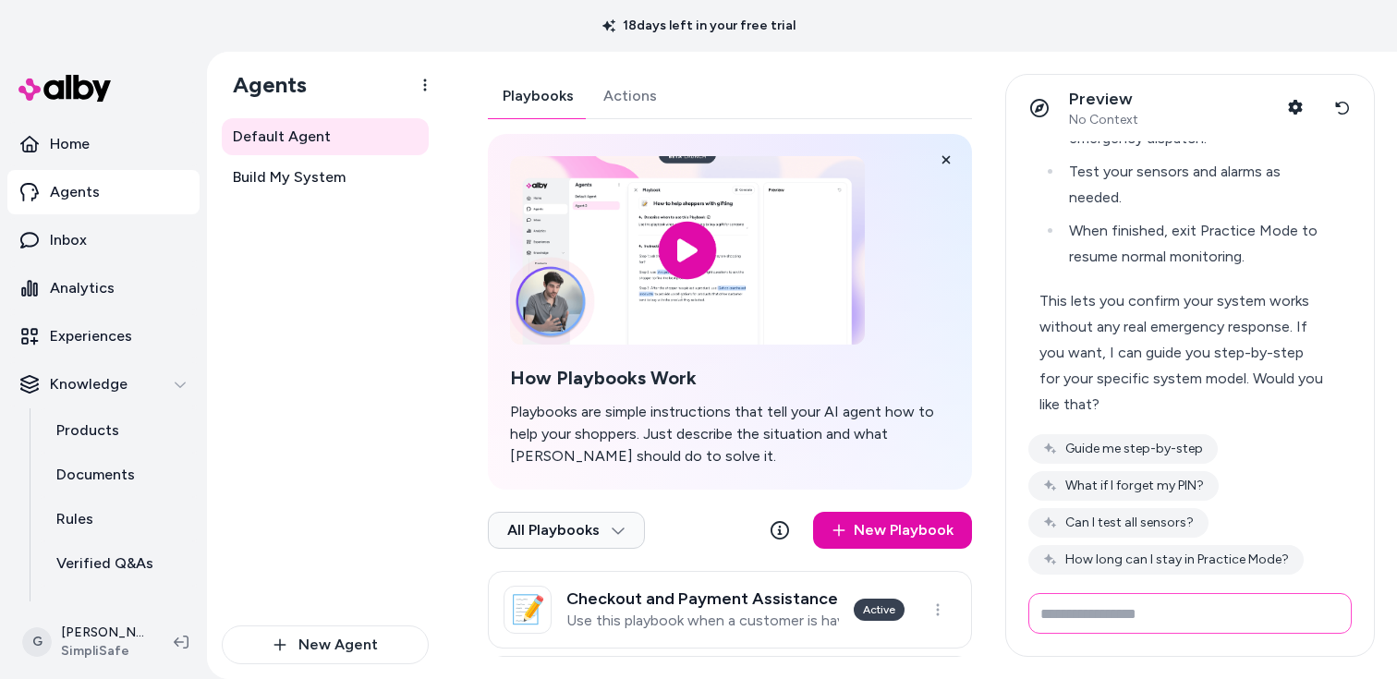
scroll to position [744, 0]
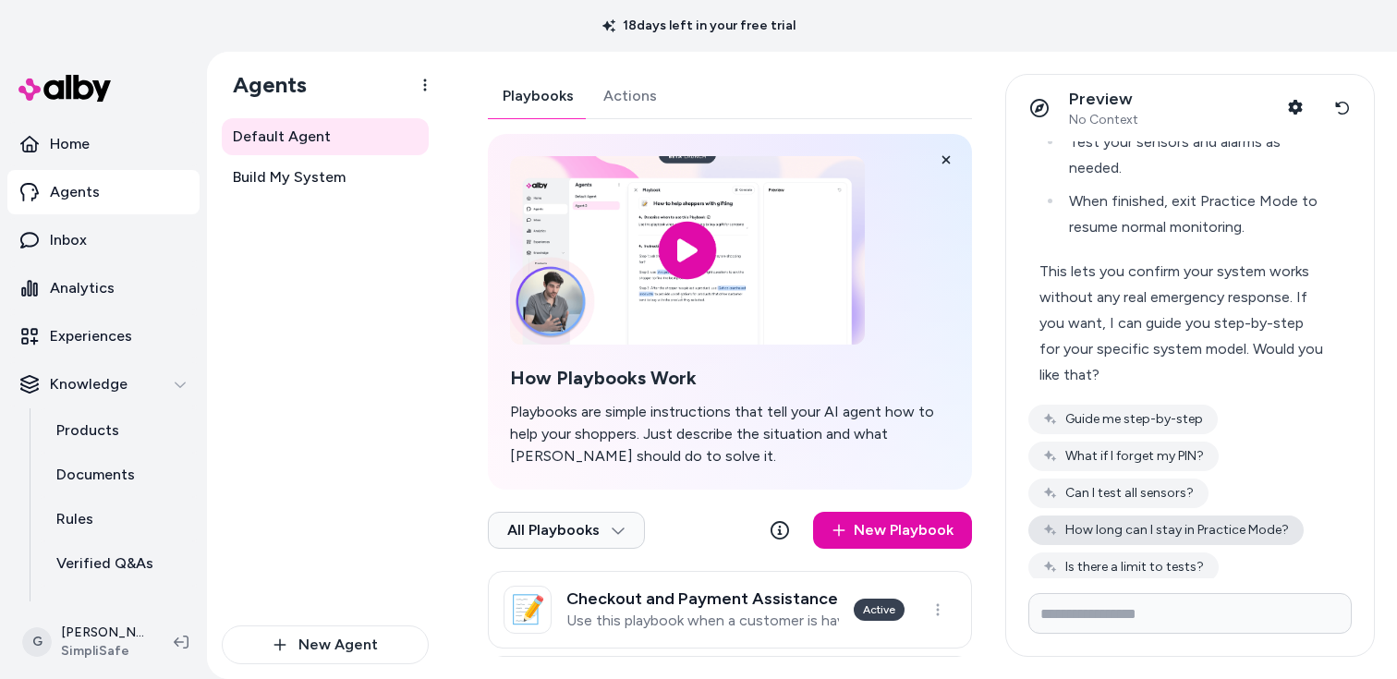
click at [1178, 515] on button "How long can I stay in Practice Mode?" at bounding box center [1165, 530] width 275 height 30
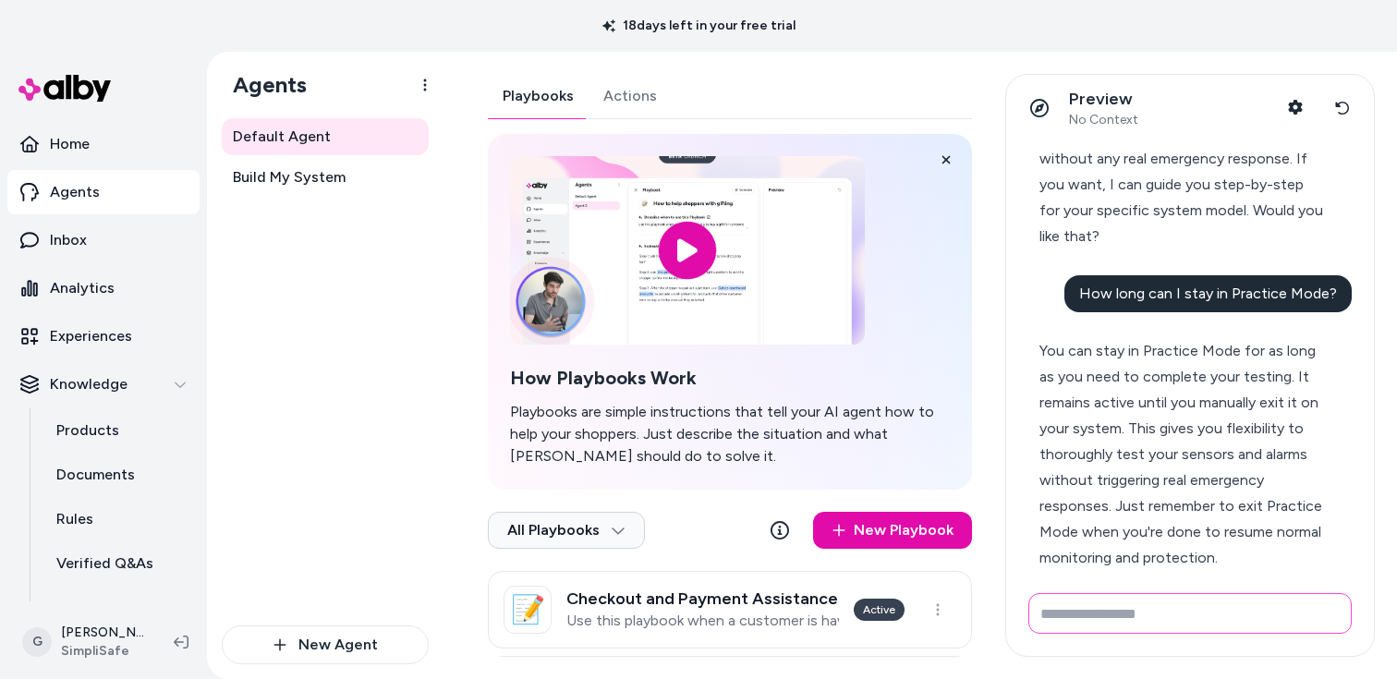
scroll to position [938, 0]
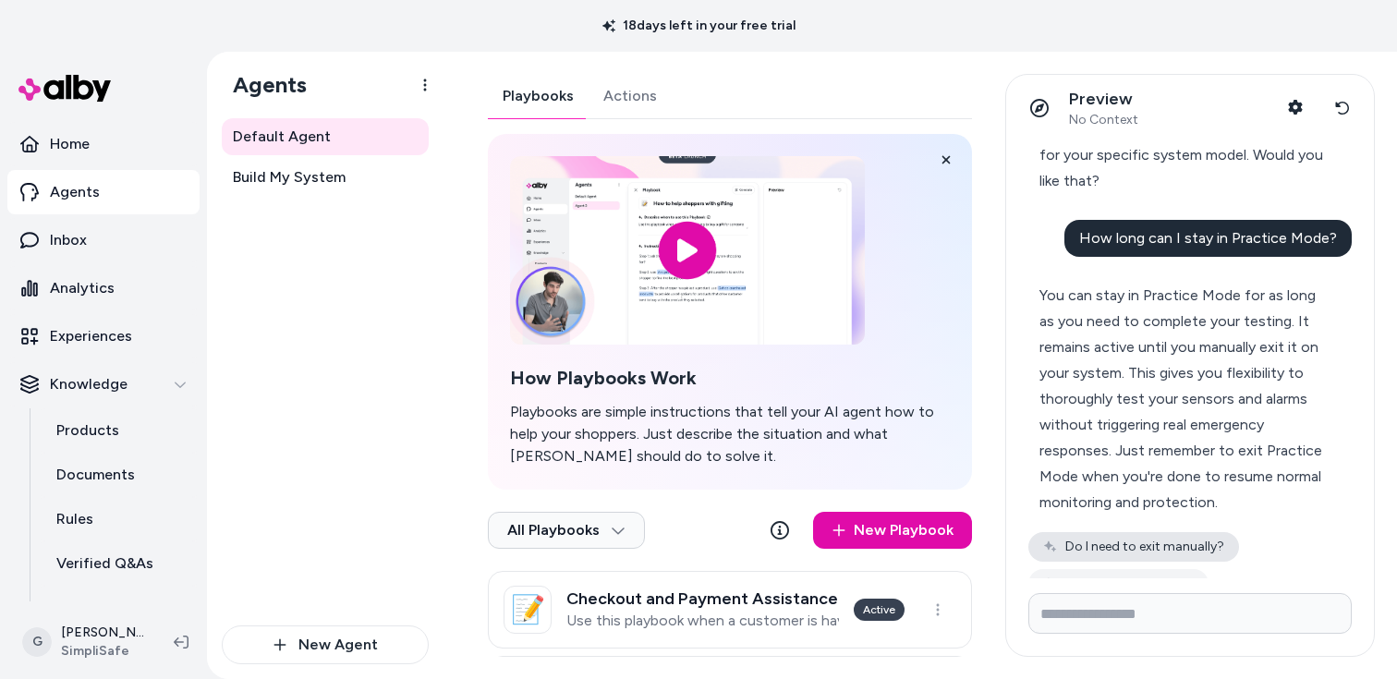
click at [1178, 532] on button "Do I need to exit manually?" at bounding box center [1133, 547] width 211 height 30
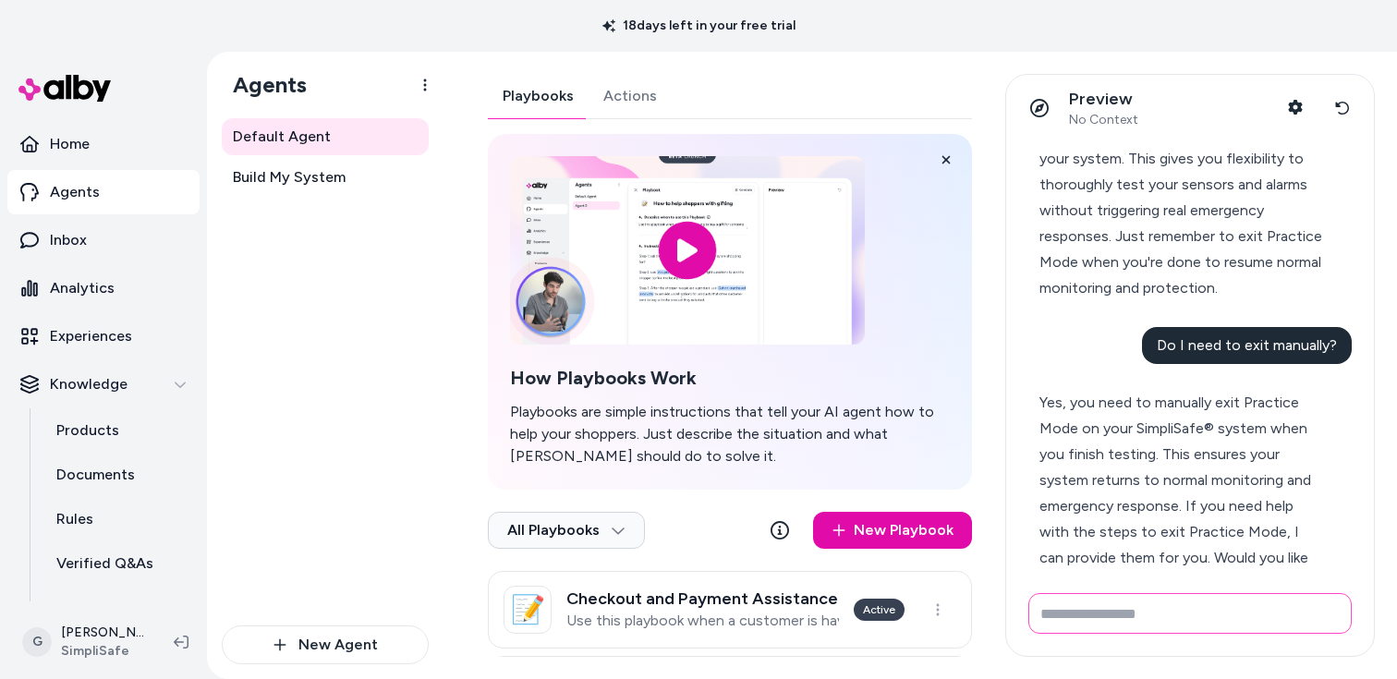
scroll to position [1207, 0]
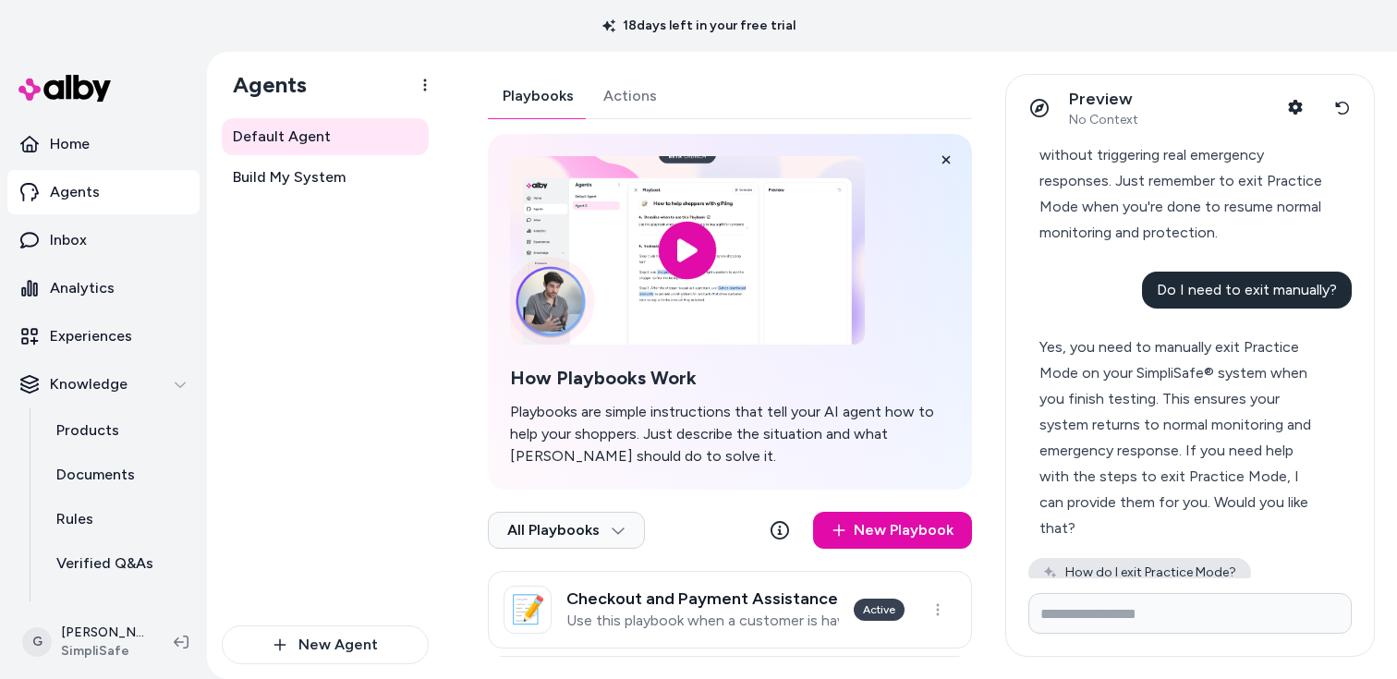
click at [1177, 558] on button "How do I exit Practice Mode?" at bounding box center [1139, 573] width 223 height 30
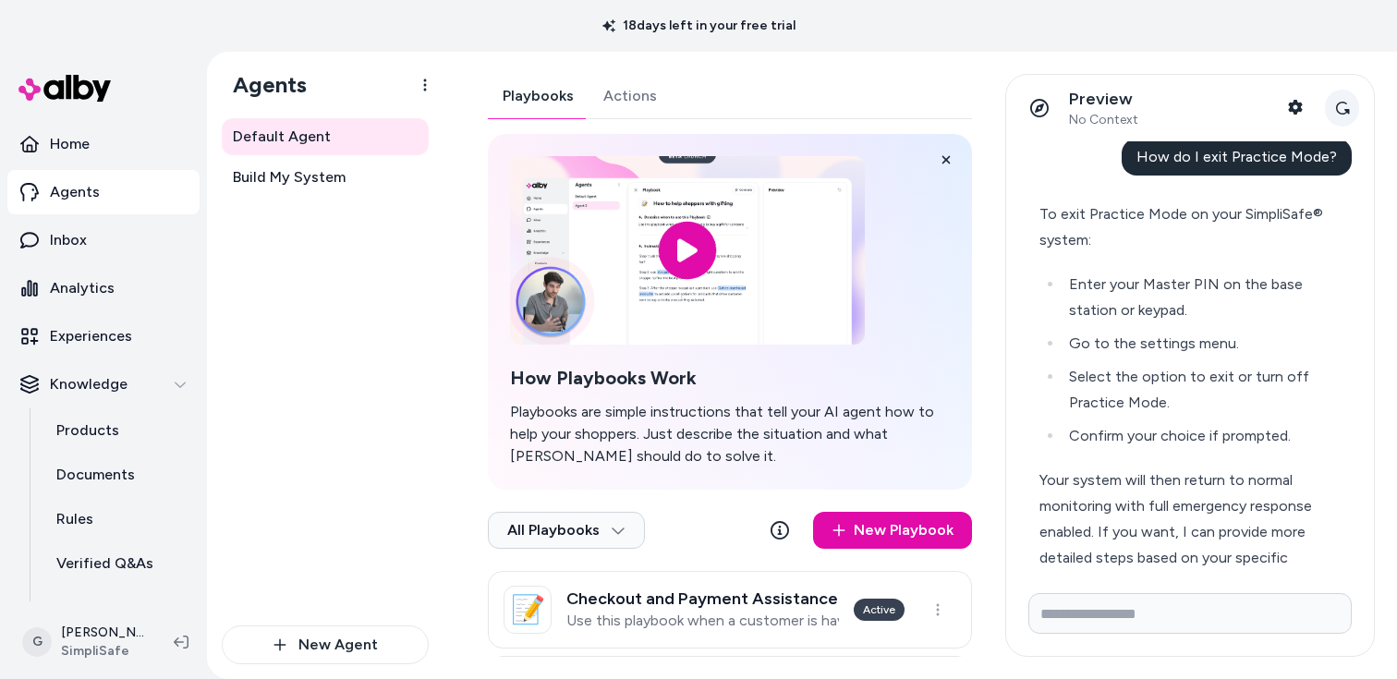
scroll to position [1691, 0]
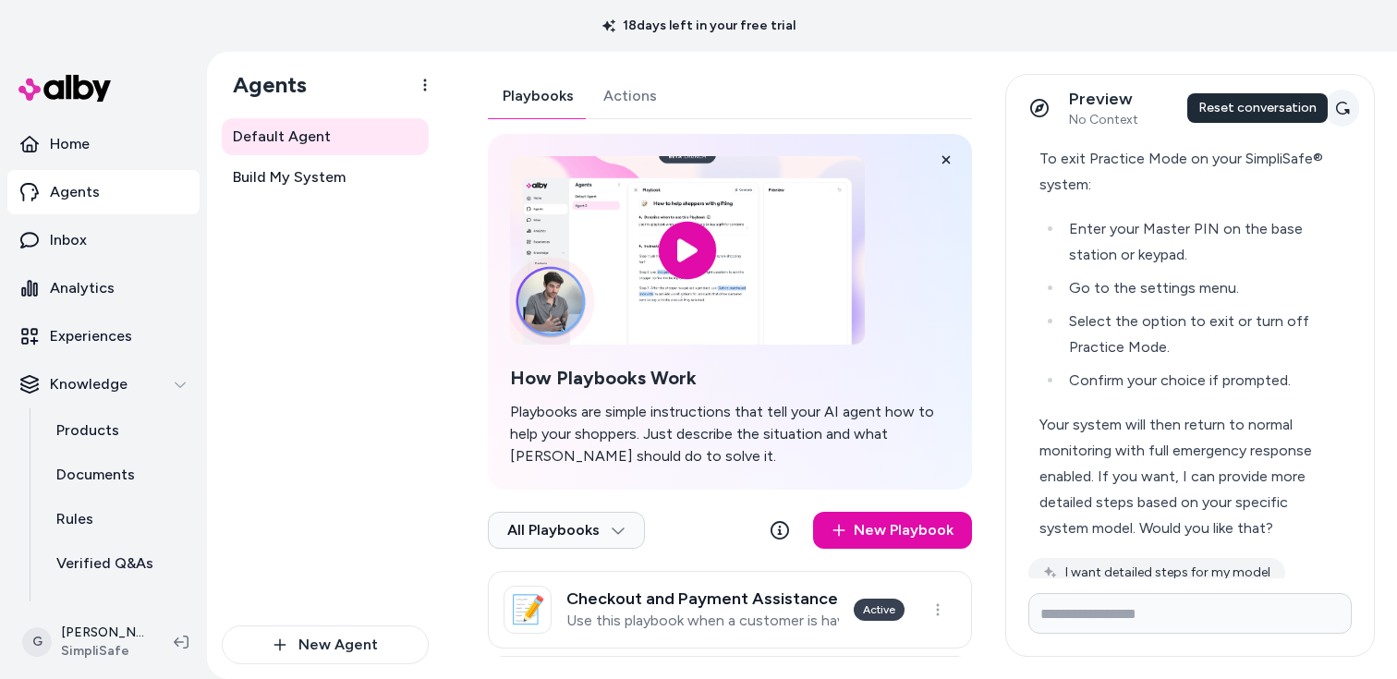
click at [1343, 99] on button "Reset conversation" at bounding box center [1342, 108] width 34 height 37
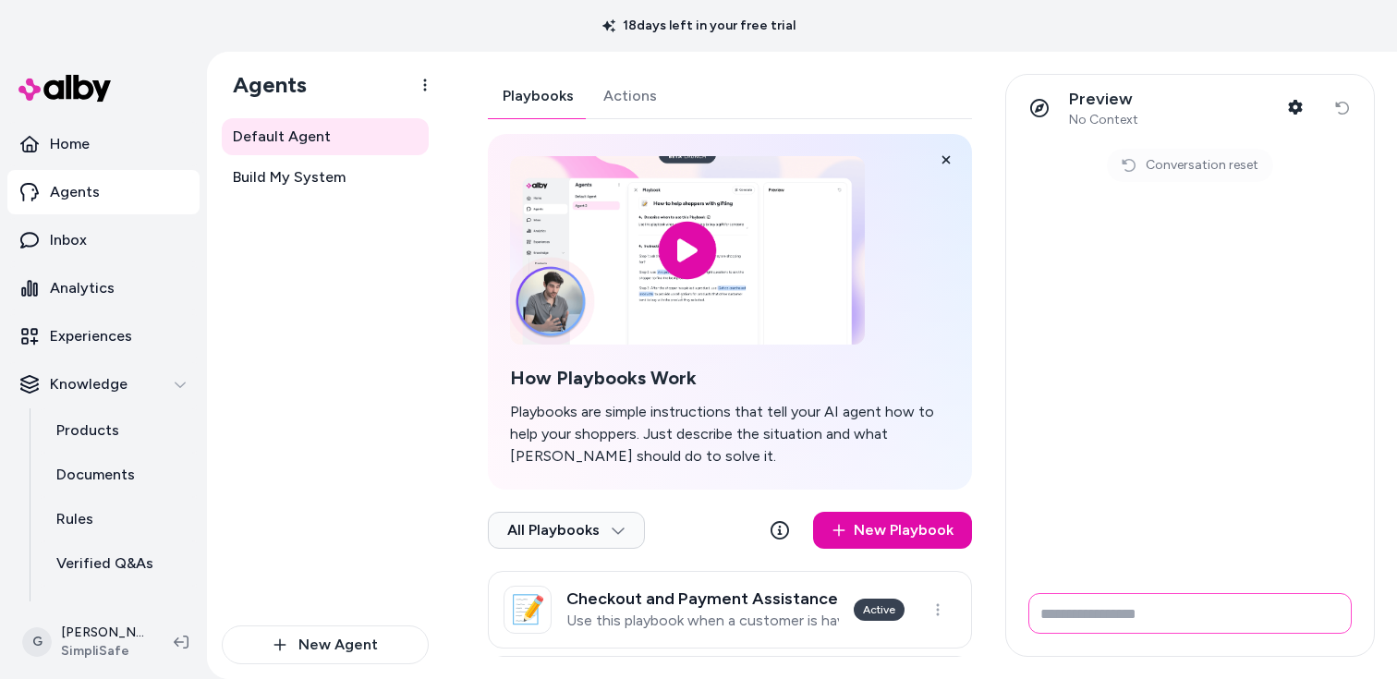
click at [1107, 610] on input "Write your prompt here" at bounding box center [1189, 613] width 323 height 41
paste input "**********"
type input "**********"
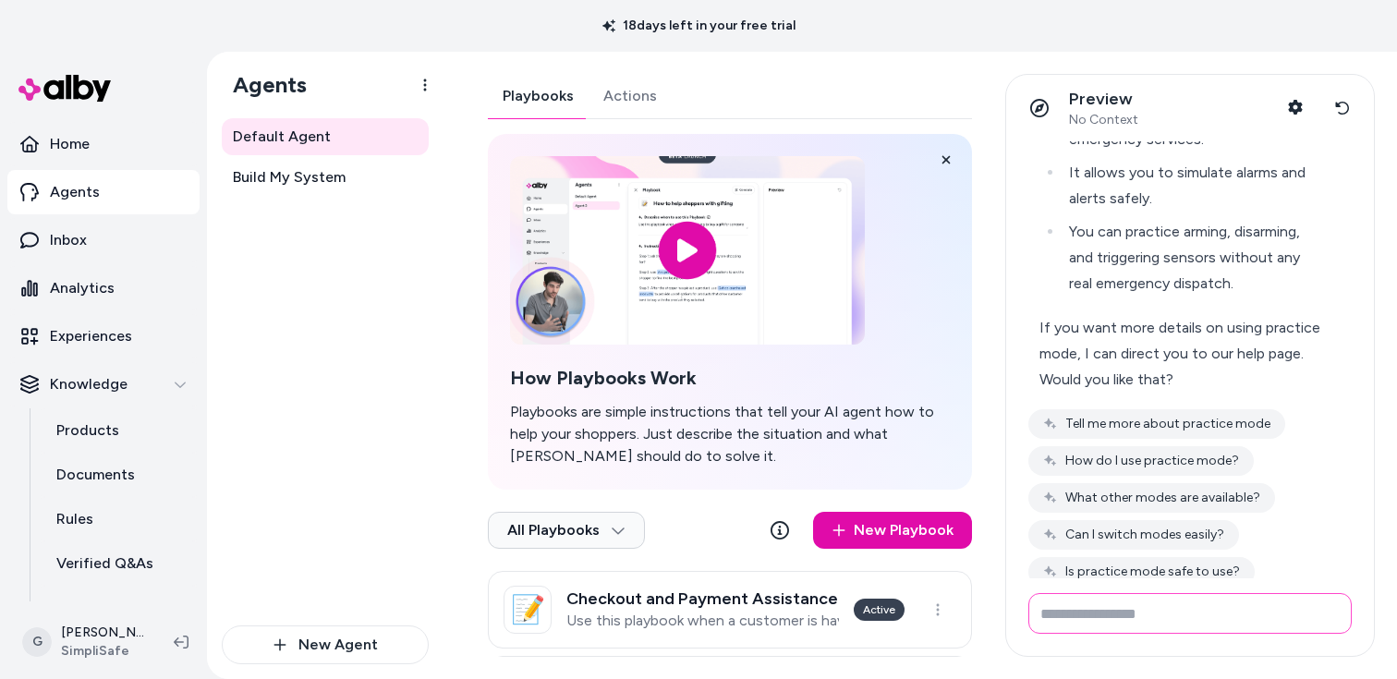
scroll to position [256, 0]
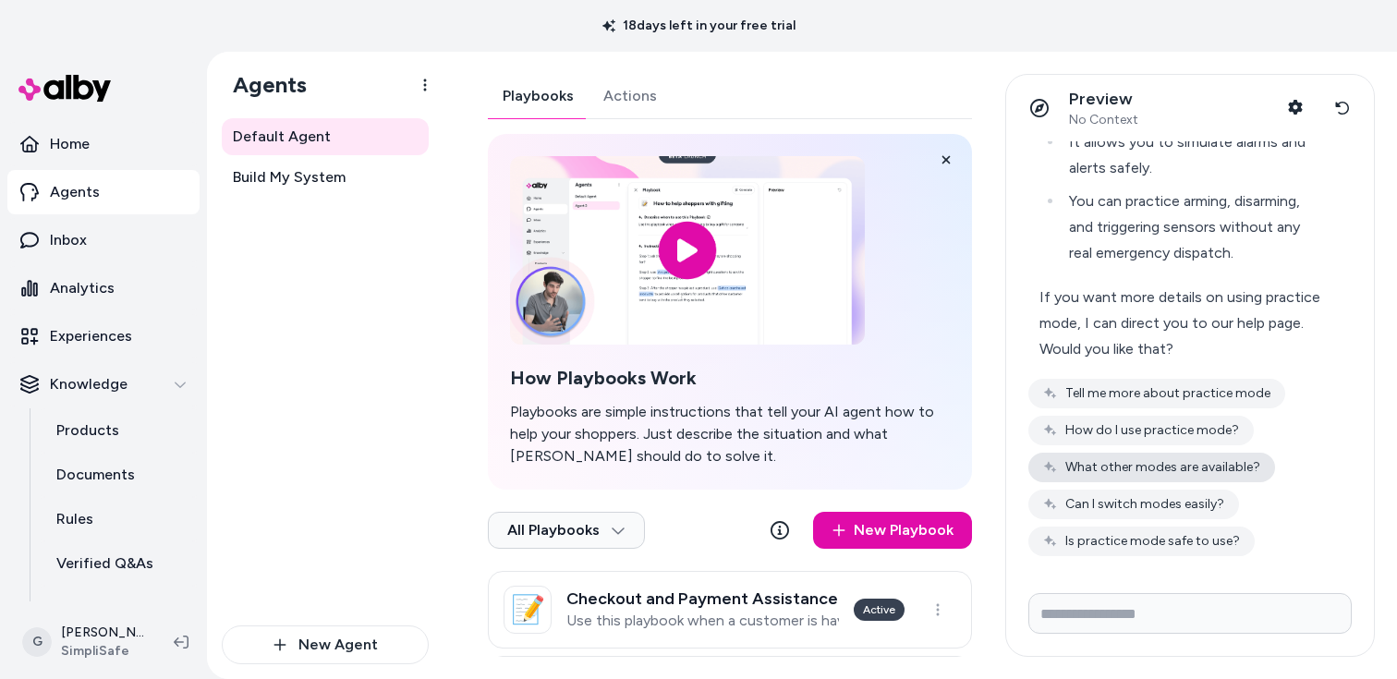
click at [1206, 466] on button "What other modes are available?" at bounding box center [1151, 468] width 247 height 30
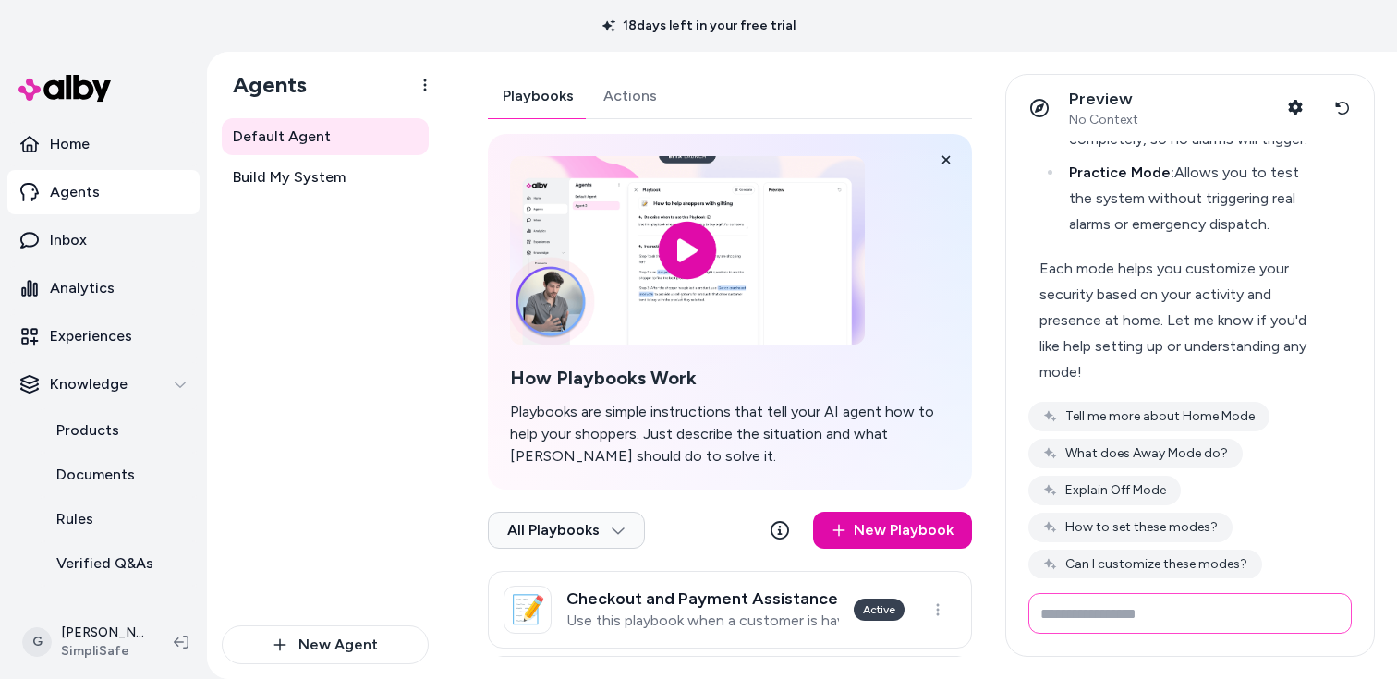
scroll to position [947, 0]
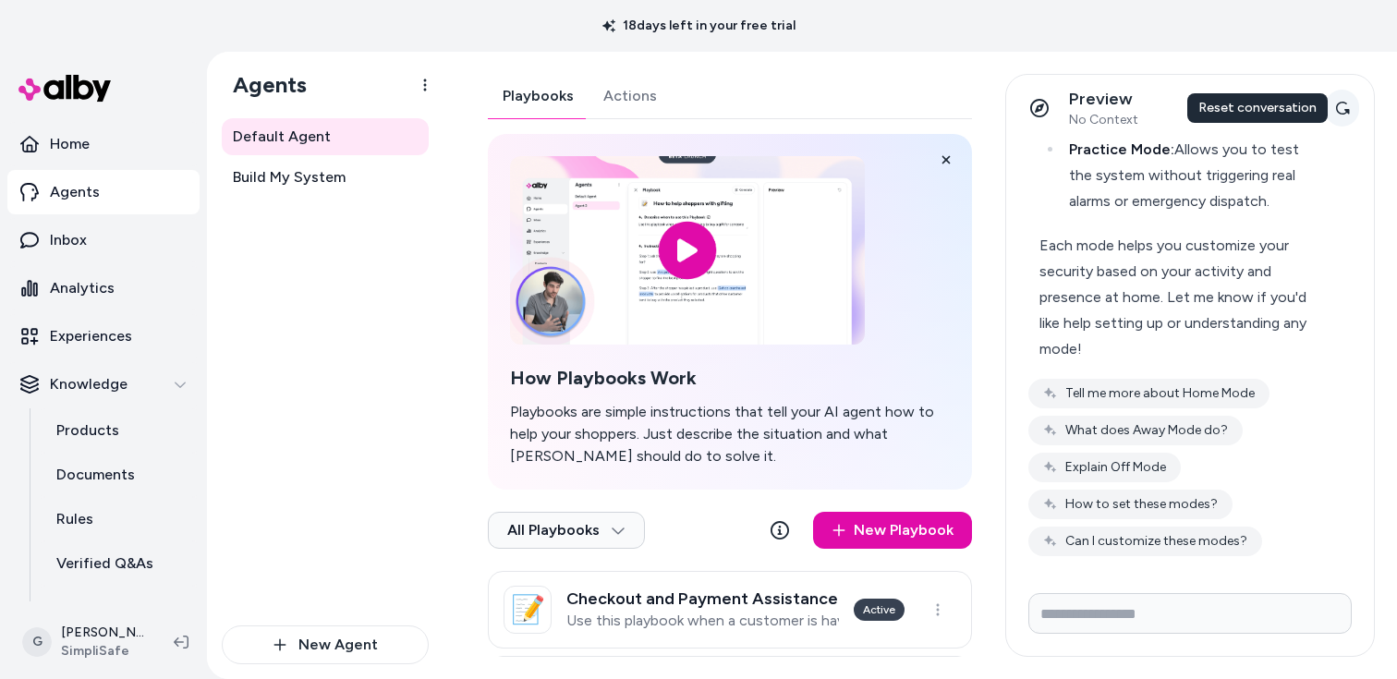
click at [1355, 110] on button "Reset conversation" at bounding box center [1342, 108] width 34 height 37
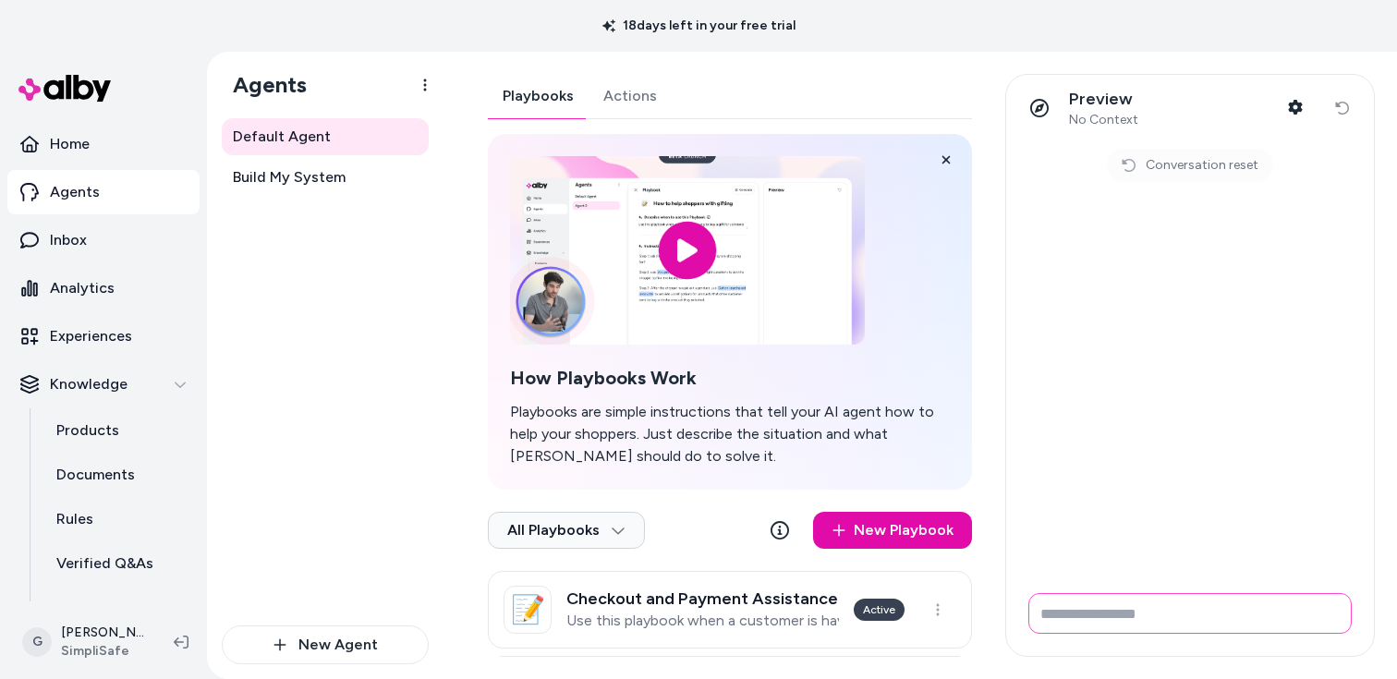
click at [1101, 629] on input "Write your prompt here" at bounding box center [1189, 613] width 323 height 41
paste input "**********"
type input "**********"
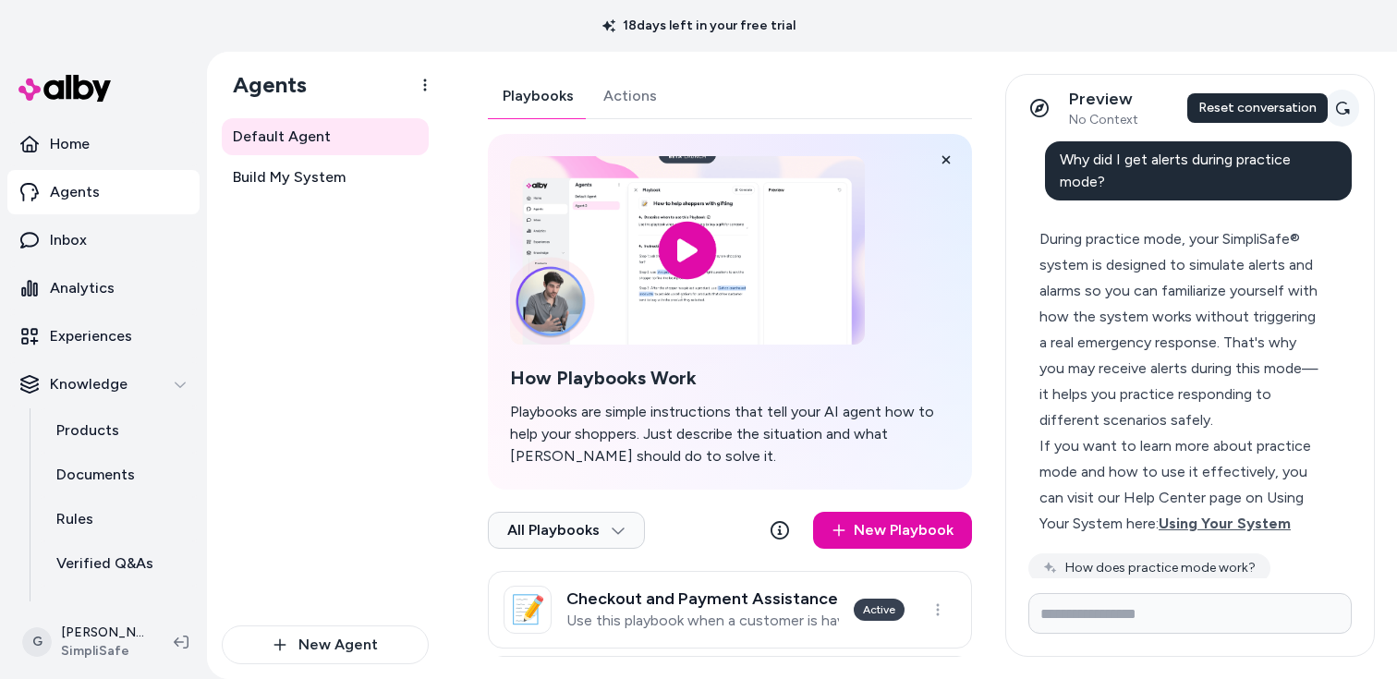
click at [1341, 115] on icon at bounding box center [1342, 108] width 15 height 15
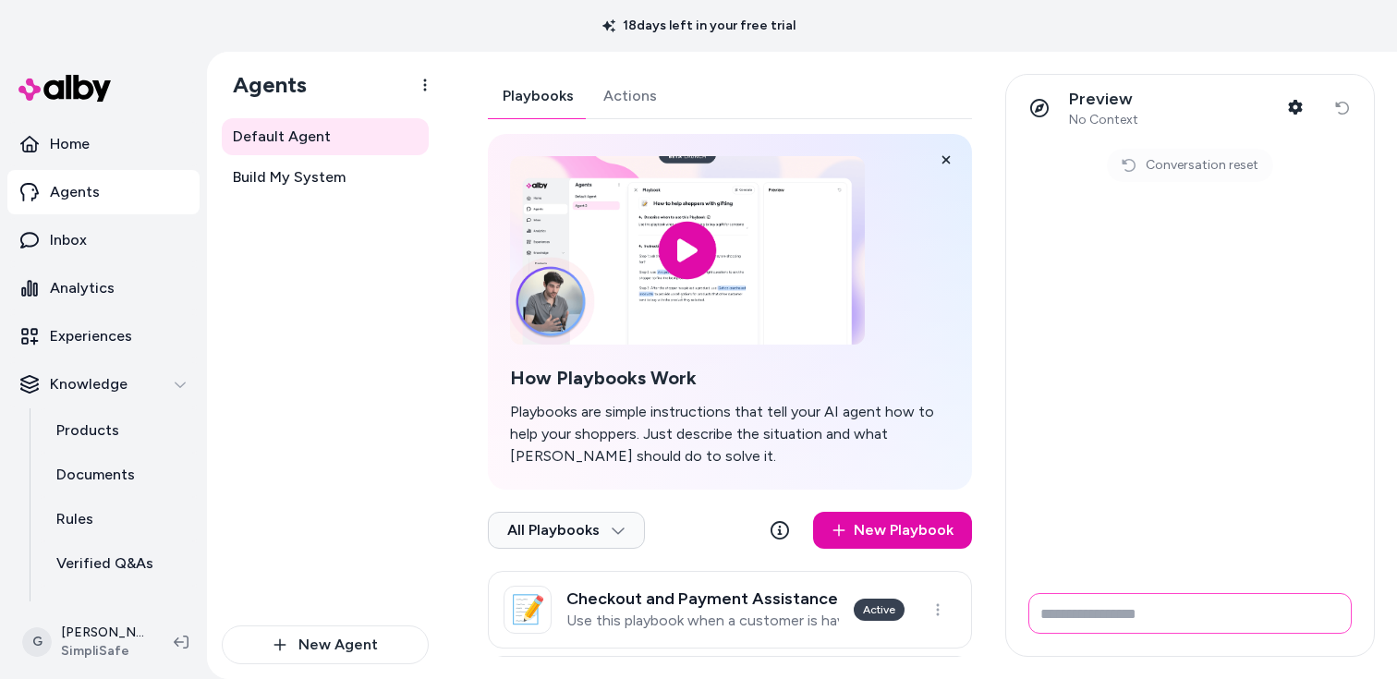
click at [1172, 626] on input "Write your prompt here" at bounding box center [1189, 613] width 323 height 41
type input "**********"
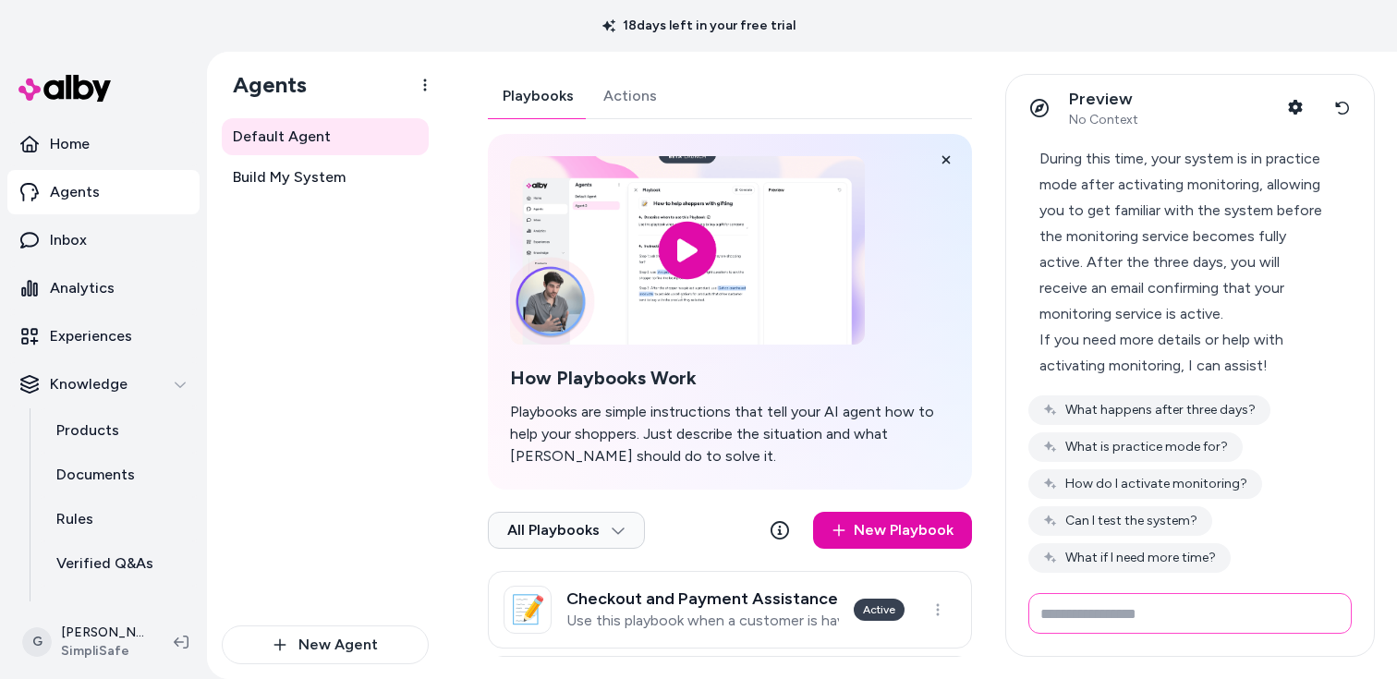
scroll to position [127, 0]
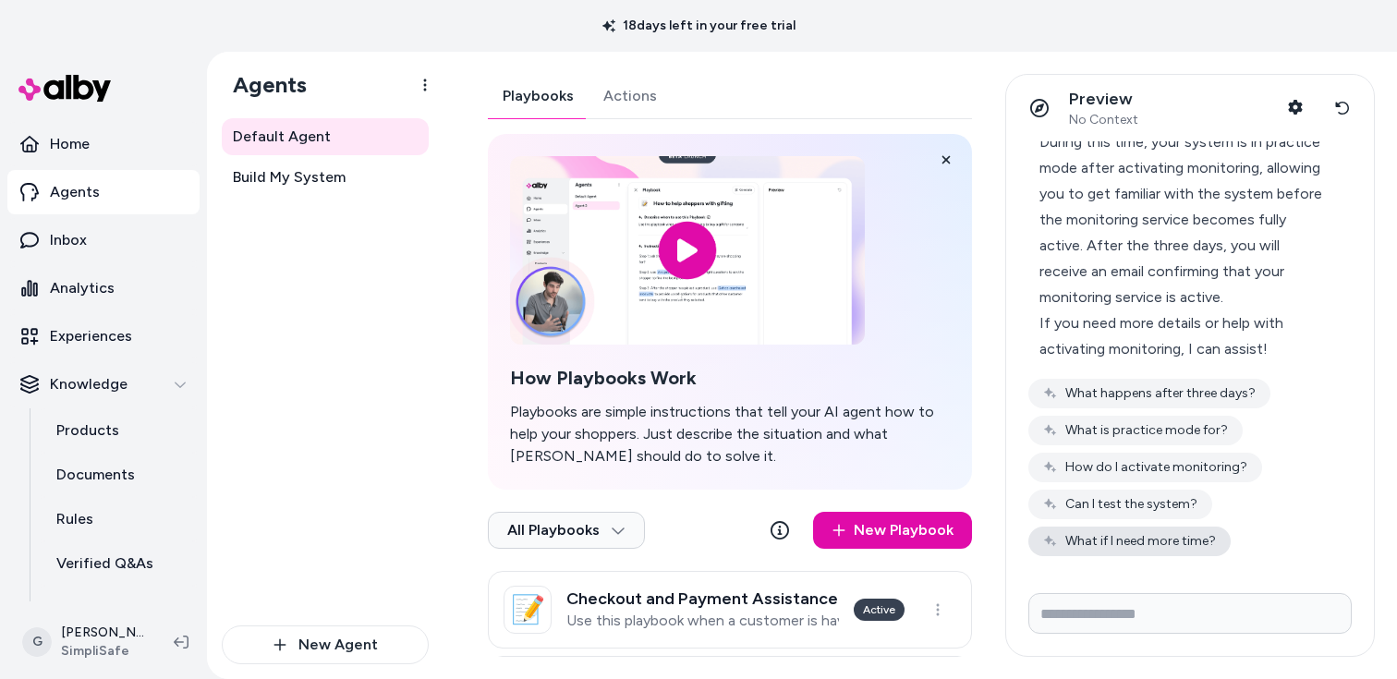
click at [1147, 544] on button "What if I need more time?" at bounding box center [1129, 542] width 202 height 30
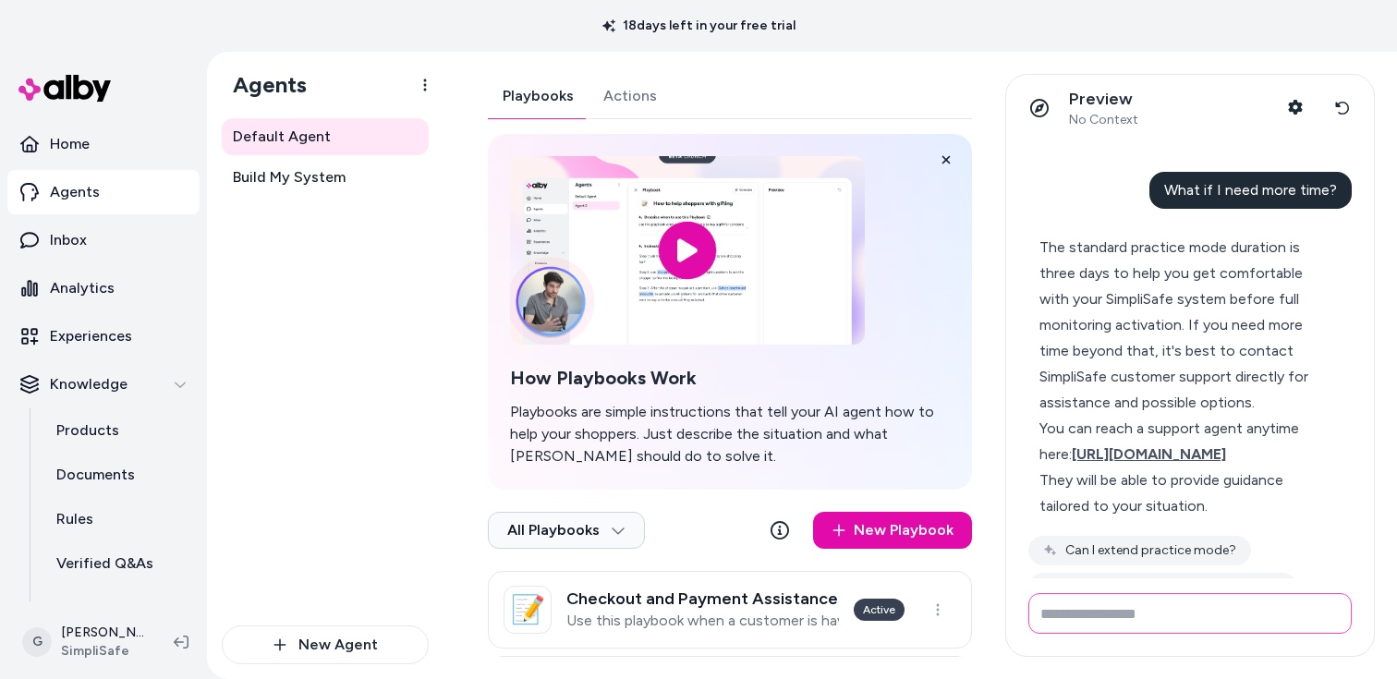
scroll to position [398, 0]
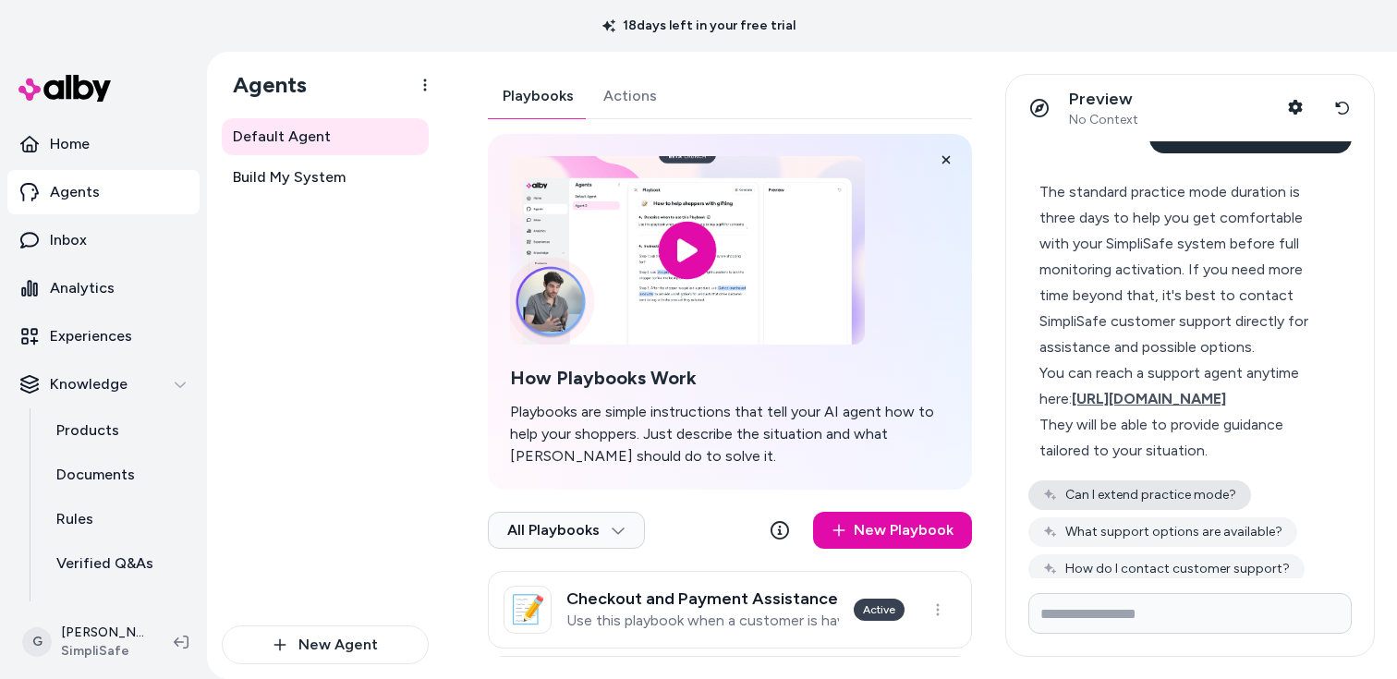
click at [1082, 510] on button "Can I extend practice mode?" at bounding box center [1139, 495] width 223 height 30
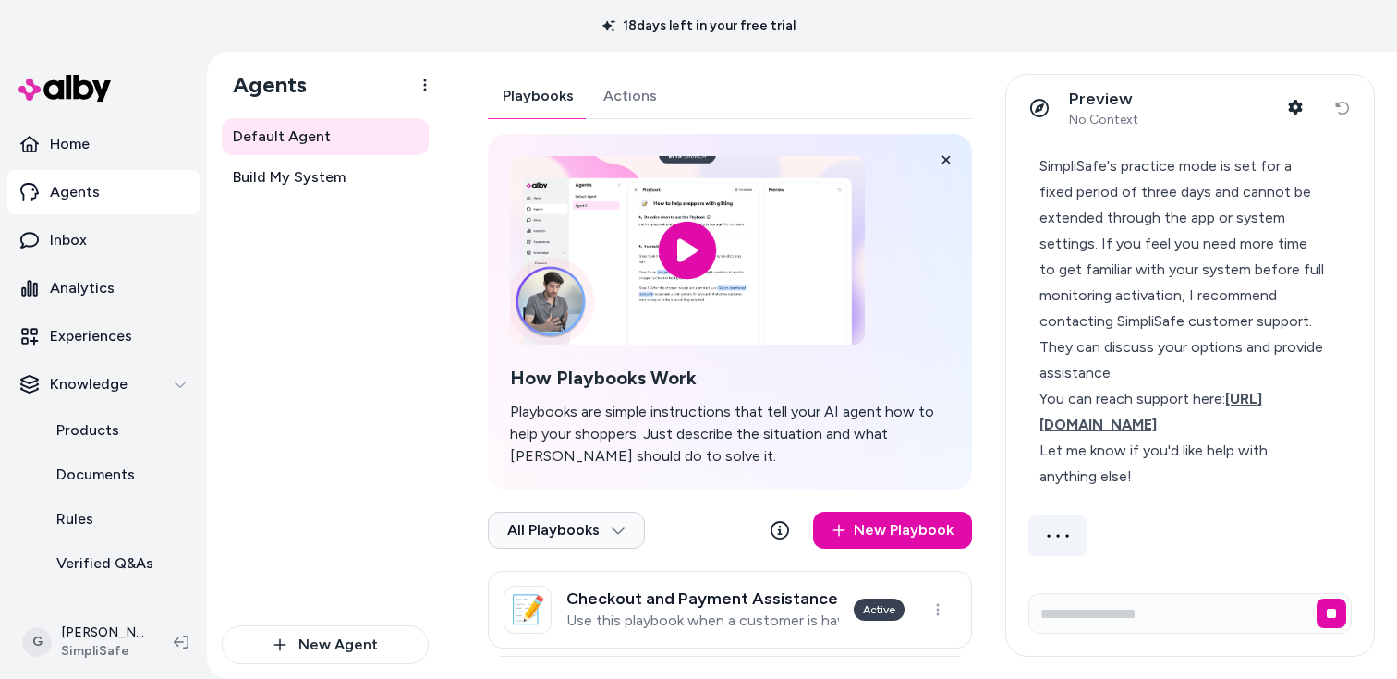
scroll to position [768, 0]
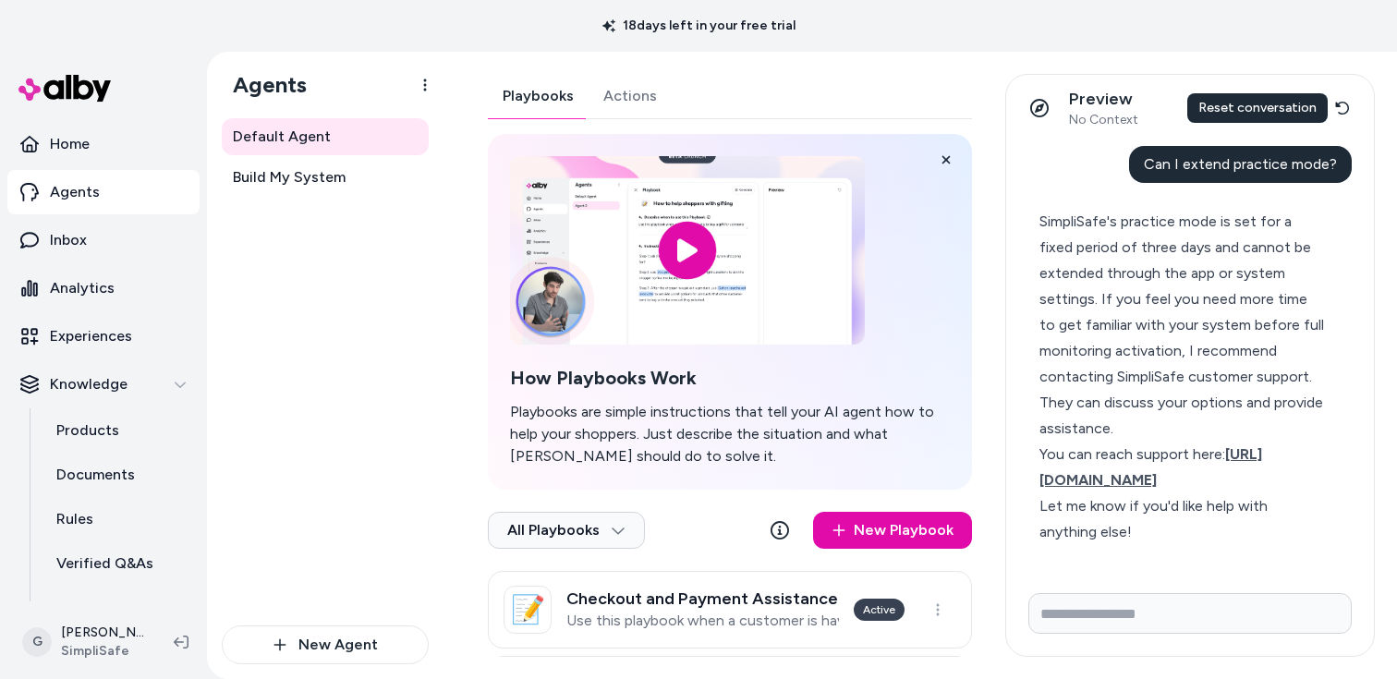
click at [1321, 93] on div "Preview No Context Shopper Context Reset conversation Reset conversation Reset …" at bounding box center [1190, 108] width 368 height 67
click at [1350, 111] on icon at bounding box center [1342, 108] width 15 height 15
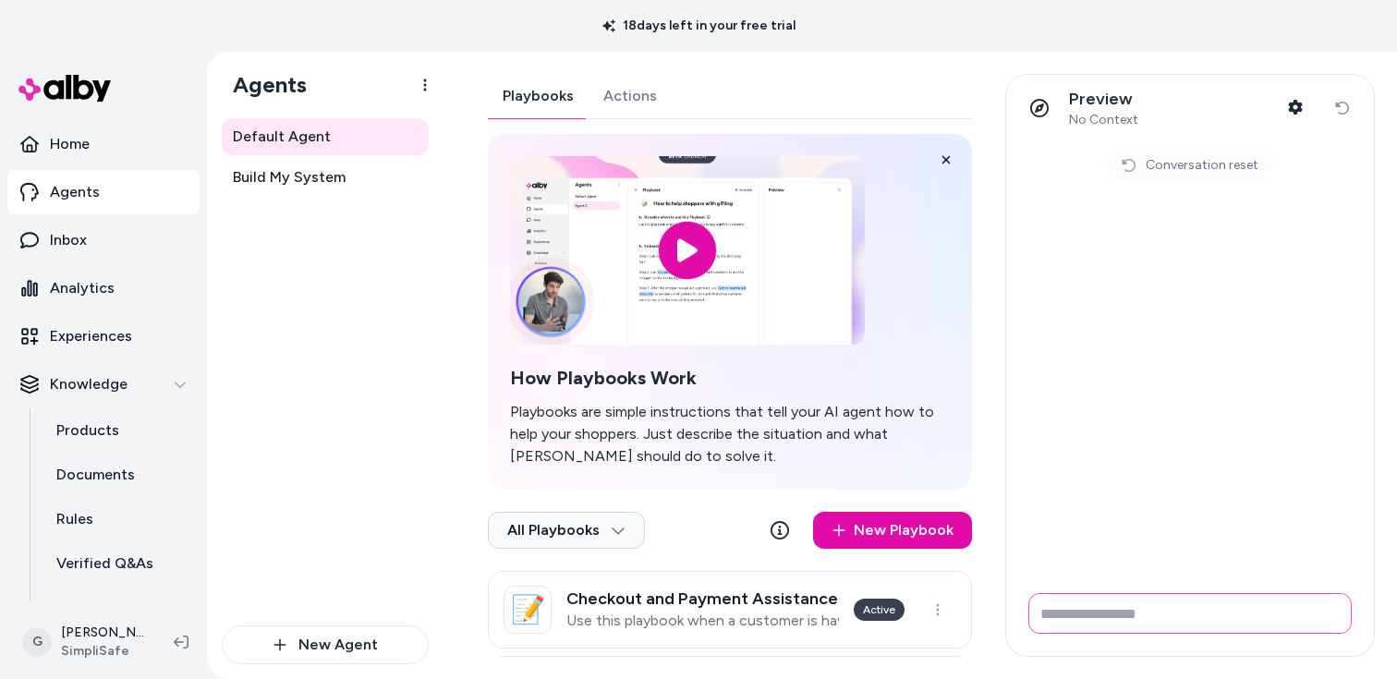
click at [1108, 632] on input "Write your prompt here" at bounding box center [1189, 613] width 323 height 41
paste input "**********"
type input "**********"
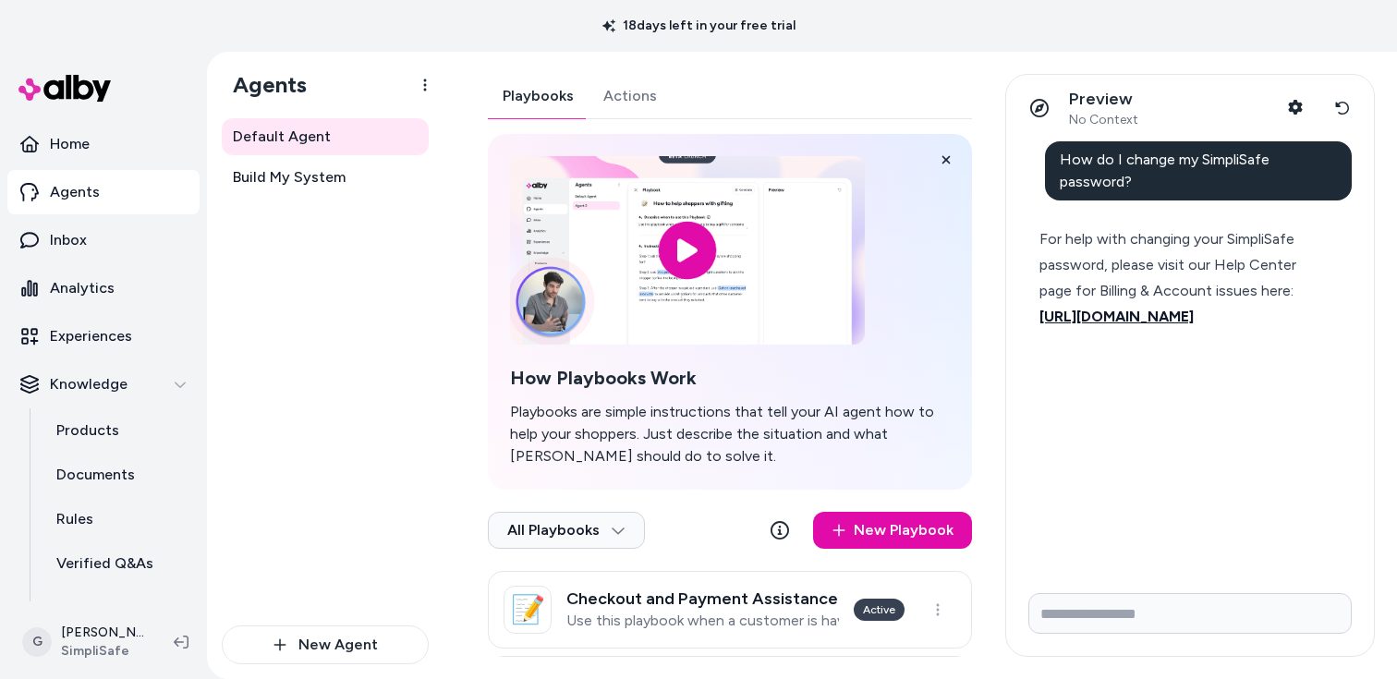
click at [1085, 325] on span "[URL][DOMAIN_NAME]" at bounding box center [1116, 317] width 154 height 18
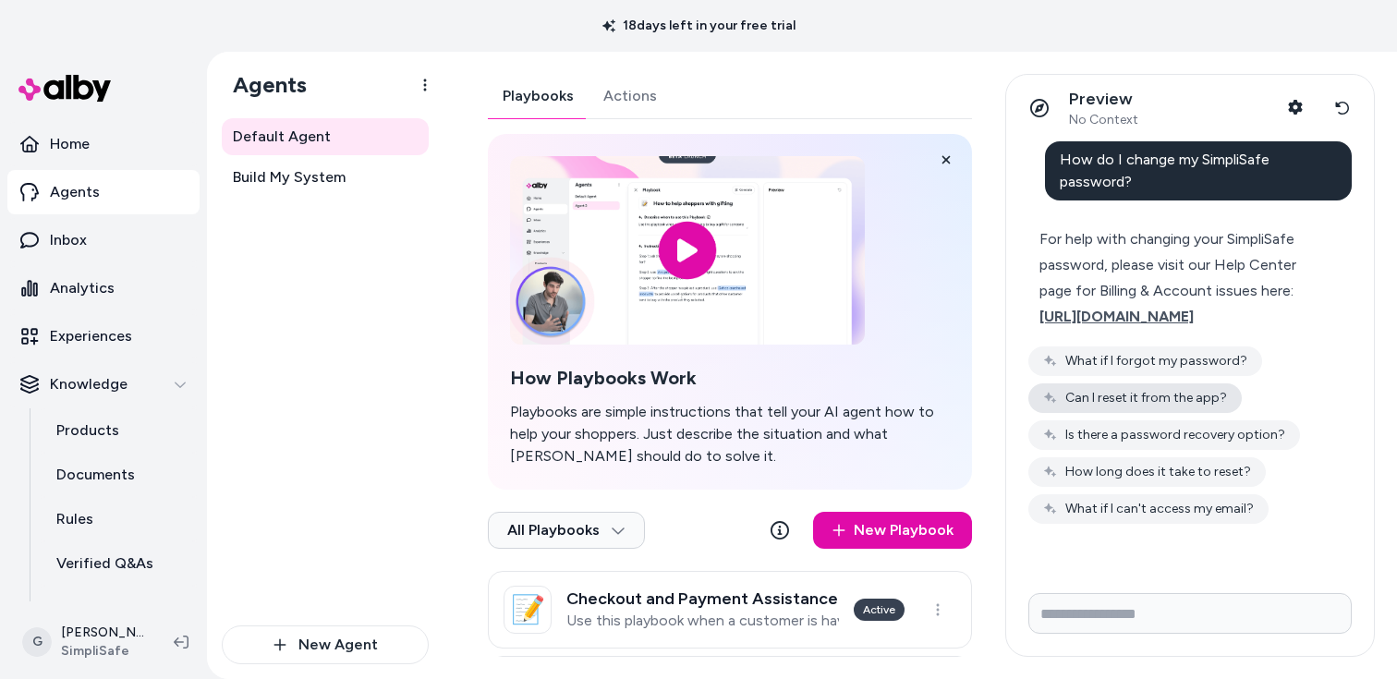
click at [1059, 413] on button "Can I reset it from the app?" at bounding box center [1134, 398] width 213 height 30
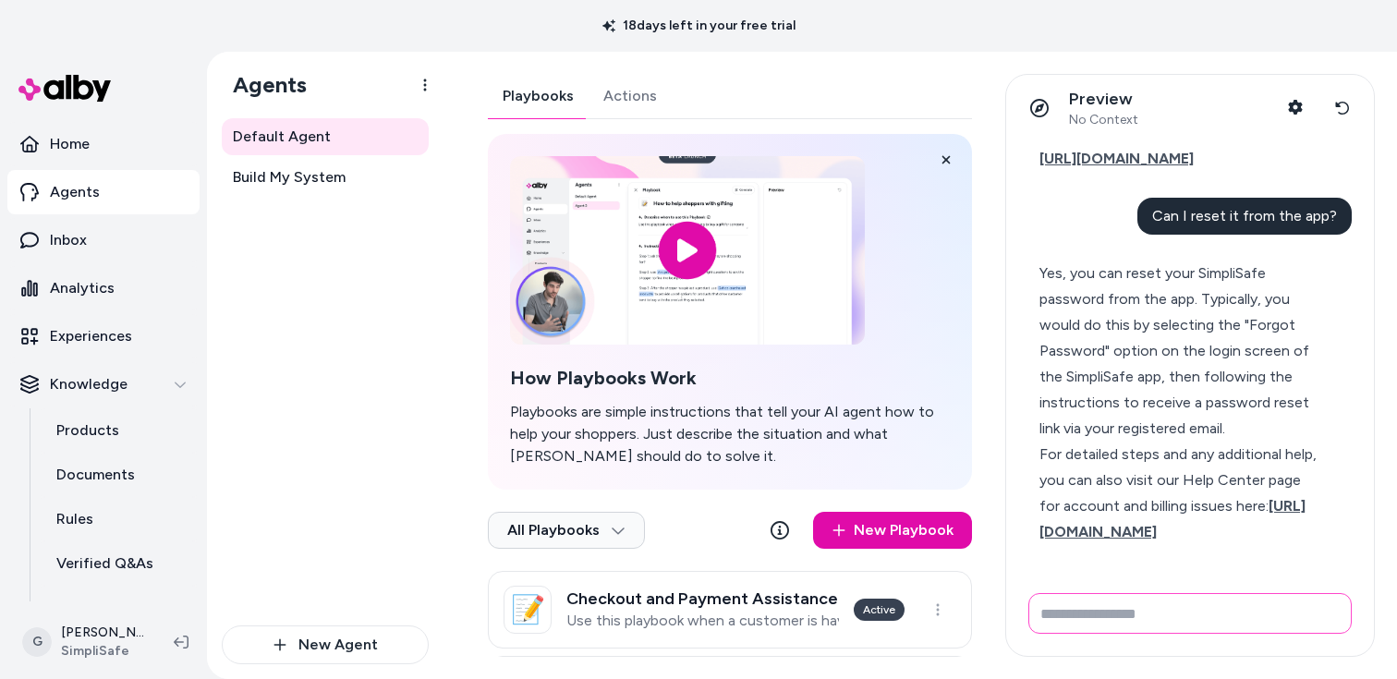
scroll to position [369, 0]
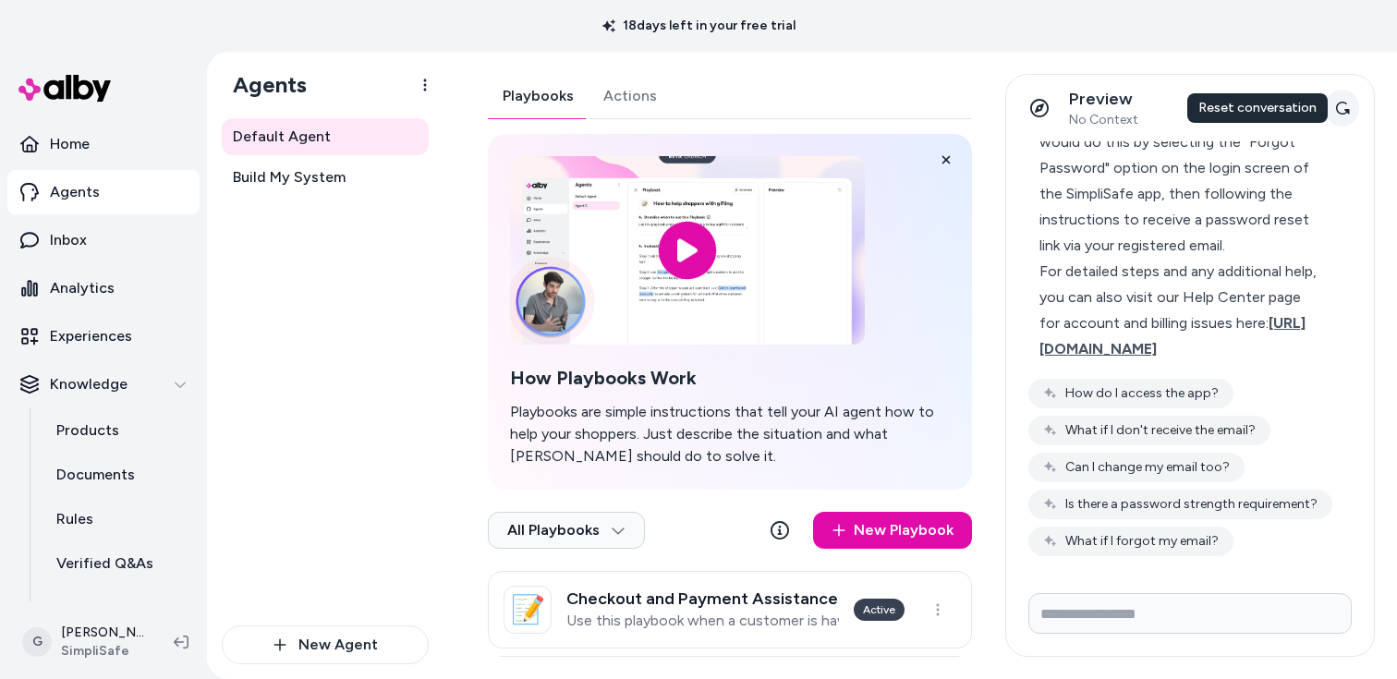
click at [1337, 102] on icon at bounding box center [1342, 108] width 15 height 15
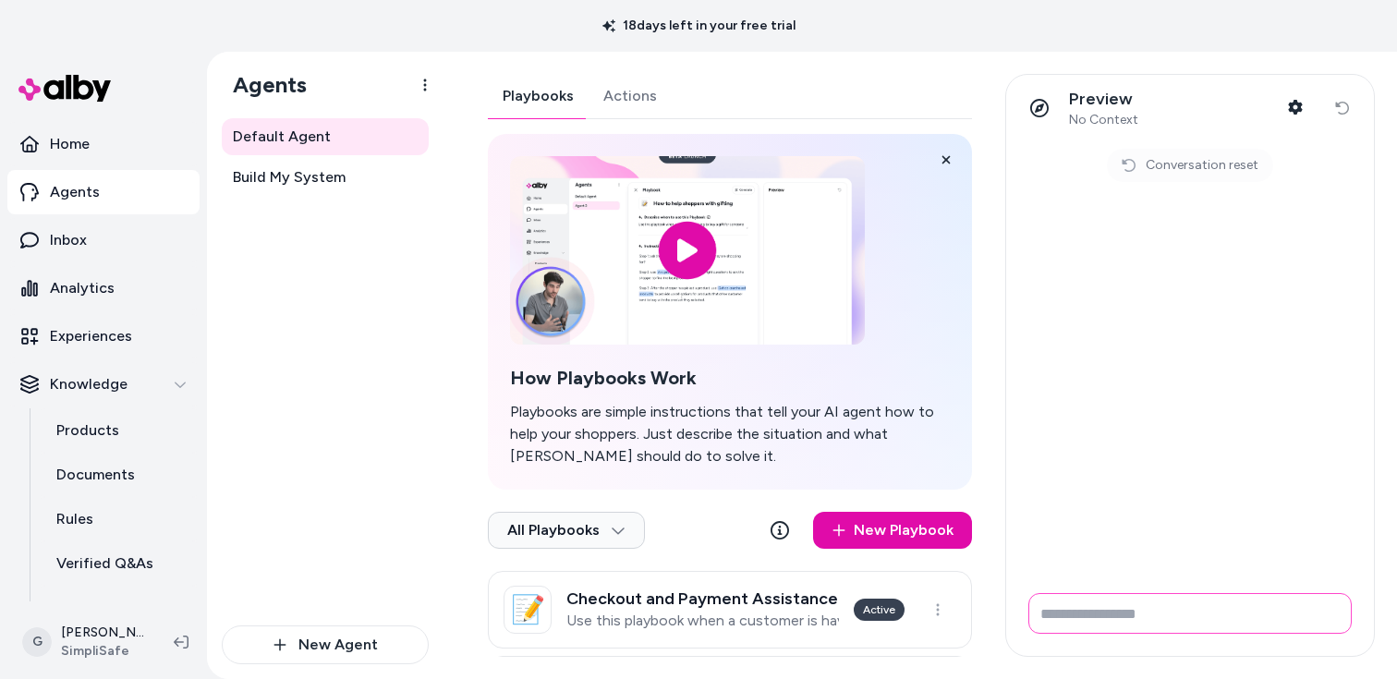
click at [1044, 596] on input "Write your prompt here" at bounding box center [1189, 613] width 323 height 41
paste input "**********"
type input "**********"
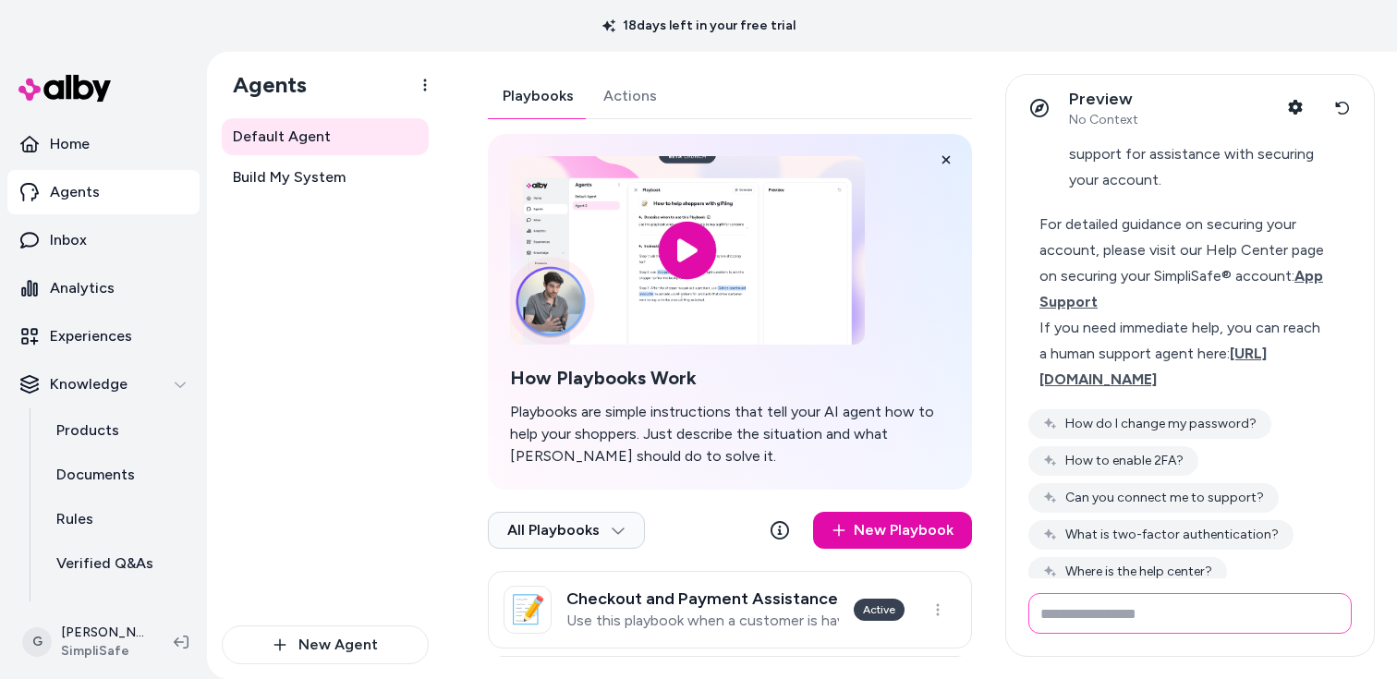
scroll to position [358, 0]
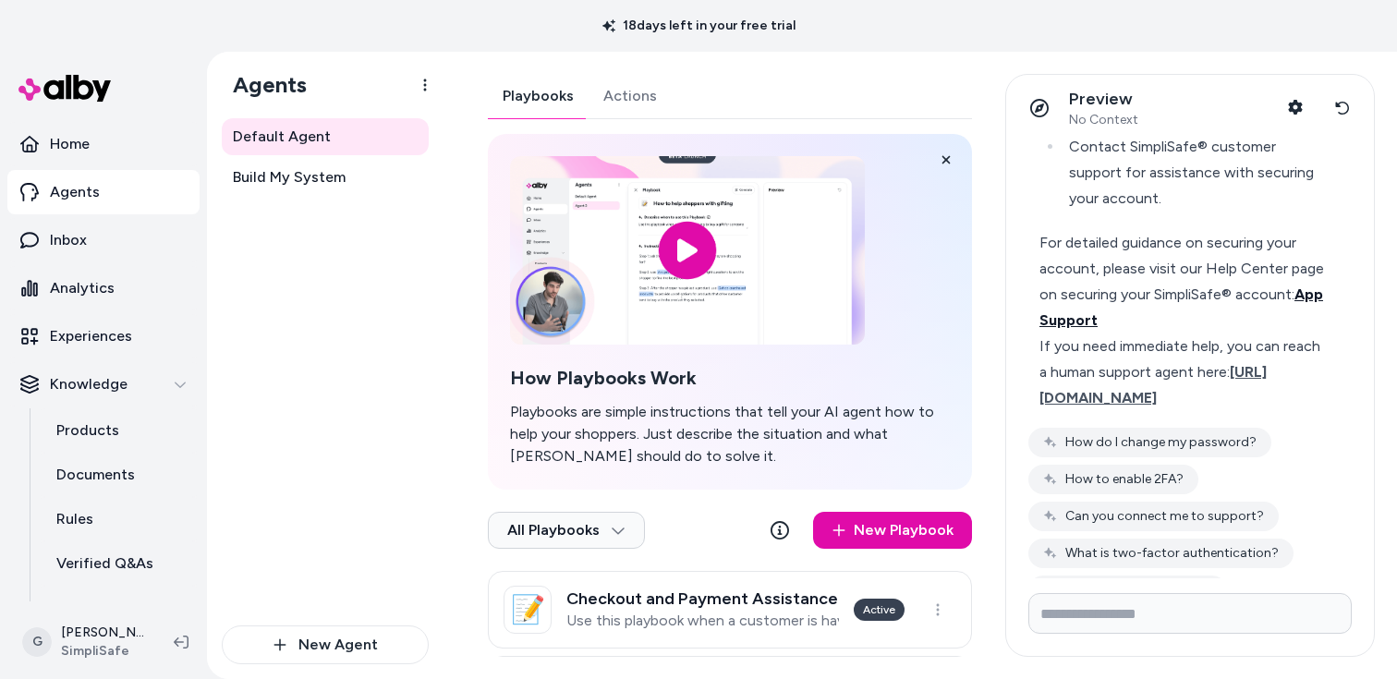
click at [1093, 318] on span "App Support" at bounding box center [1181, 306] width 284 height 43
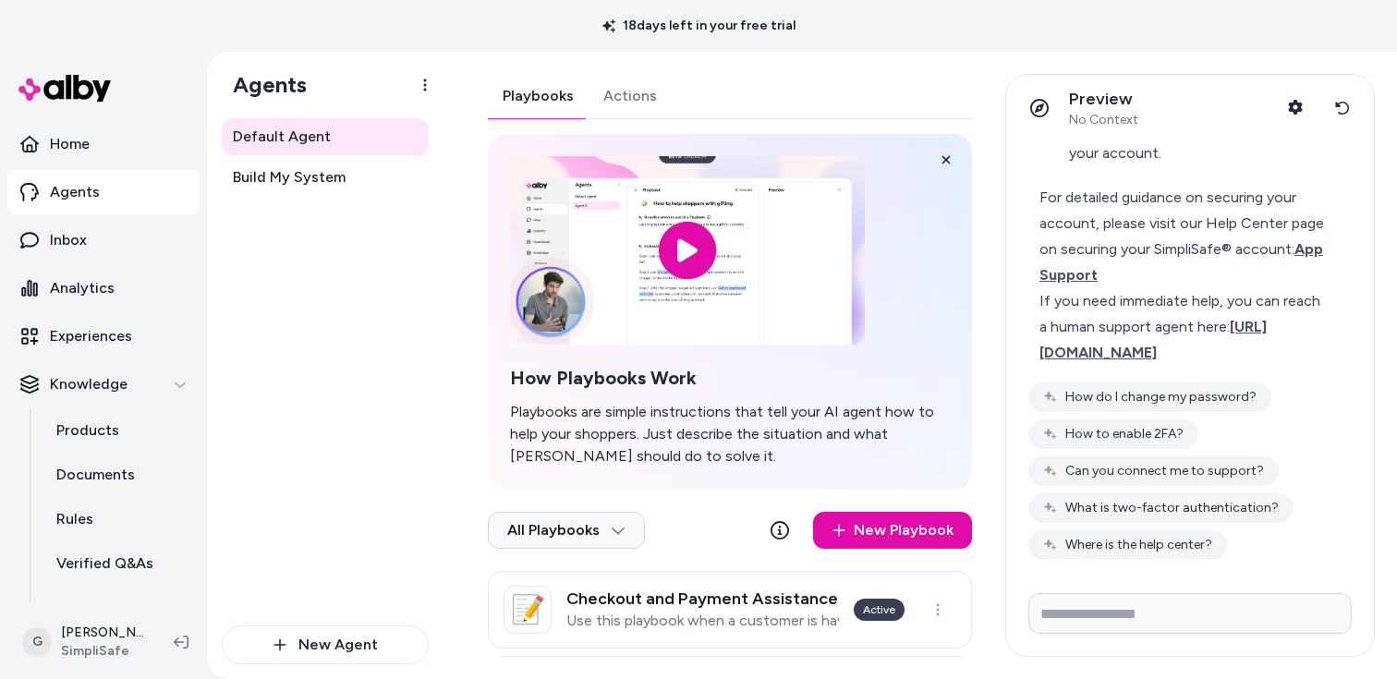
scroll to position [407, 0]
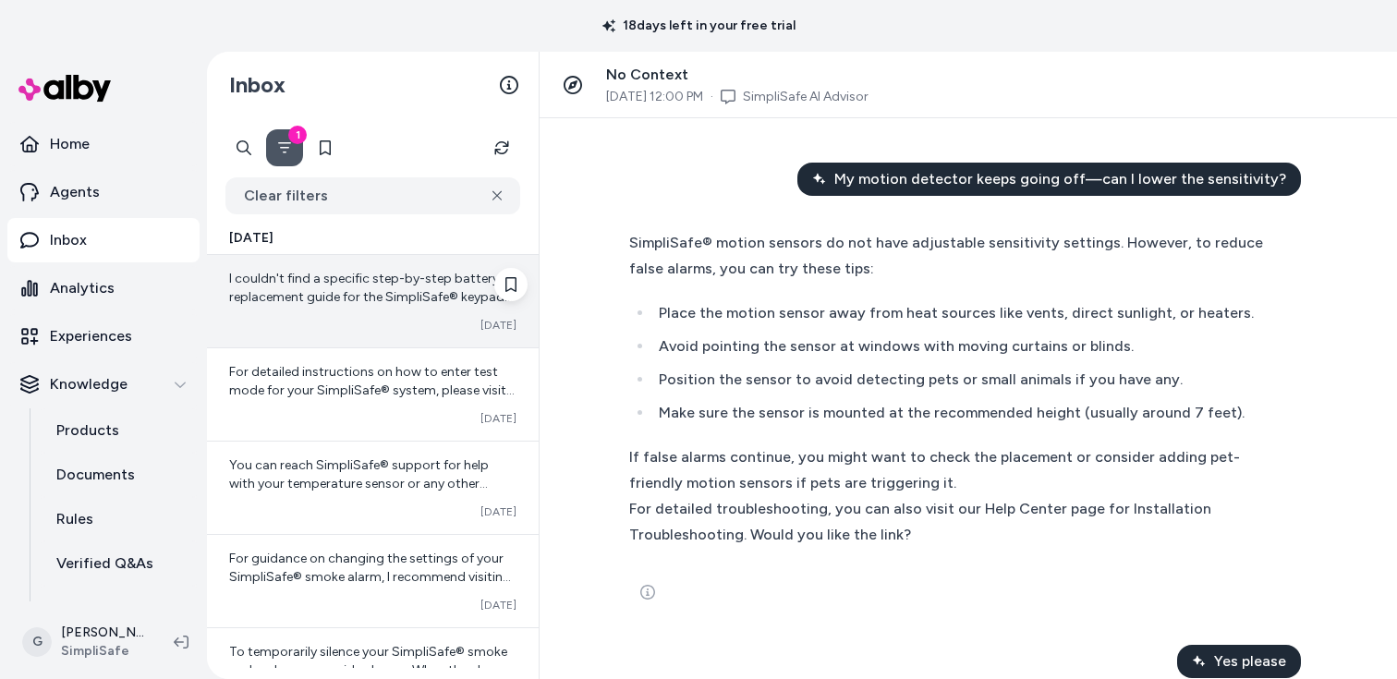
click at [295, 338] on div "I couldn't find a specific step-by-step battery replacement guide for the Simpl…" at bounding box center [373, 301] width 332 height 92
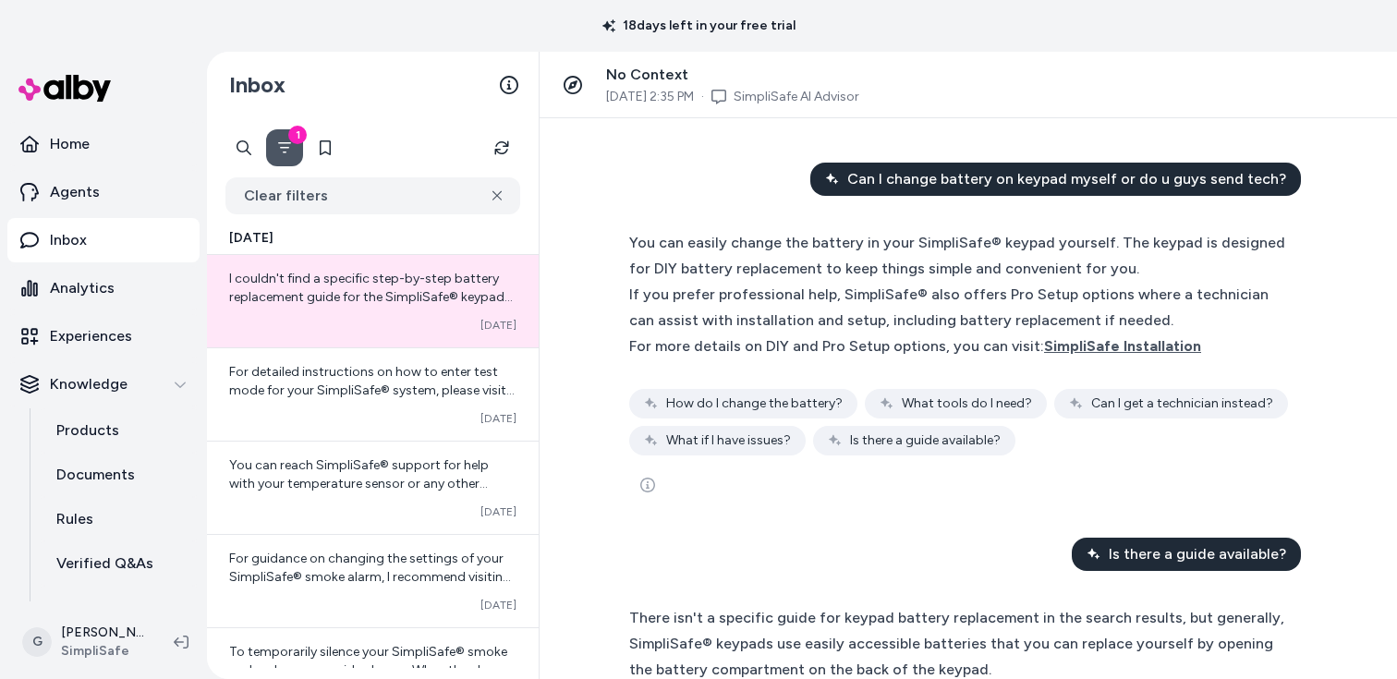
click at [578, 122] on div "Can I change battery on keypad myself or do u guys send tech? You can easily ch…" at bounding box center [967, 398] width 857 height 561
click at [960, 168] on span "Can I change battery on keypad myself or do u guys send tech?" at bounding box center [1066, 179] width 439 height 22
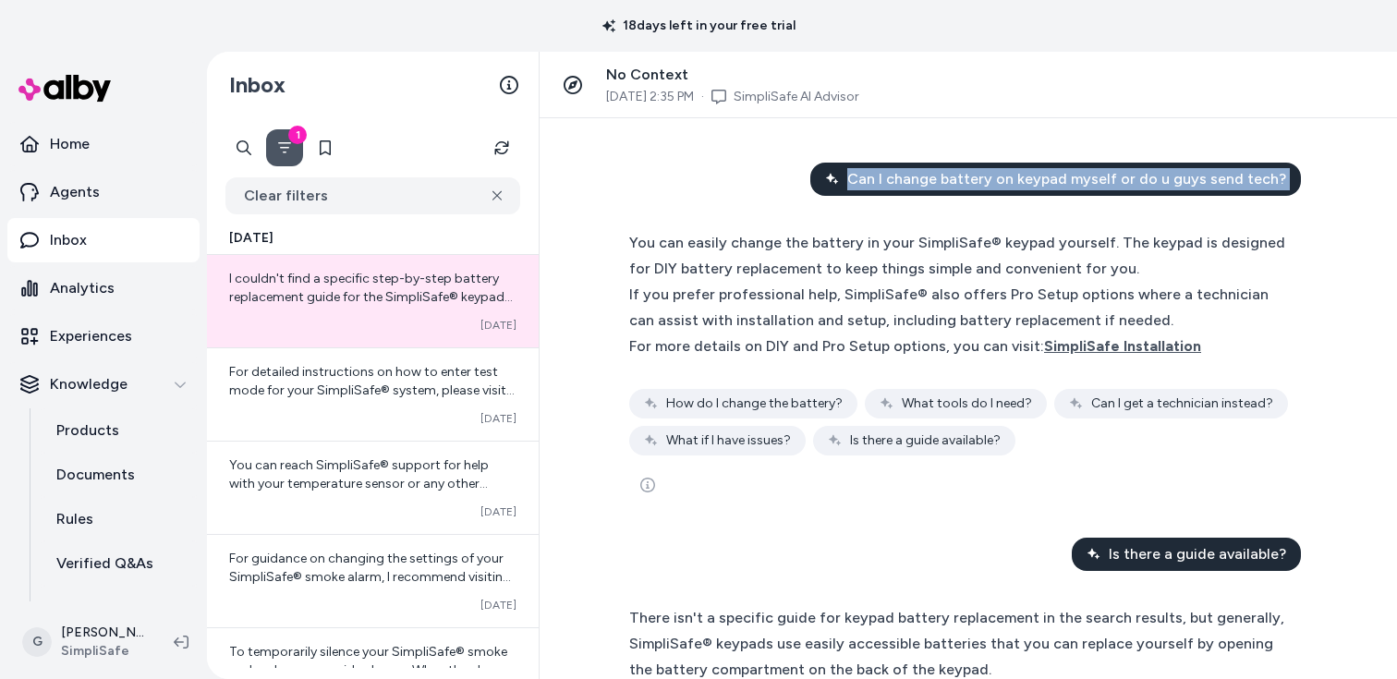
click at [960, 168] on span "Can I change battery on keypad myself or do u guys send tech?" at bounding box center [1066, 179] width 439 height 22
copy span "Can I change battery on keypad myself or do u guys send tech?"
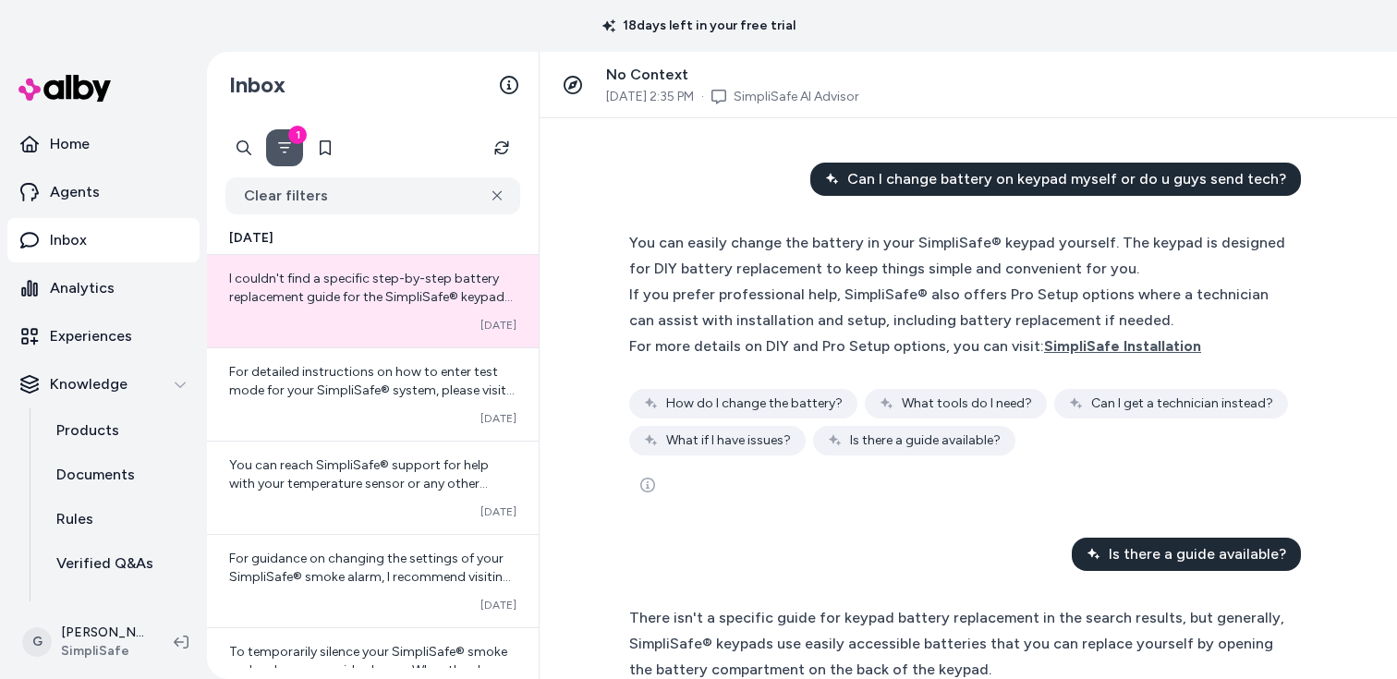
click at [874, 281] on div "You can easily change the battery in your SimpliSafe® keypad yourself. The keyp…" at bounding box center [959, 256] width 660 height 52
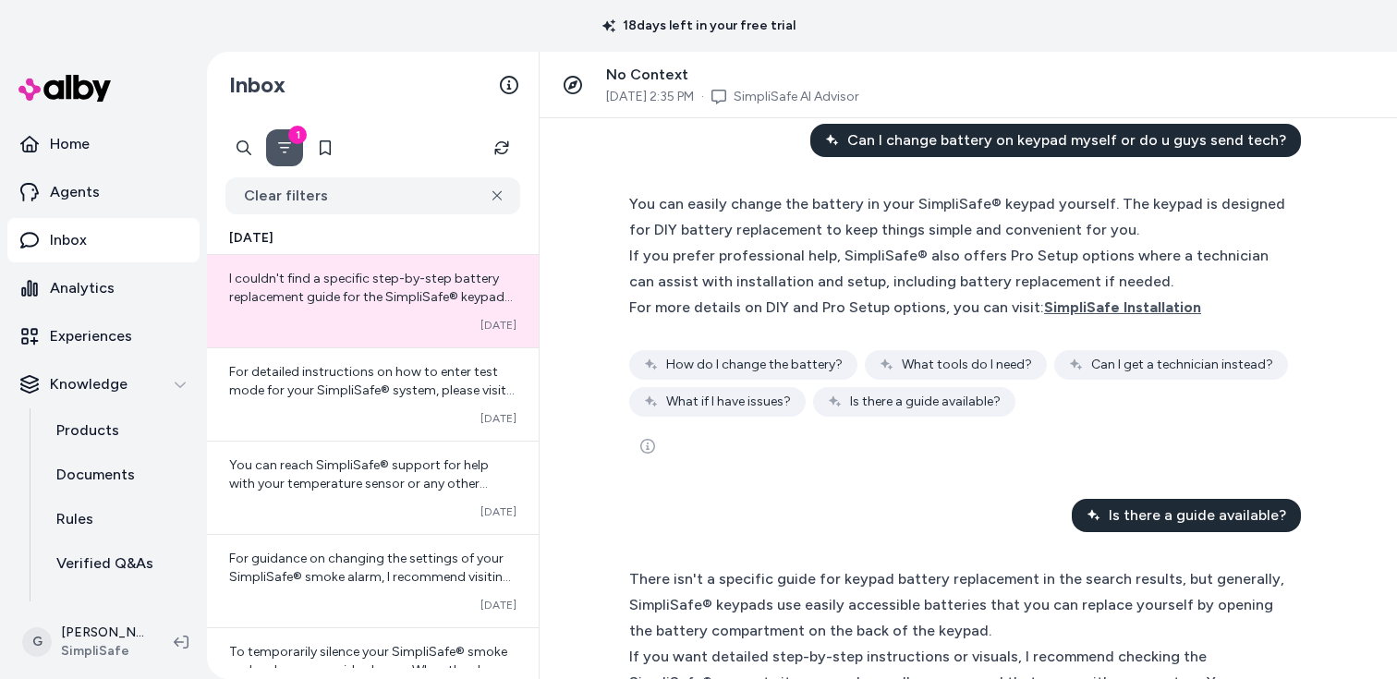
scroll to position [48, 0]
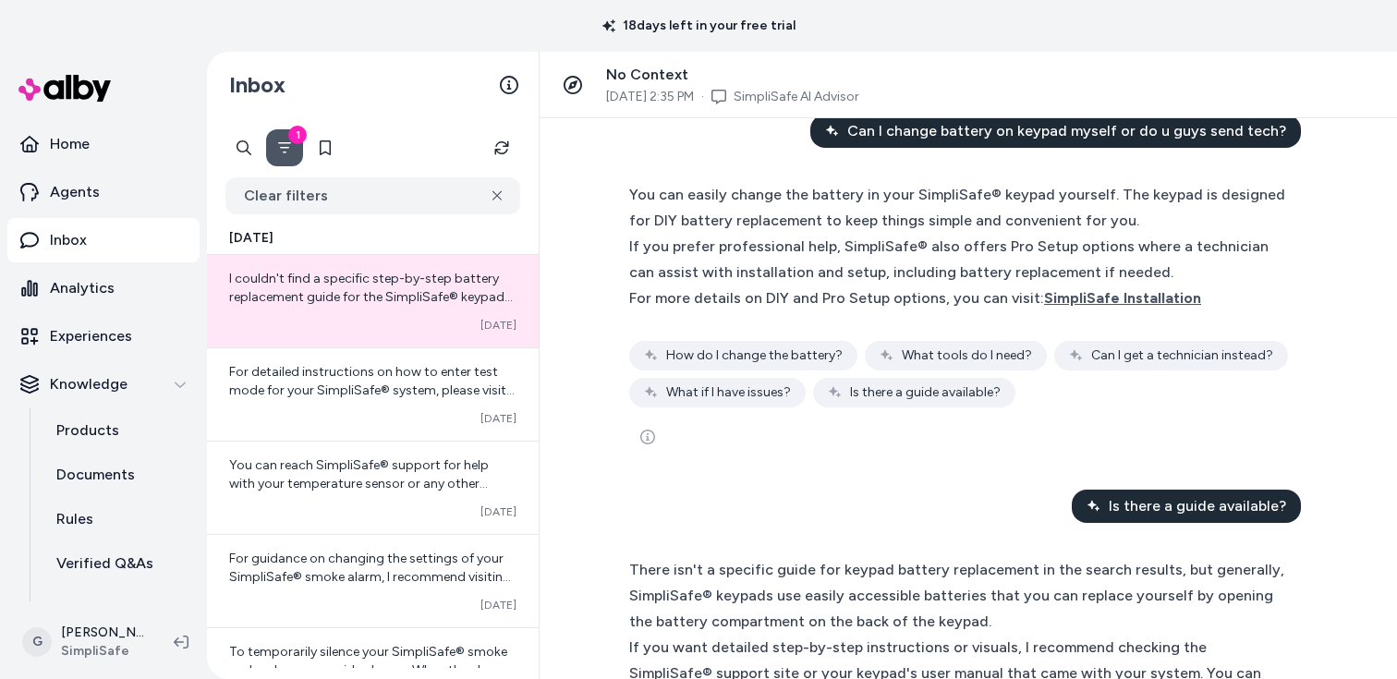
click at [1169, 505] on span "Is there a guide available?" at bounding box center [1196, 506] width 177 height 22
copy span "Is there a guide available?"
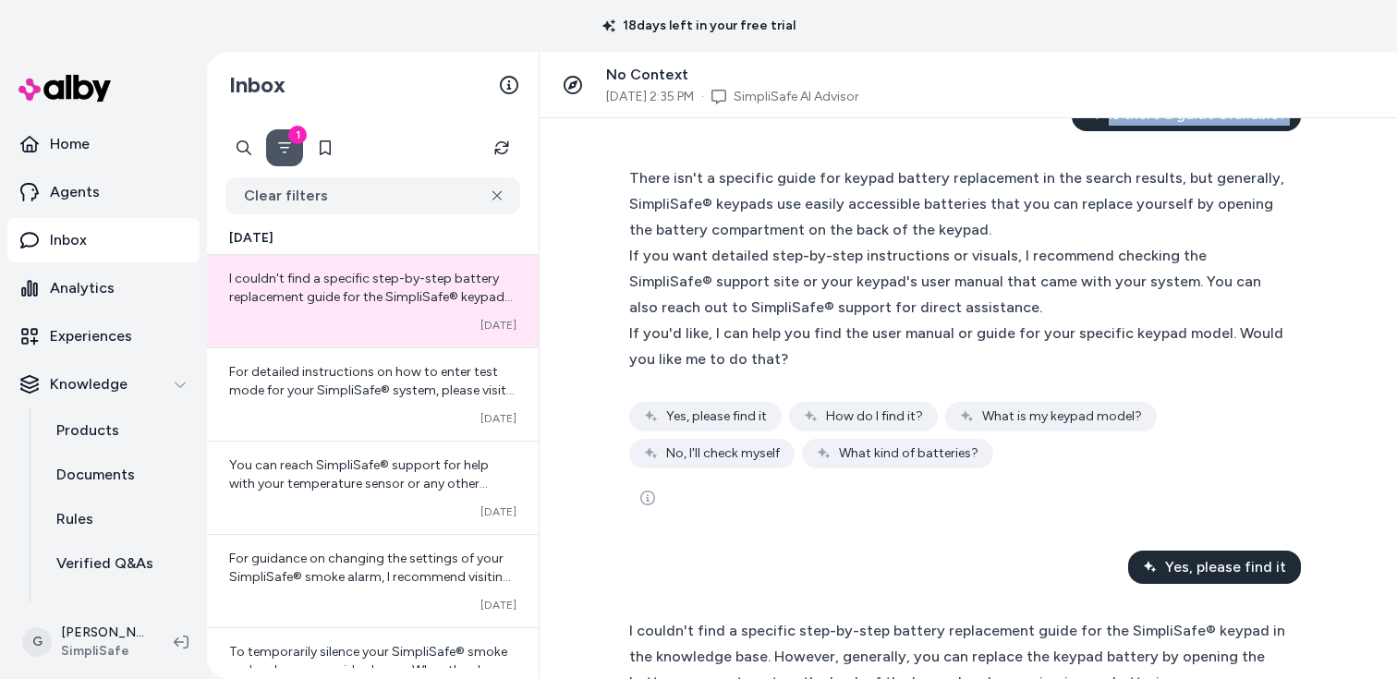
scroll to position [441, 0]
click at [822, 341] on div "If you'd like, I can help you find the user manual or guide for your specific k…" at bounding box center [959, 346] width 660 height 52
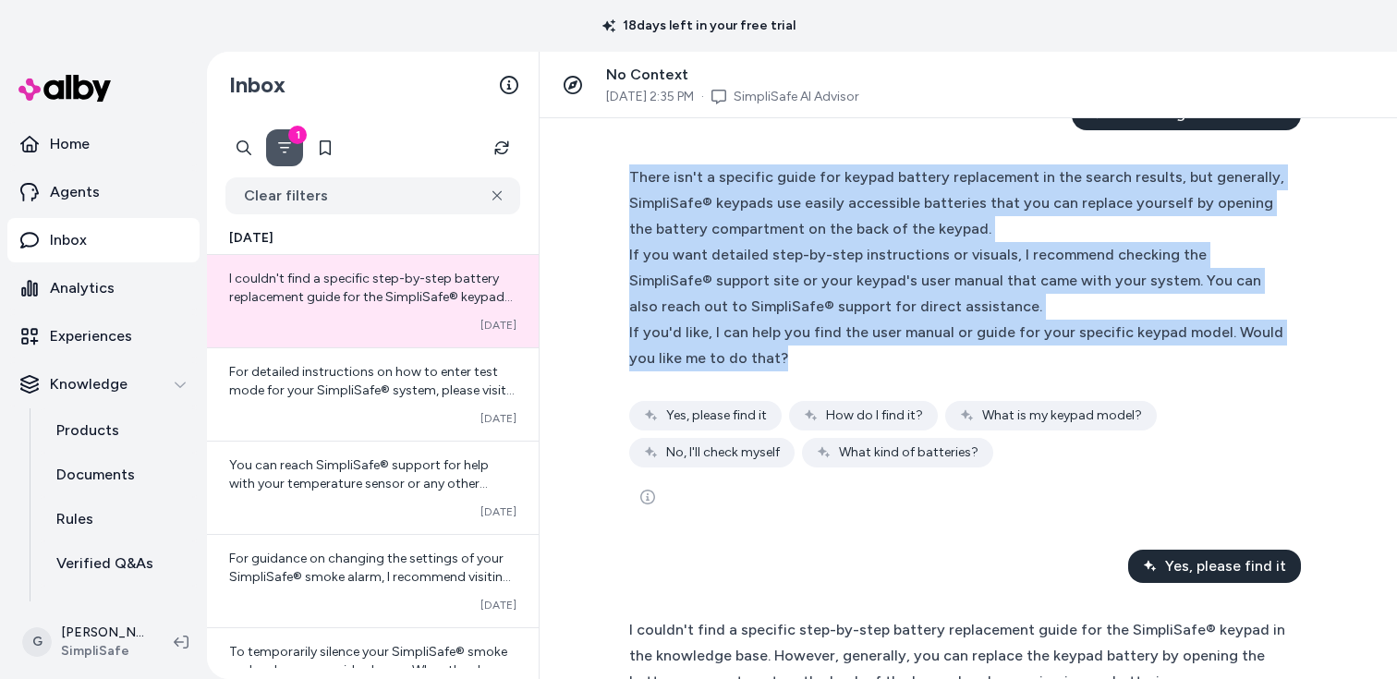
drag, startPoint x: 628, startPoint y: 171, endPoint x: 894, endPoint y: 357, distance: 324.9
click at [894, 357] on div "There isn't a specific guide for keypad battery replacement in the search resul…" at bounding box center [967, 339] width 709 height 375
copy div "There isn't a specific guide for keypad battery replacement in the search resul…"
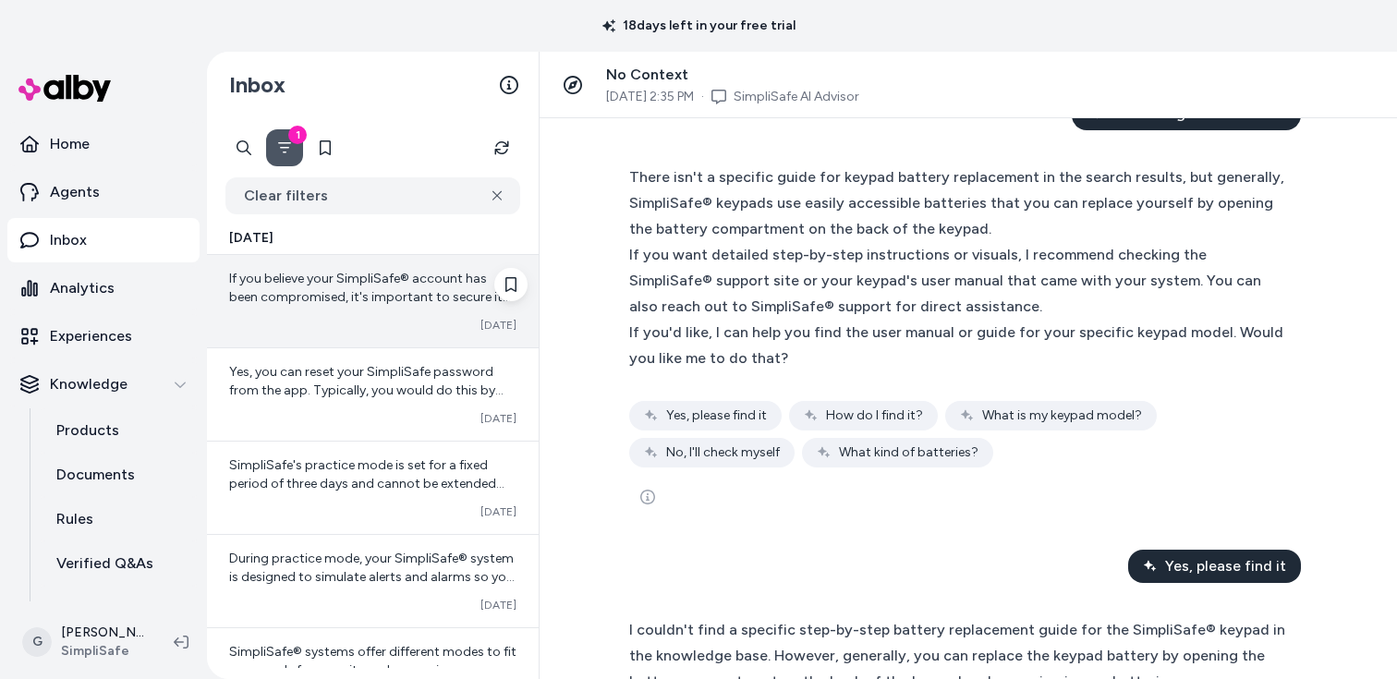
click at [371, 292] on span "If you believe your SimpliSafe® account has been compromised, it's important to…" at bounding box center [370, 408] width 282 height 274
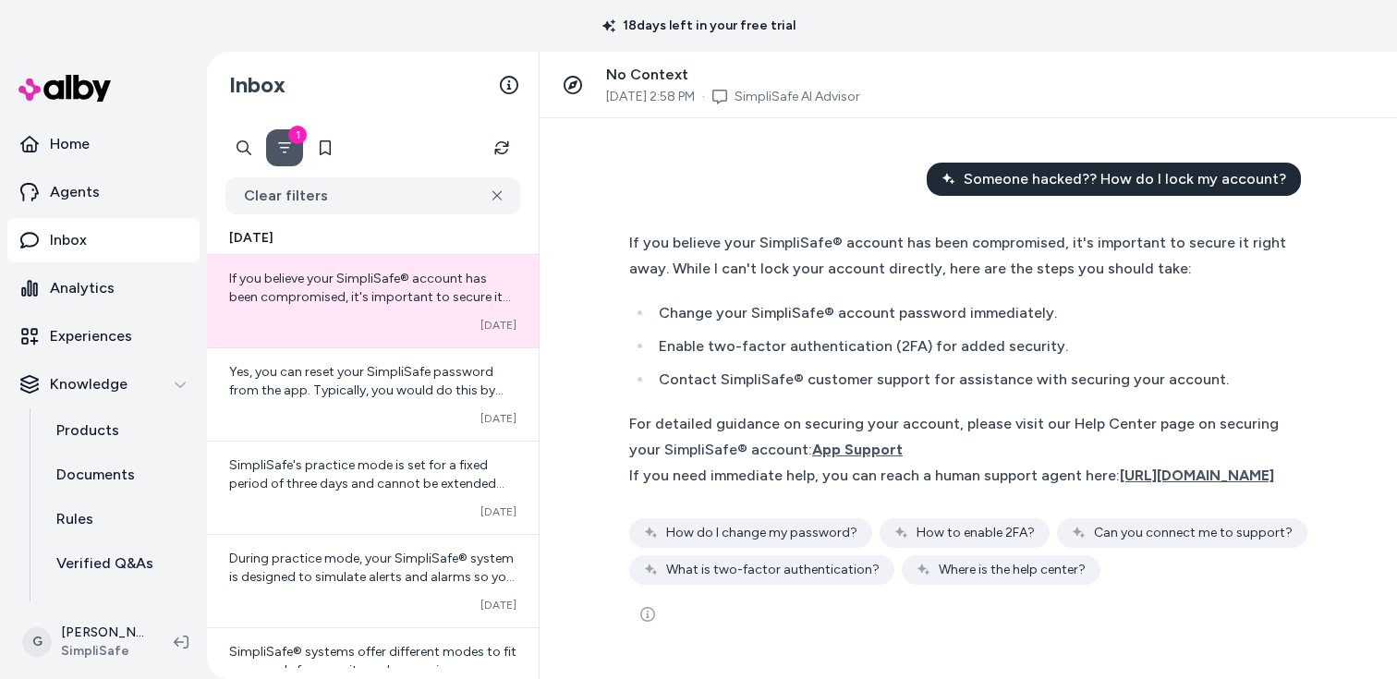
click at [1029, 181] on span "Someone hacked?? How do I lock my account?" at bounding box center [1124, 179] width 322 height 22
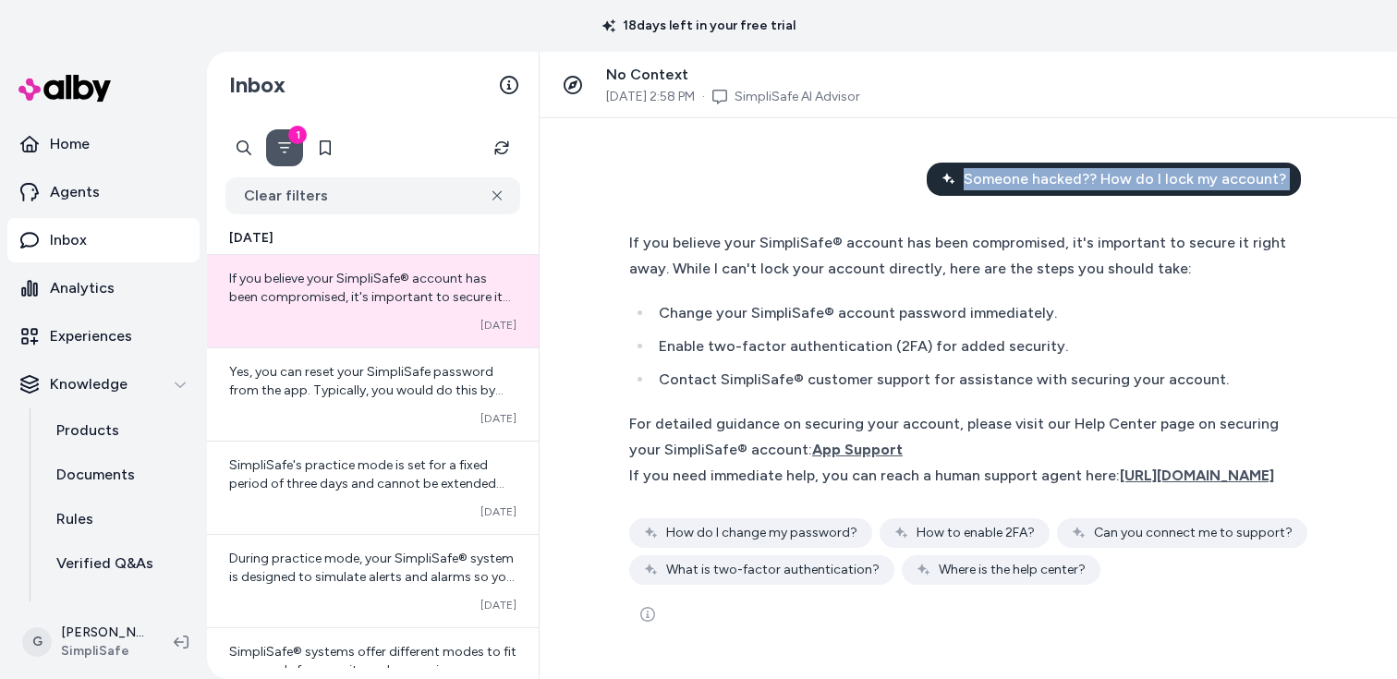
click at [1029, 181] on span "Someone hacked?? How do I lock my account?" at bounding box center [1124, 179] width 322 height 22
copy span "Someone hacked?? How do I lock my account?"
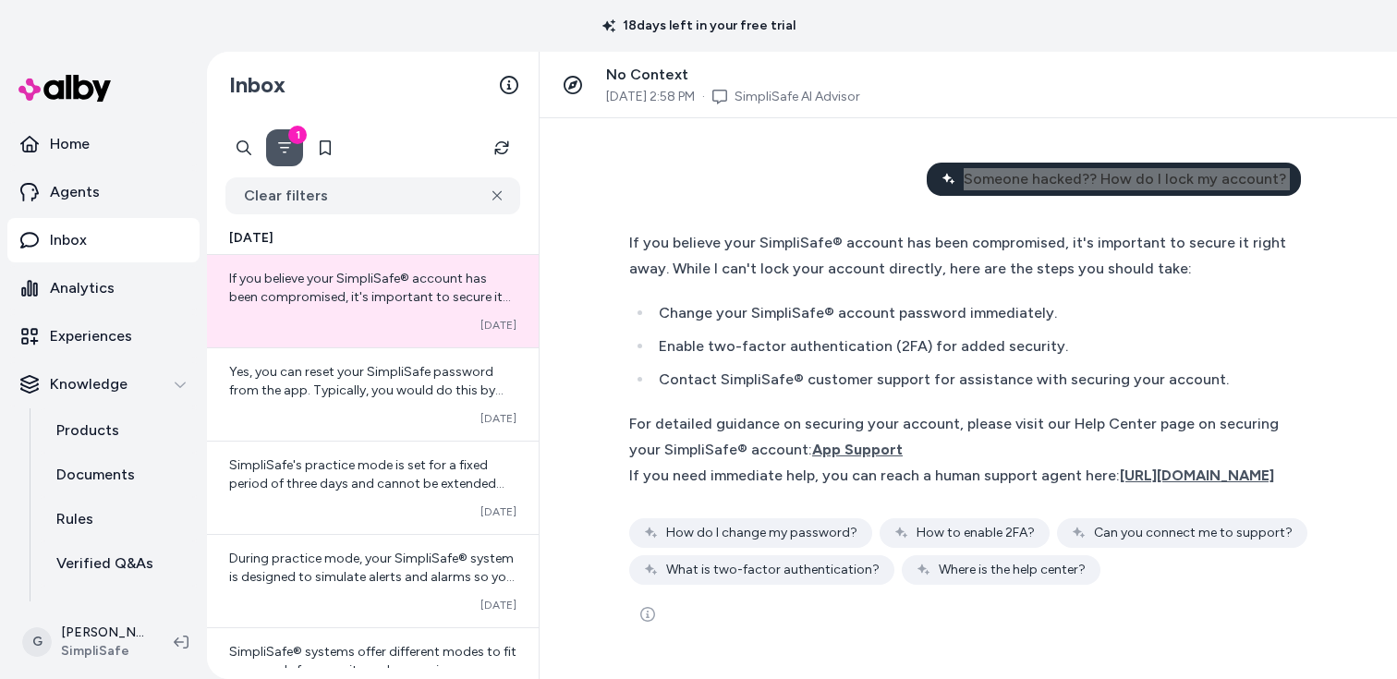
scroll to position [14, 0]
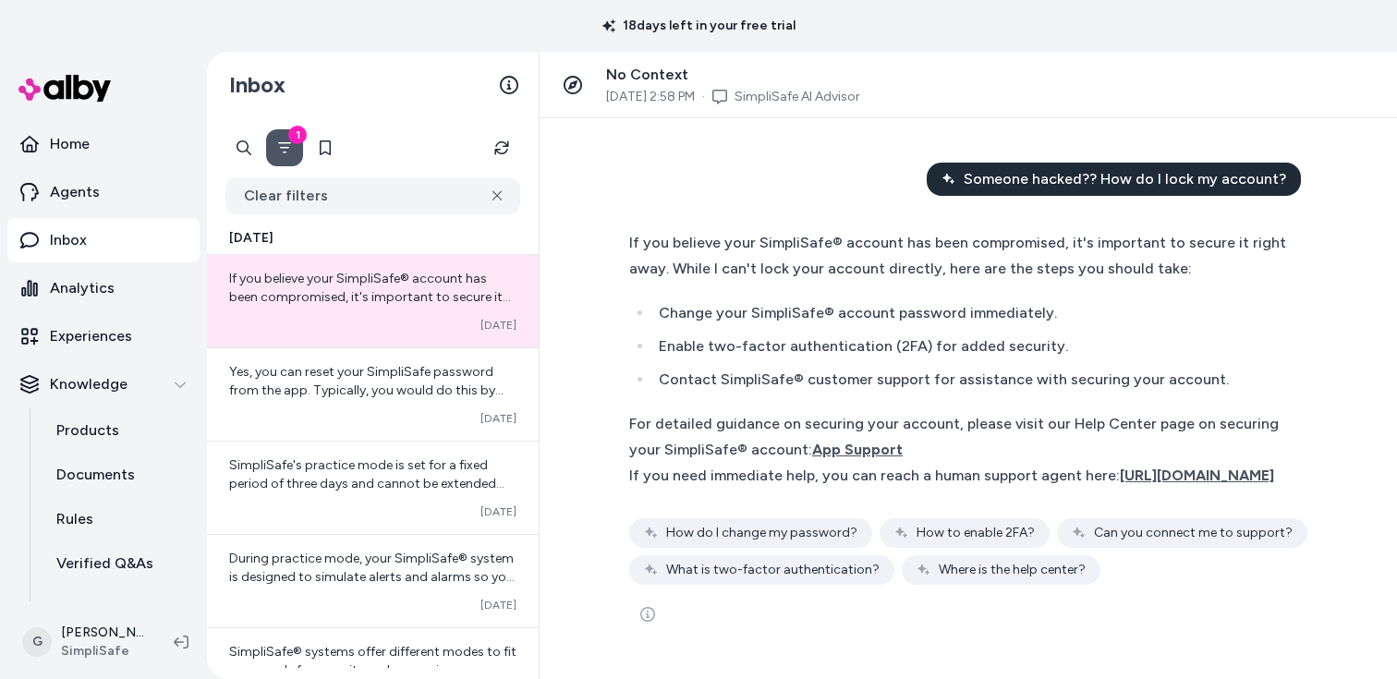
click at [790, 368] on li "Contact SimpliSafe® customer support for assistance with securing your account." at bounding box center [971, 380] width 636 height 26
drag, startPoint x: 814, startPoint y: 490, endPoint x: 592, endPoint y: 233, distance: 339.9
click at [592, 233] on div "Someone hacked?? How do I lock my account? If you believe your SimpliSafe® acco…" at bounding box center [967, 398] width 857 height 561
copy div "If you believe your SimpliSafe® account has been compromised, it's important to…"
click at [852, 335] on li "Enable two-factor authentication (2FA) for added security." at bounding box center [971, 346] width 636 height 26
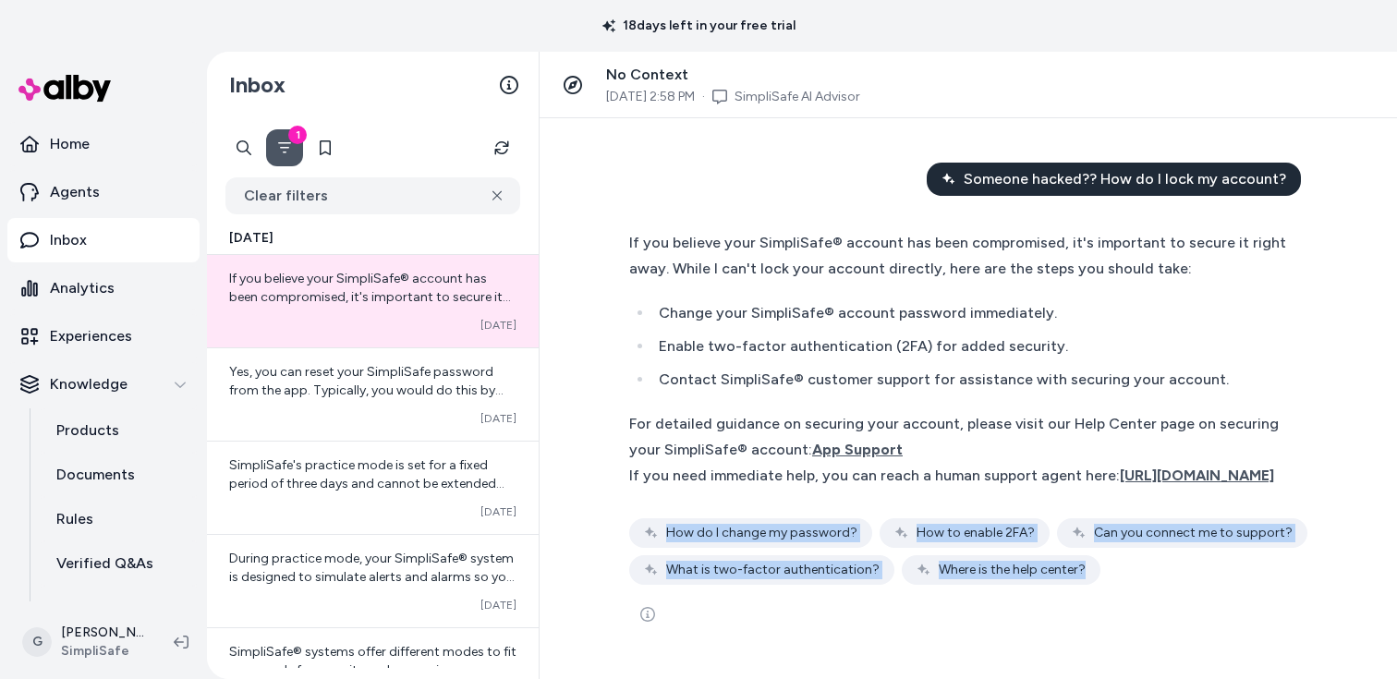
drag, startPoint x: 958, startPoint y: 625, endPoint x: 651, endPoint y: 550, distance: 315.9
click at [651, 550] on div "If you believe your SimpliSafe® account has been compromised, it's important to…" at bounding box center [967, 431] width 709 height 427
copy div "How do I change my password? How to enable 2FA? Can you connect me to support? …"
